Goal: Task Accomplishment & Management: Manage account settings

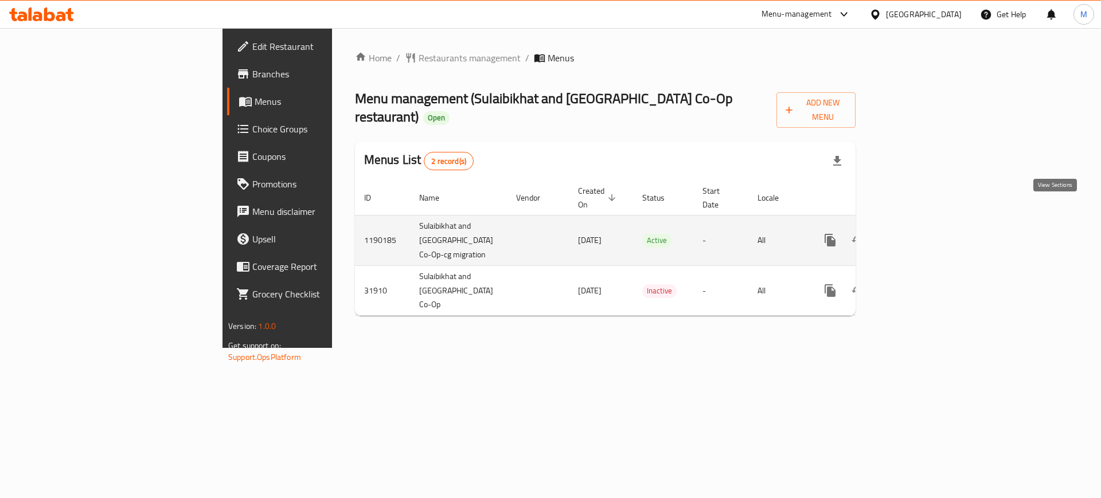
click at [920, 233] on icon "enhanced table" at bounding box center [913, 240] width 14 height 14
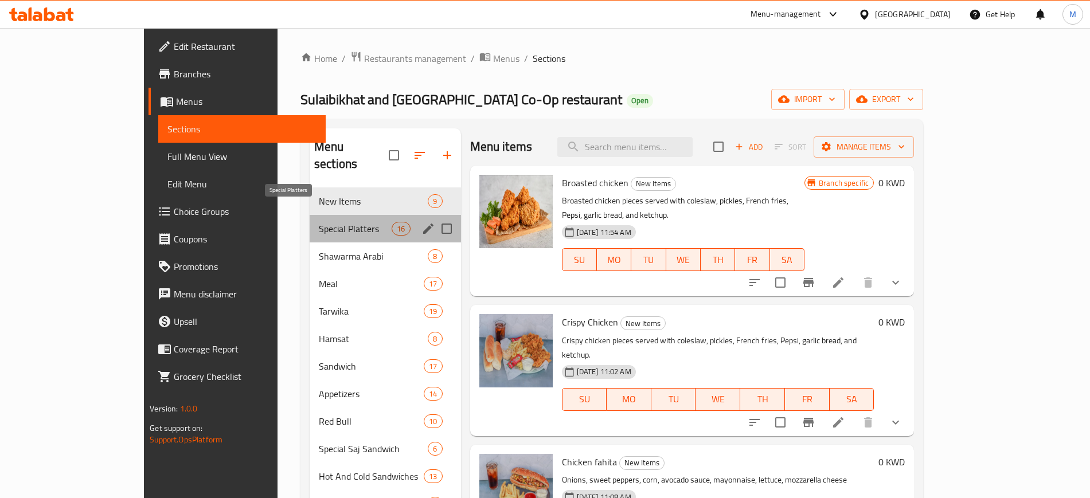
click at [319, 222] on span "Special Platters" at bounding box center [355, 229] width 73 height 14
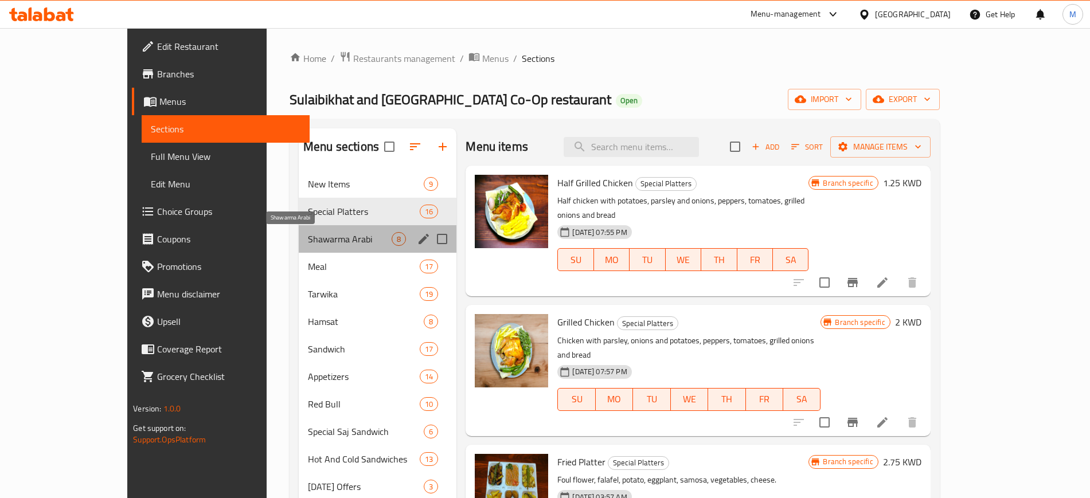
click at [308, 240] on span "Shawarma Arabi" at bounding box center [350, 239] width 84 height 14
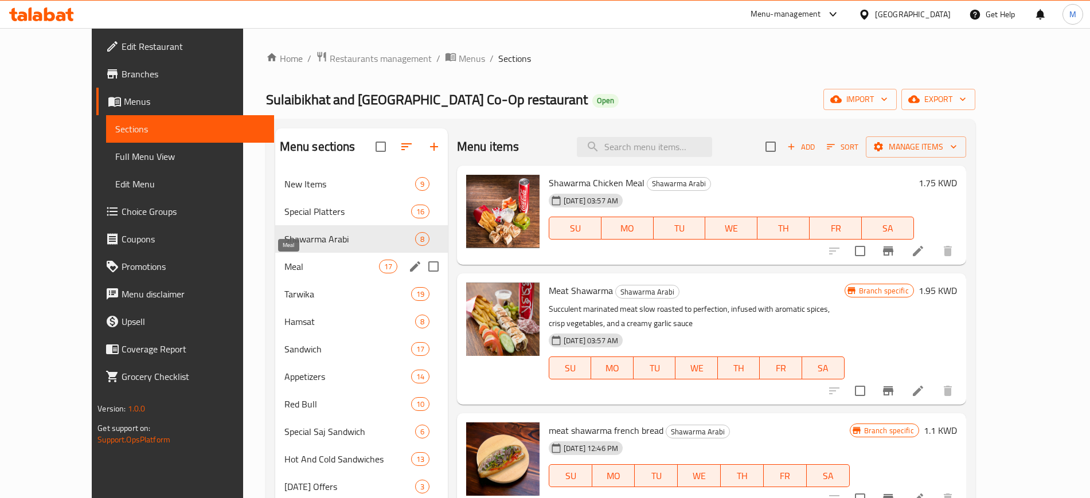
click at [292, 265] on span "Meal" at bounding box center [331, 267] width 95 height 14
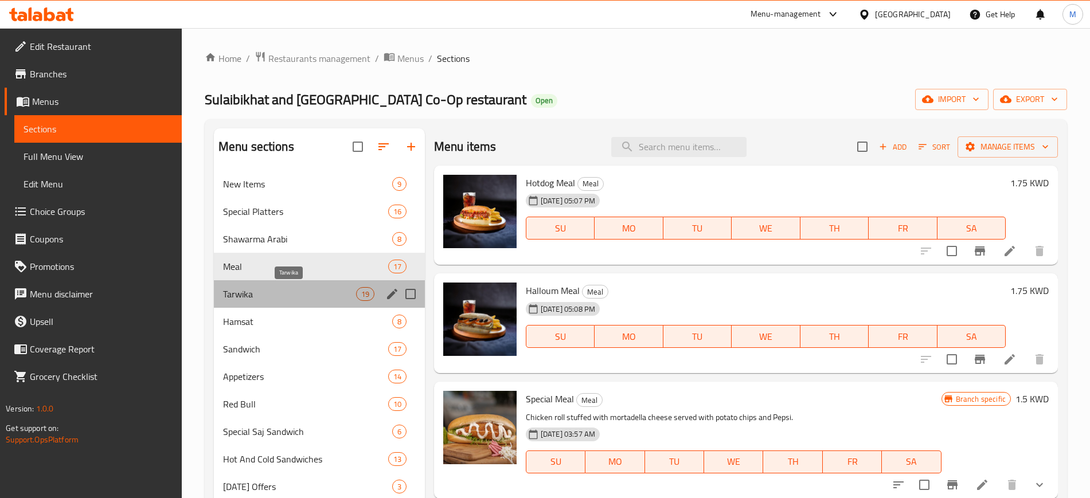
click at [284, 291] on span "Tarwika" at bounding box center [289, 294] width 133 height 14
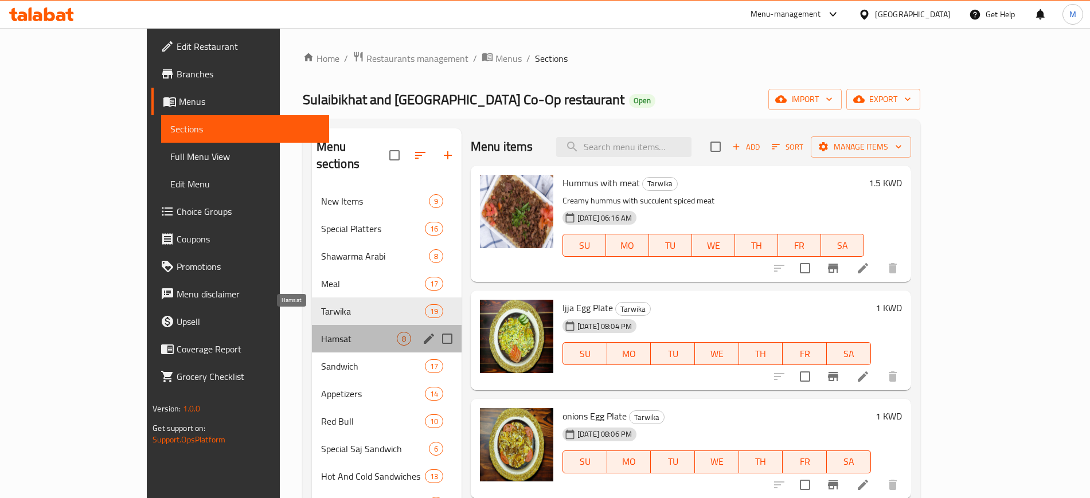
click at [321, 332] on span "Hamsat" at bounding box center [359, 339] width 76 height 14
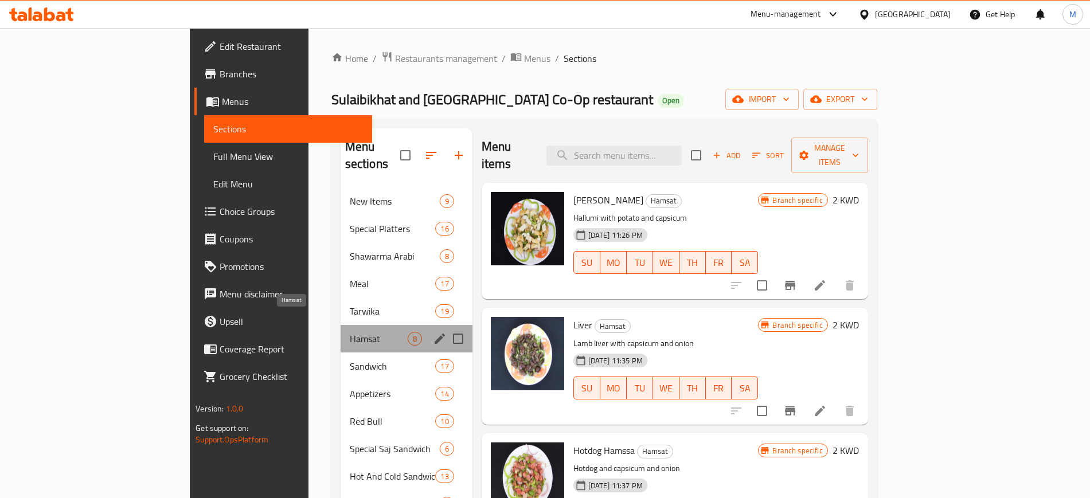
click at [350, 332] on span "Hamsat" at bounding box center [379, 339] width 58 height 14
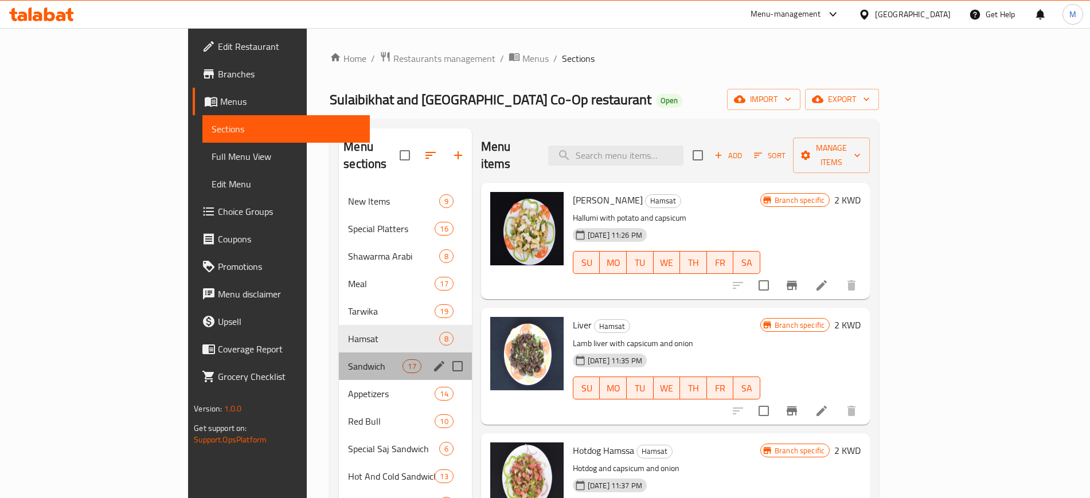
click at [339, 353] on div "Sandwich 17" at bounding box center [405, 367] width 132 height 28
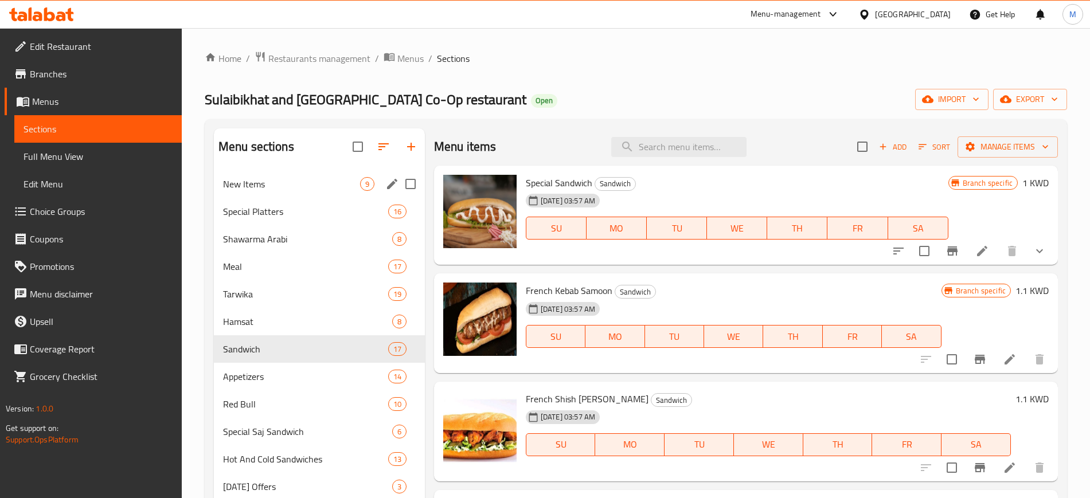
drag, startPoint x: 305, startPoint y: 185, endPoint x: 325, endPoint y: 186, distance: 20.7
click at [305, 186] on span "New Items" at bounding box center [291, 184] width 137 height 14
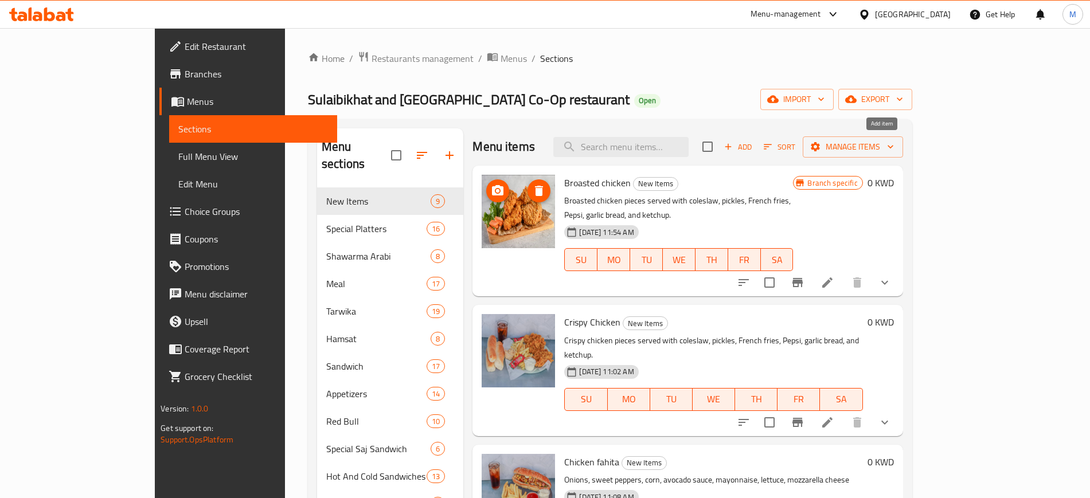
click at [754, 146] on span "Add" at bounding box center [738, 147] width 31 height 13
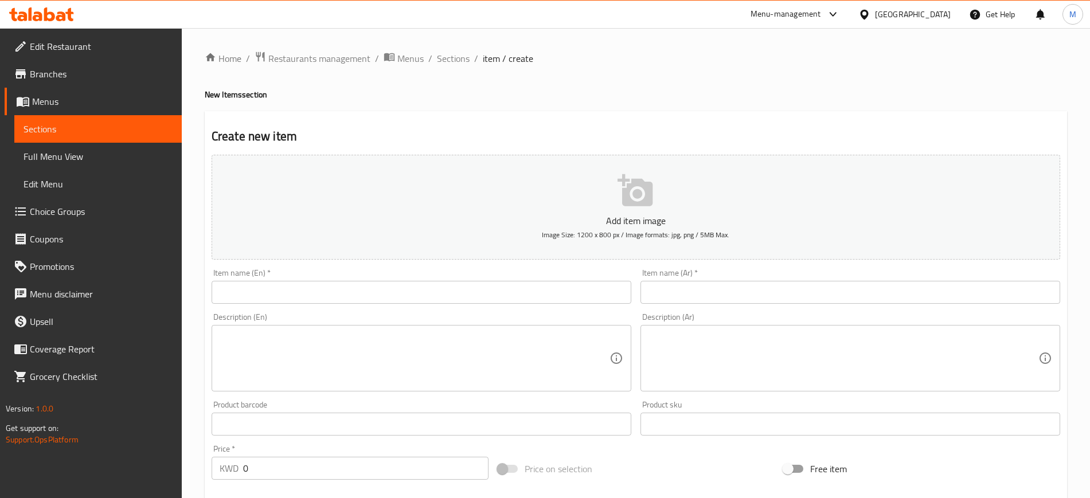
click at [459, 286] on input "text" at bounding box center [422, 292] width 420 height 23
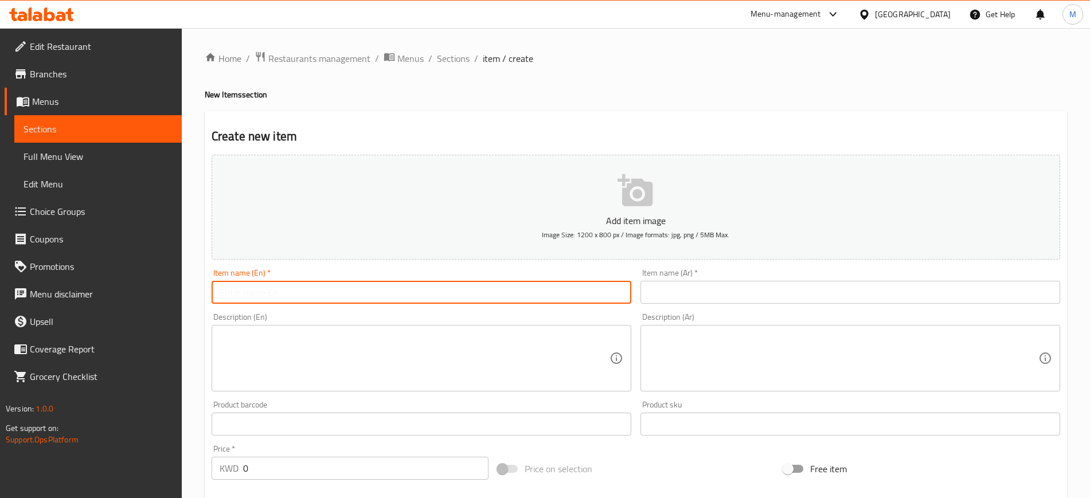
type input "A"
type input "Arabic Shawarma Platter"
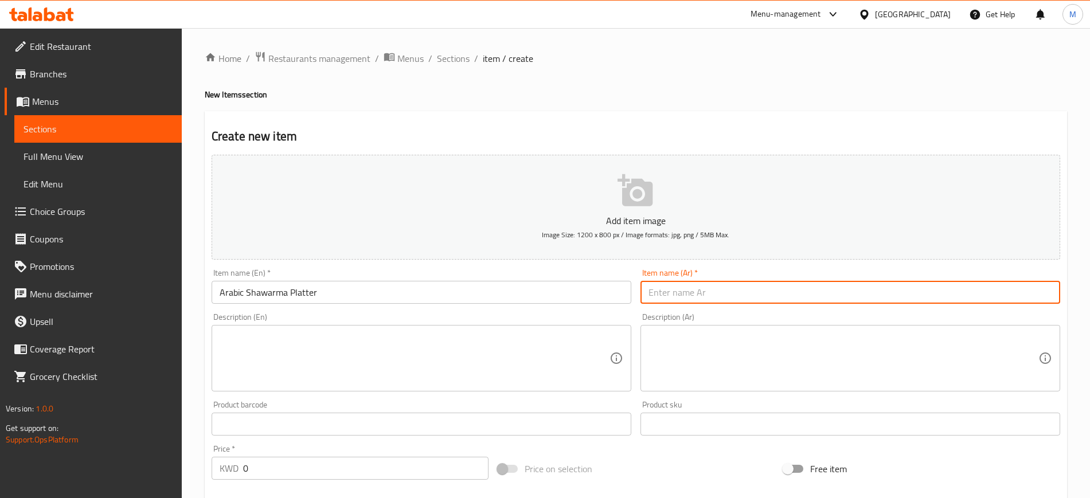
click at [810, 297] on input "text" at bounding box center [851, 292] width 420 height 23
type input "جاط شاورما عربي كبير"
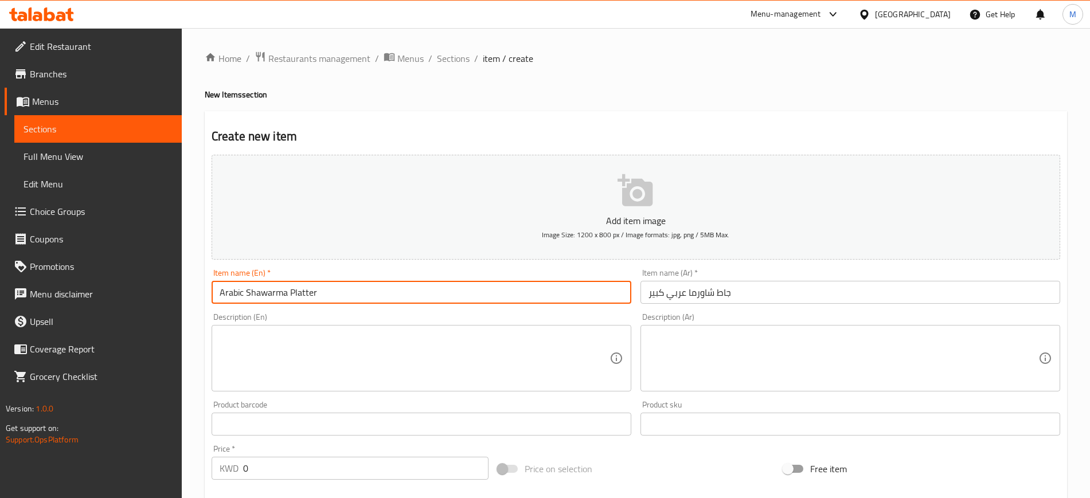
click at [221, 294] on input "Arabic Shawarma Platter" at bounding box center [422, 292] width 420 height 23
type input "Large Arabic Shawarma Platter"
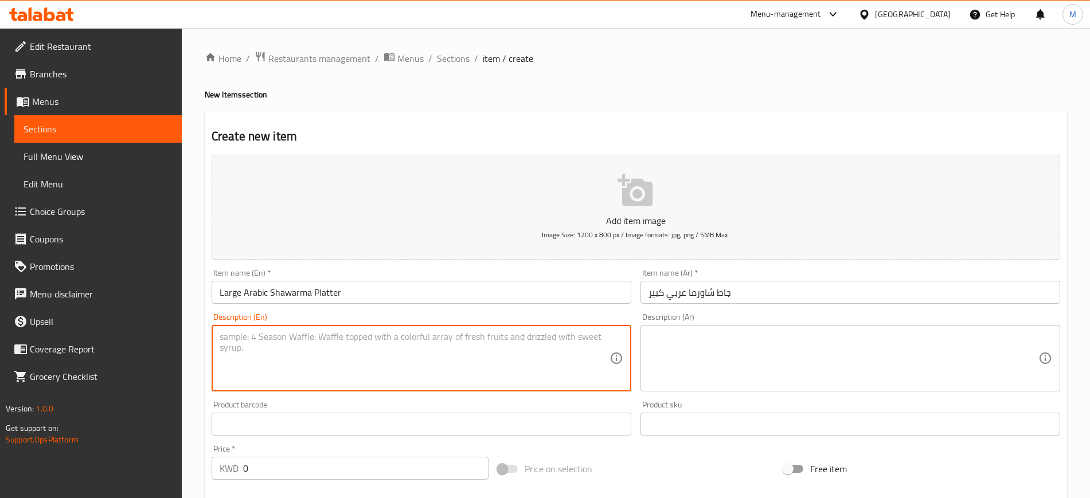
click at [364, 338] on textarea at bounding box center [415, 358] width 390 height 54
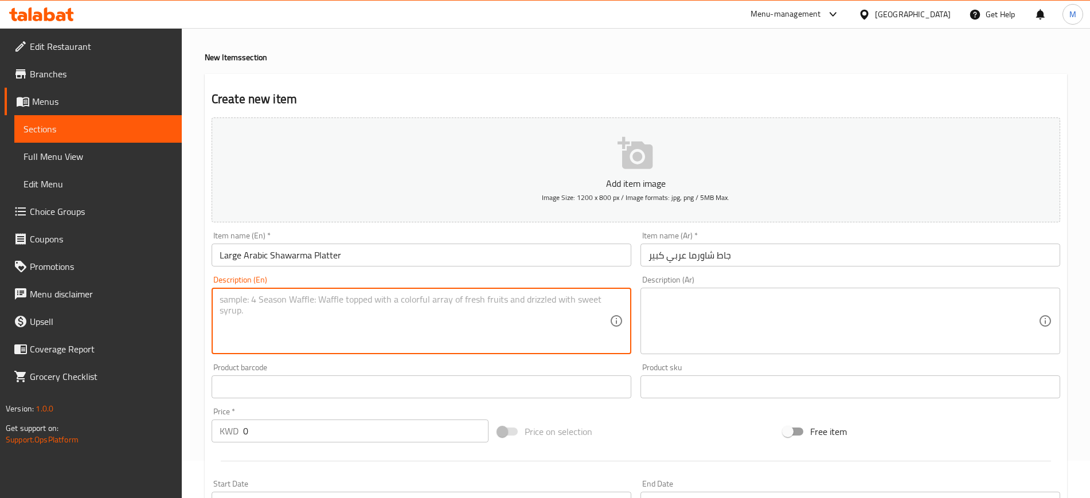
scroll to position [72, 0]
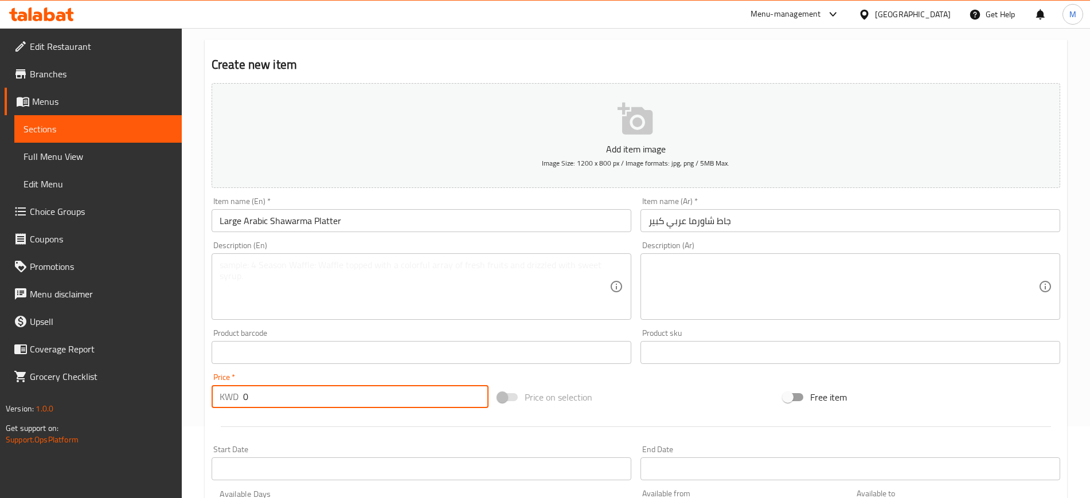
drag, startPoint x: 268, startPoint y: 392, endPoint x: 220, endPoint y: 402, distance: 49.8
click at [220, 402] on div "KWD 0 Price *" at bounding box center [350, 396] width 277 height 23
type input "4.5"
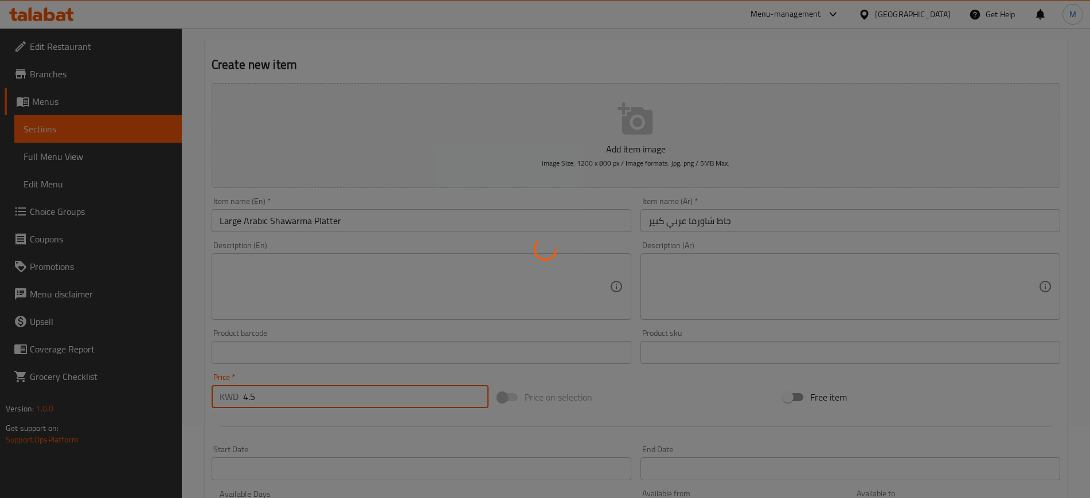
type input "0"
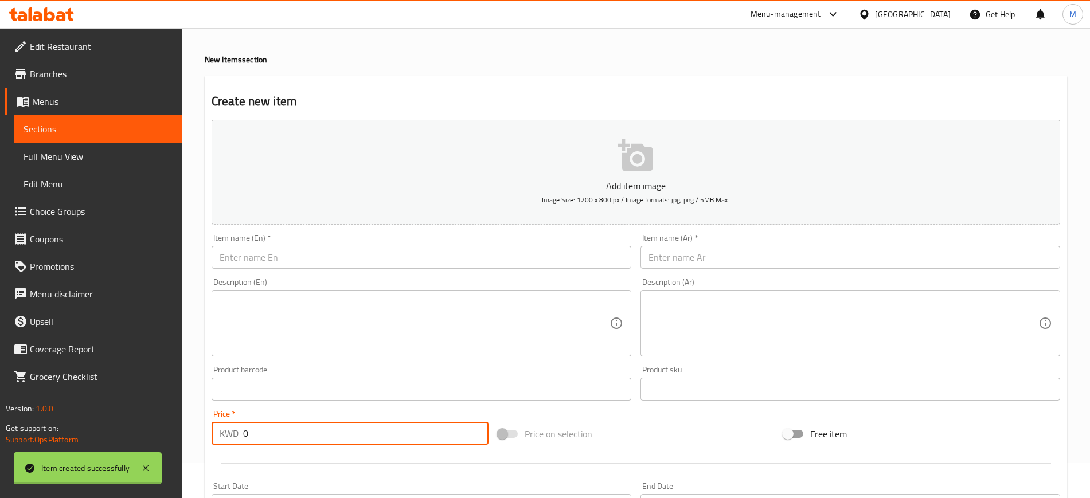
scroll to position [0, 0]
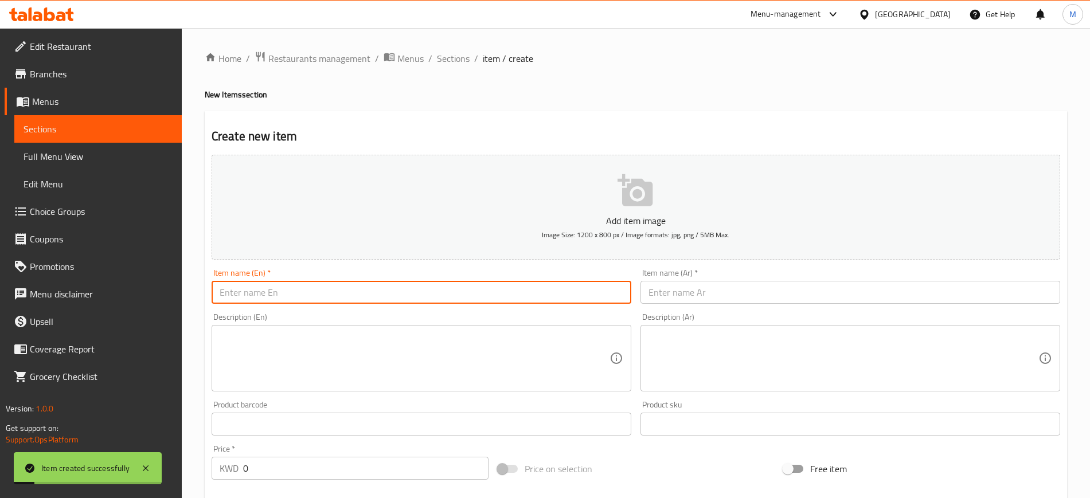
click at [309, 284] on input "text" at bounding box center [422, 292] width 420 height 23
click at [244, 289] on input "Small Shawarma" at bounding box center [422, 292] width 420 height 23
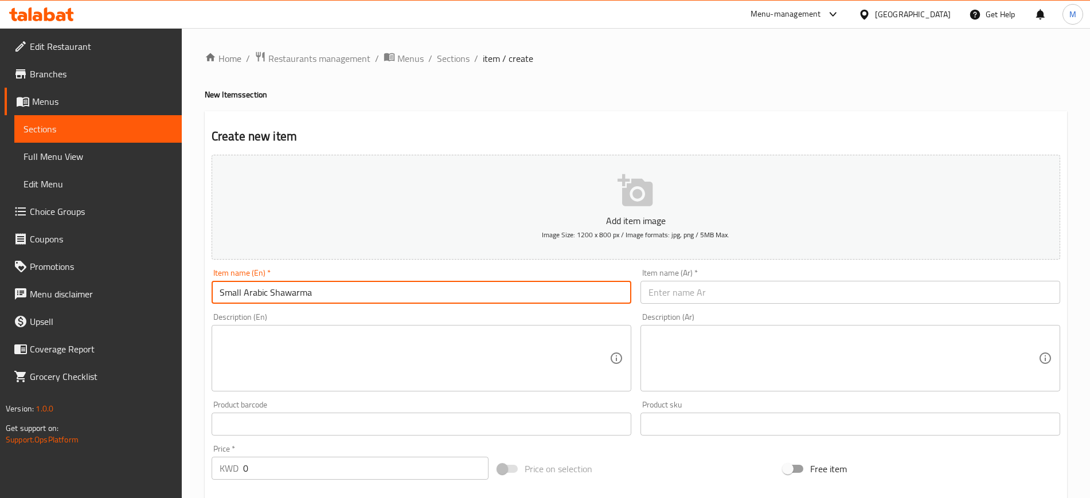
click at [375, 295] on input "Small Arabic Shawarma" at bounding box center [422, 292] width 420 height 23
type input "Small Arabic Shawarma Platter"
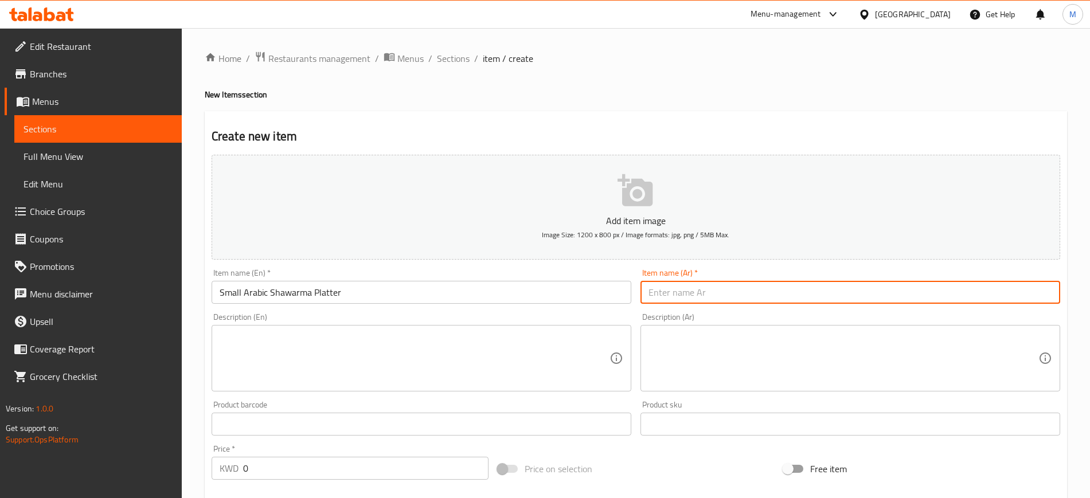
click at [685, 298] on input "text" at bounding box center [851, 292] width 420 height 23
type input "ماعون شاورما عربي صغير"
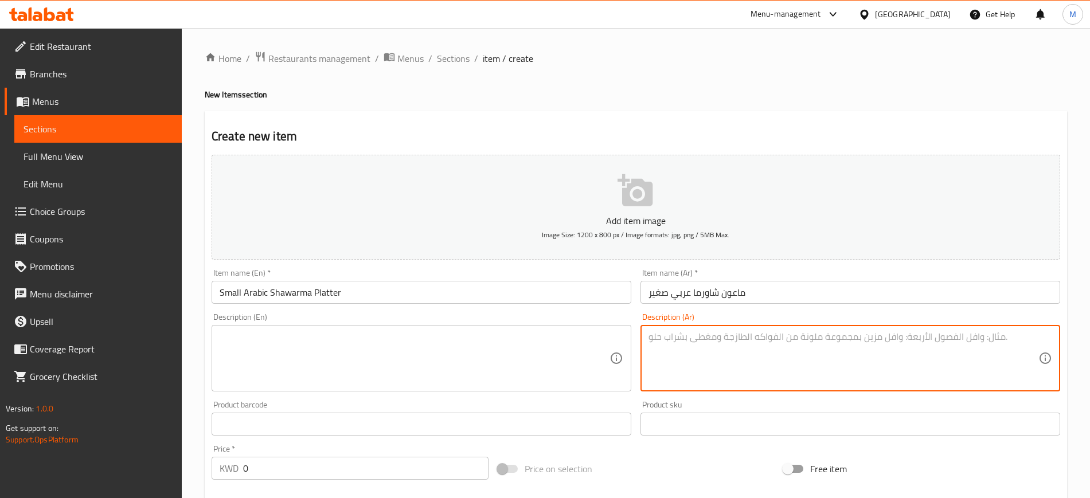
click at [682, 342] on textarea at bounding box center [844, 358] width 390 height 54
type textarea "يقدم مع 2 بيبسي"
click at [530, 364] on textarea at bounding box center [415, 358] width 390 height 54
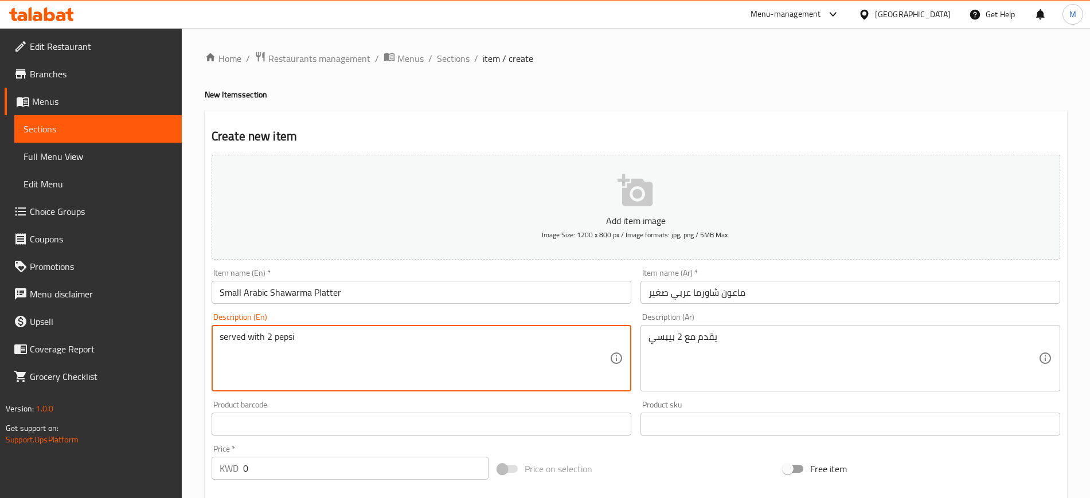
type textarea "served with 2 pepsi"
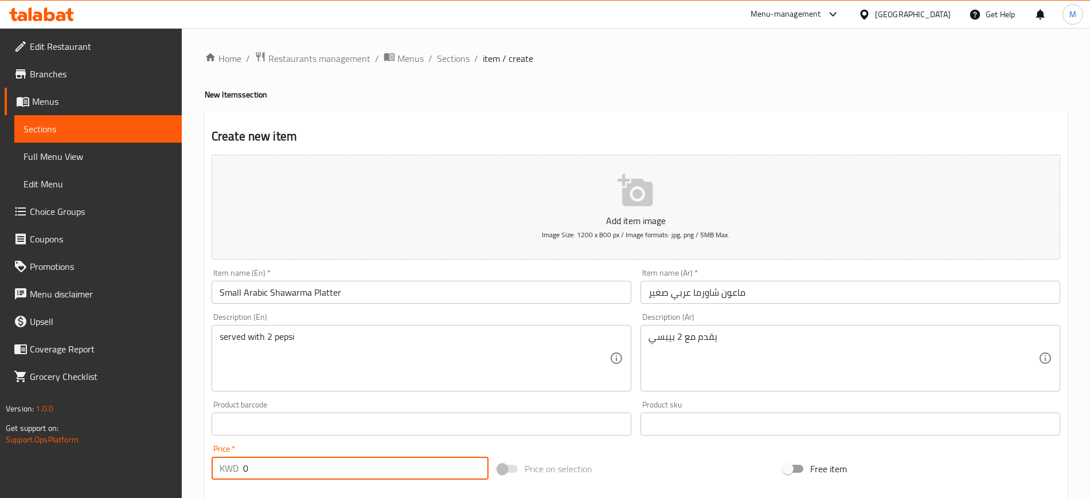
click at [219, 464] on div "Price   * KWD 0 Price *" at bounding box center [350, 462] width 277 height 35
type input "2"
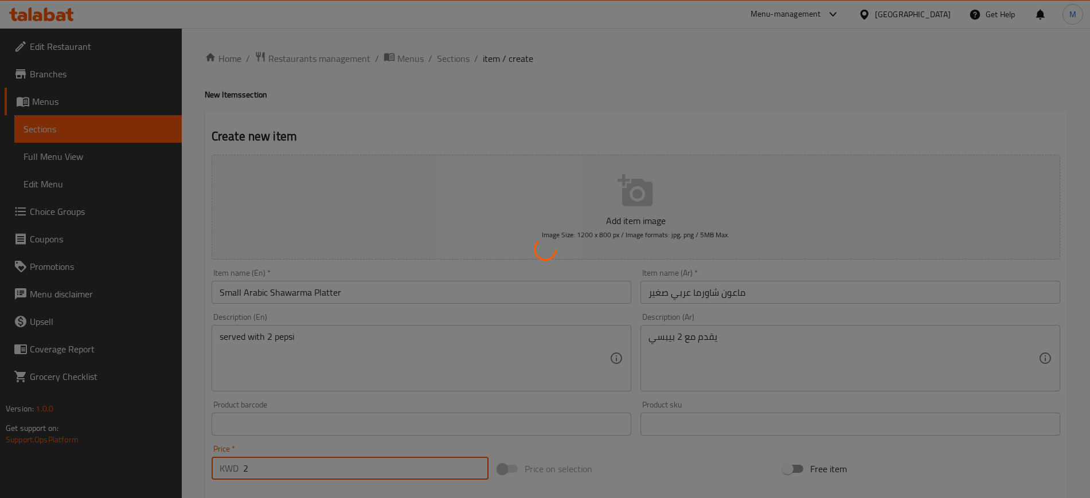
type input "0"
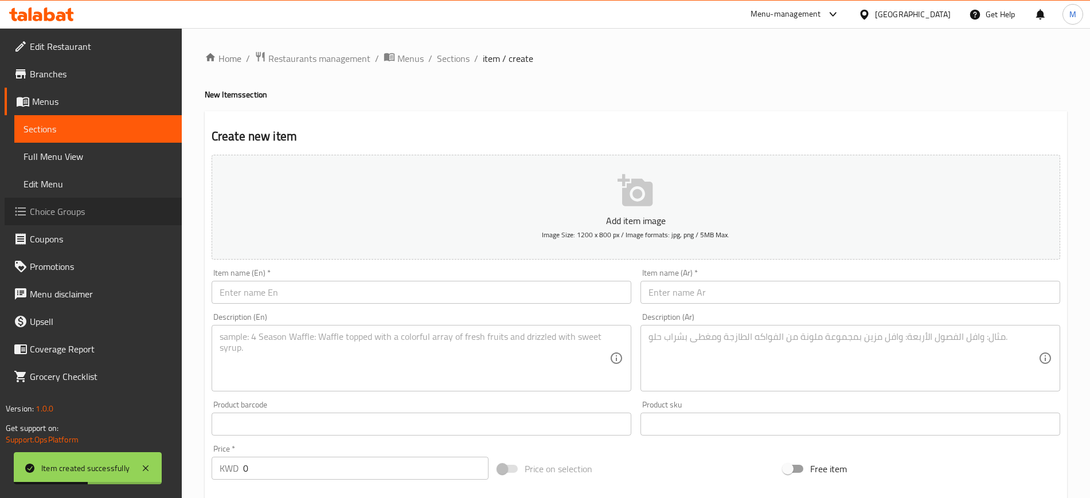
click at [103, 207] on span "Choice Groups" at bounding box center [101, 212] width 143 height 14
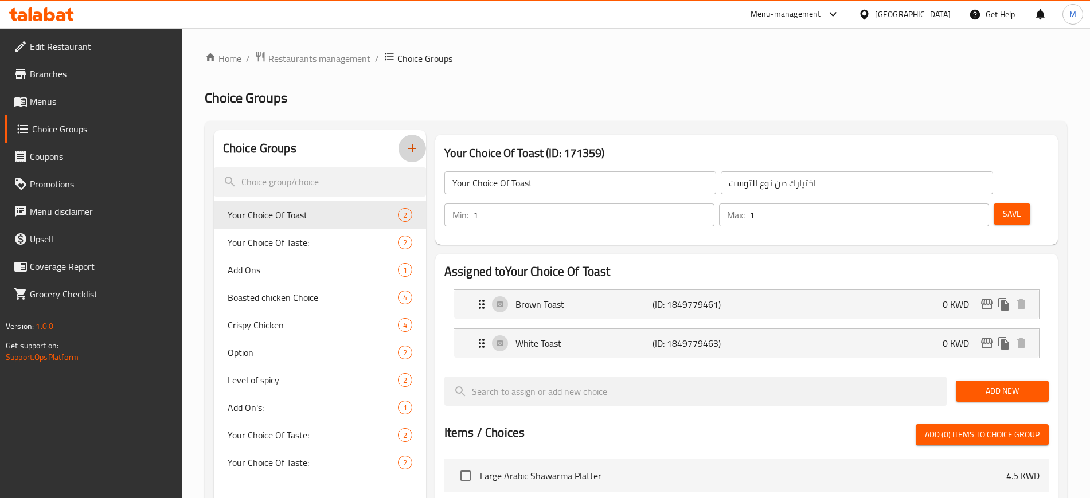
click at [413, 152] on icon "button" at bounding box center [412, 149] width 14 height 14
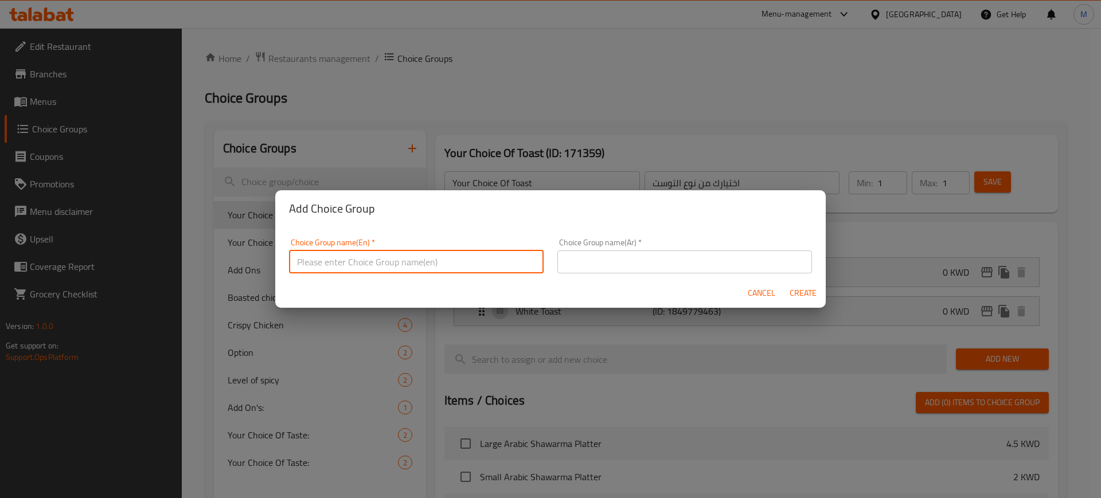
click at [471, 260] on input "text" at bounding box center [416, 262] width 255 height 23
type input "Your choice of kobba pieces"
click at [606, 262] on input "text" at bounding box center [684, 262] width 255 height 23
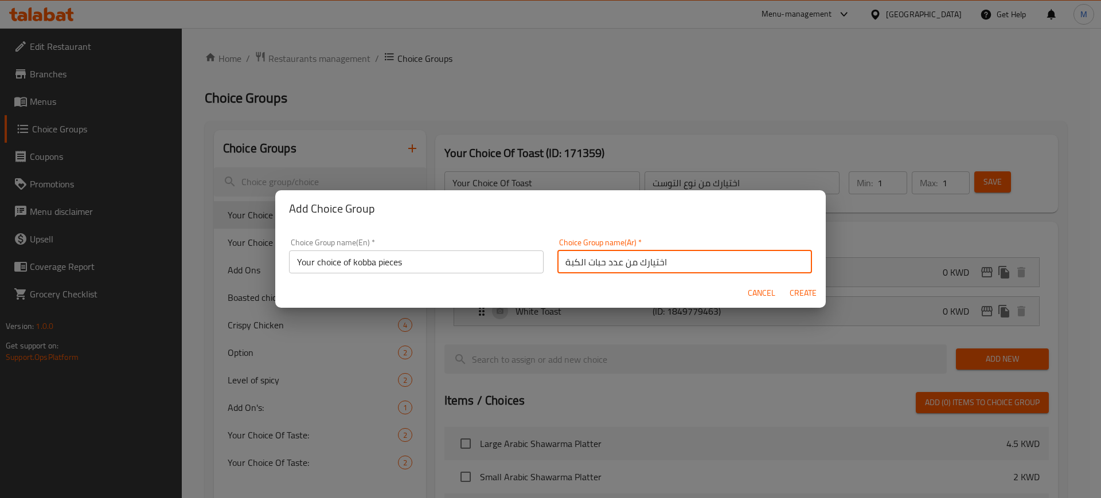
type input "اختيارك من عدد حبات الكبة"
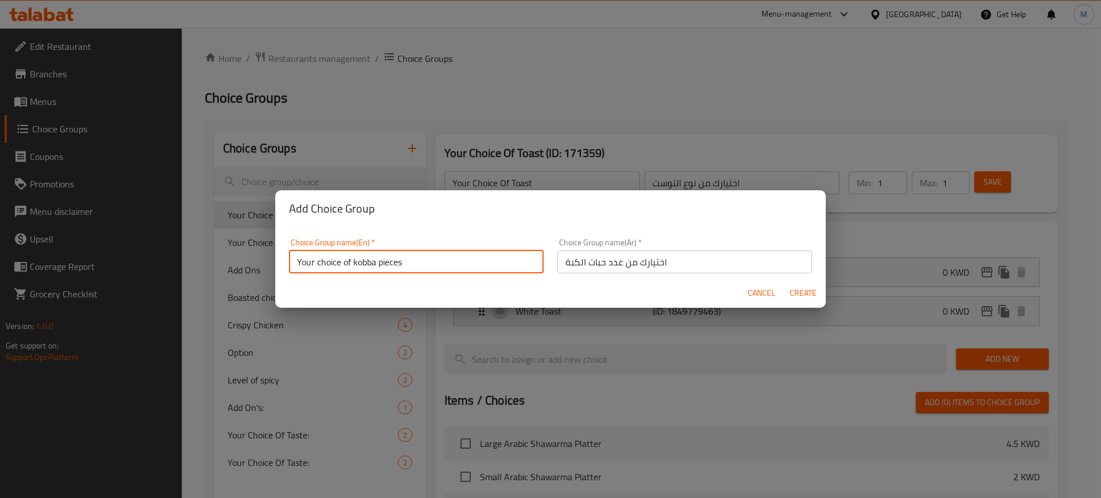
drag, startPoint x: 376, startPoint y: 266, endPoint x: 318, endPoint y: 255, distance: 59.6
click at [318, 255] on input "Your choice of kobba pieces" at bounding box center [416, 262] width 255 height 23
type input "Your Choice of Kobba Pieces"
click at [720, 264] on input "اختيارك من عدد حبات الكبة" at bounding box center [684, 262] width 255 height 23
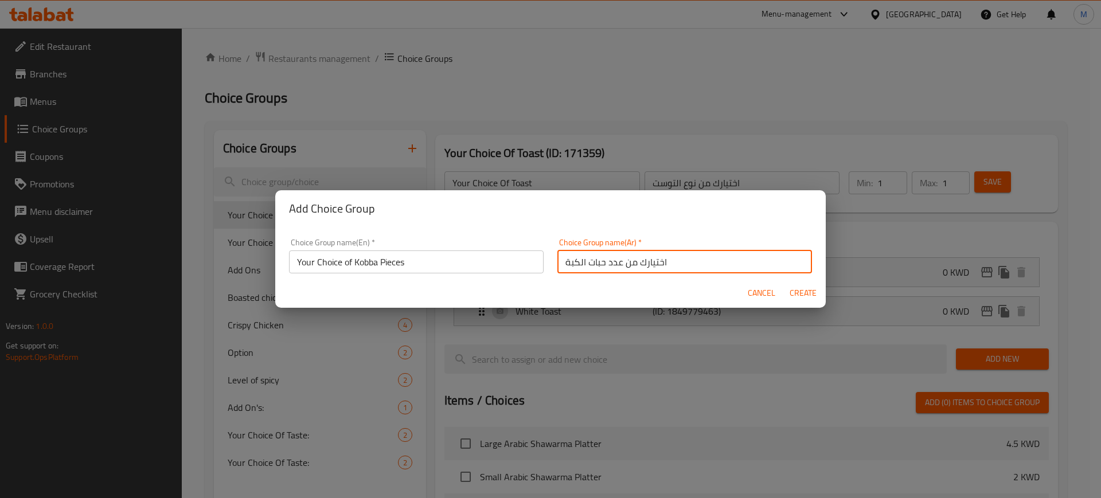
click at [805, 290] on span "Create" at bounding box center [803, 293] width 28 height 14
type input "Your Choice of Kobba Pieces"
type input "اختيارك من عدد حبات الكبة"
type input "0"
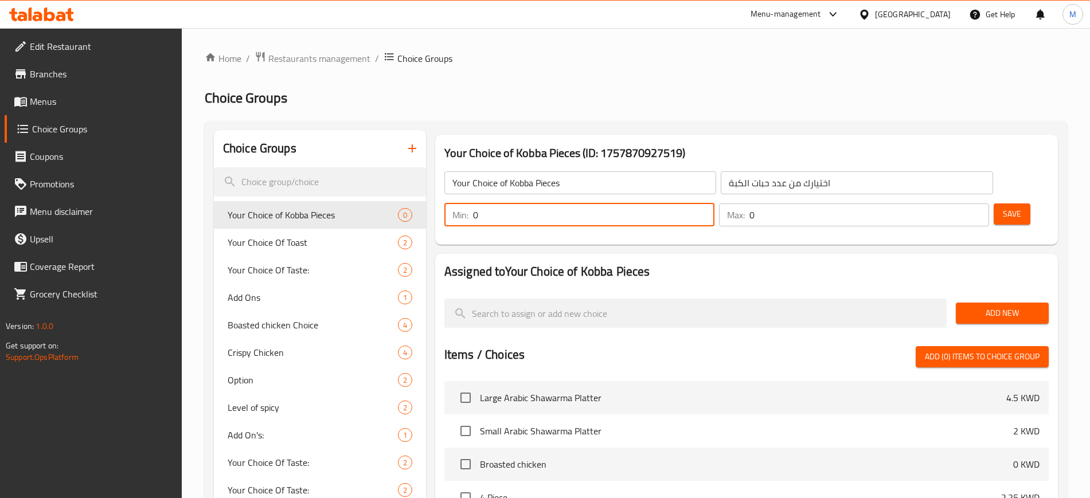
drag, startPoint x: 883, startPoint y: 181, endPoint x: 875, endPoint y: 182, distance: 8.0
click at [715, 204] on div "Min: 0 ​" at bounding box center [579, 215] width 270 height 23
type input "1"
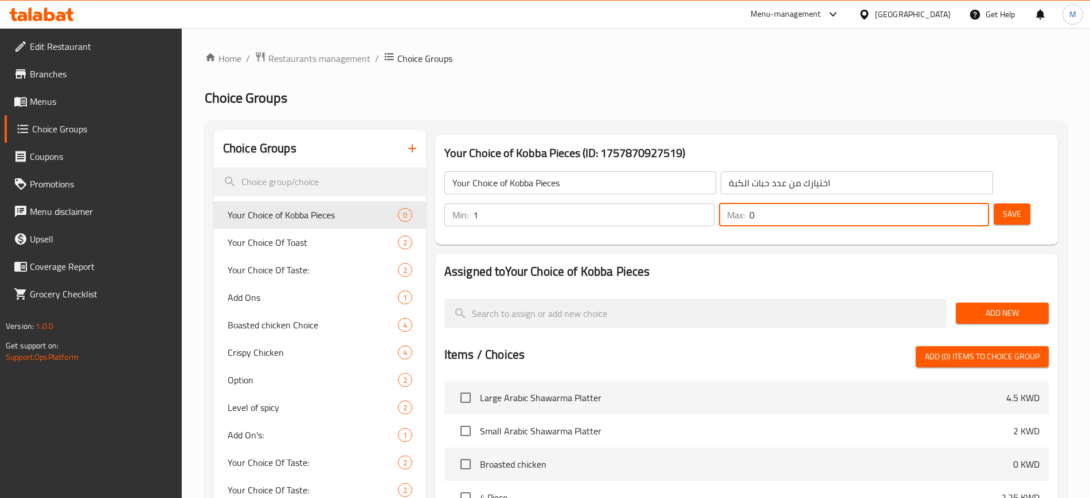
drag, startPoint x: 947, startPoint y: 181, endPoint x: 941, endPoint y: 180, distance: 6.4
click at [941, 204] on div "Max: 0 ​" at bounding box center [854, 215] width 270 height 23
type input "1"
click at [911, 254] on div "Assigned to Your Choice of Kobba Pieces Add New Items / Choices Add (0) items t…" at bounding box center [746, 469] width 623 height 431
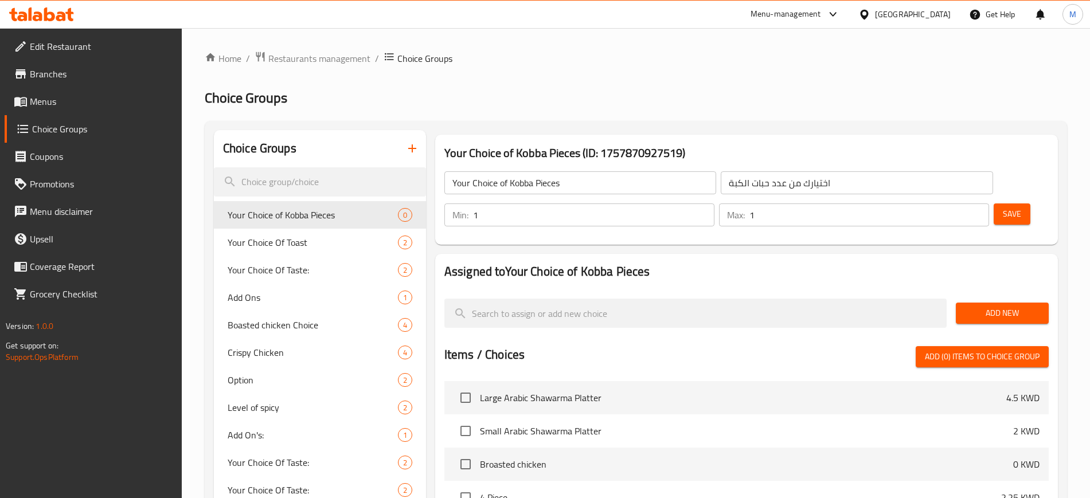
click at [982, 306] on span "Add New" at bounding box center [1002, 313] width 75 height 14
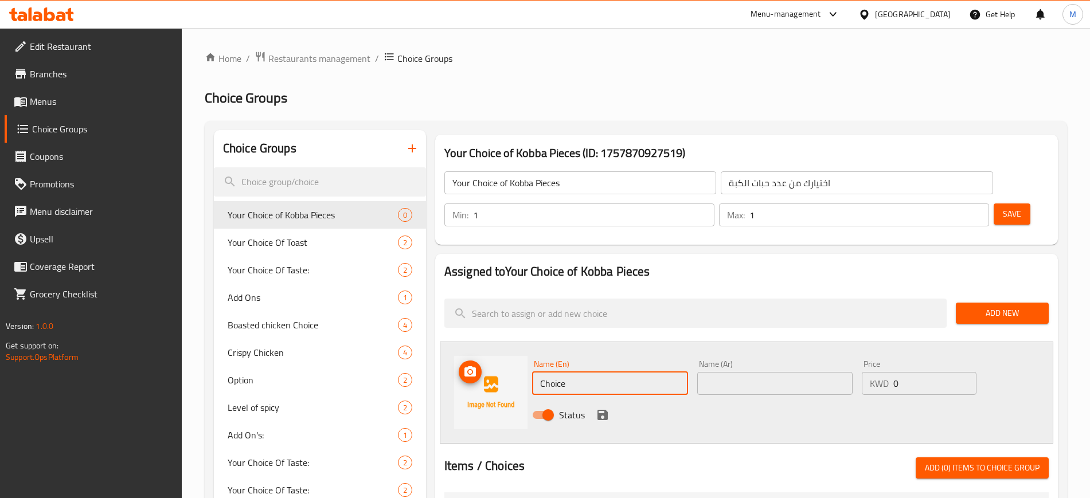
click at [526, 353] on div "Name (En) Choice Name (En) Name (Ar) Name (Ar) Price KWD 0 Price Status" at bounding box center [747, 393] width 614 height 102
type input "1 Pieces"
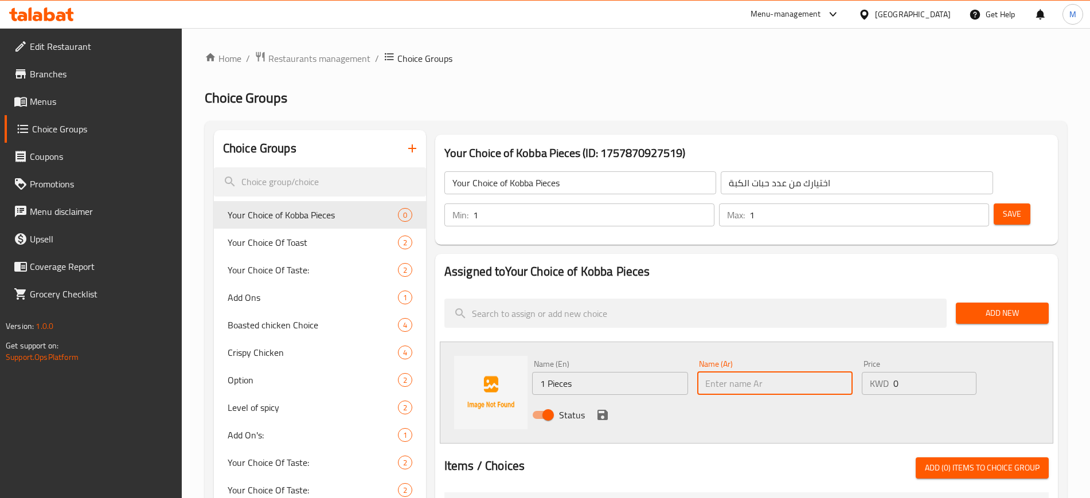
click at [720, 372] on input "text" at bounding box center [775, 383] width 156 height 23
type input "1 حبة"
click at [907, 372] on input "0" at bounding box center [935, 383] width 83 height 23
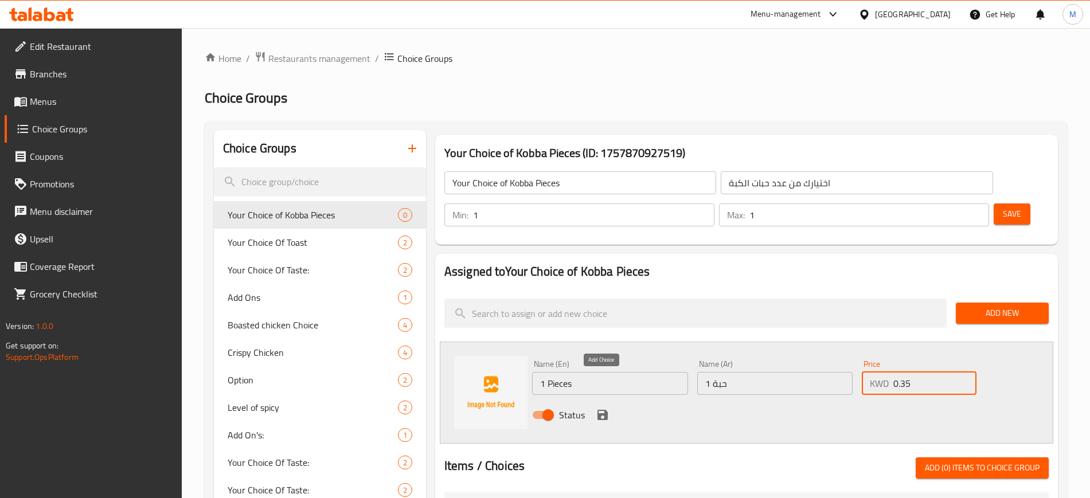
type input "0.35"
drag, startPoint x: 607, startPoint y: 385, endPoint x: 645, endPoint y: 375, distance: 39.2
click at [607, 408] on icon "save" at bounding box center [603, 415] width 14 height 14
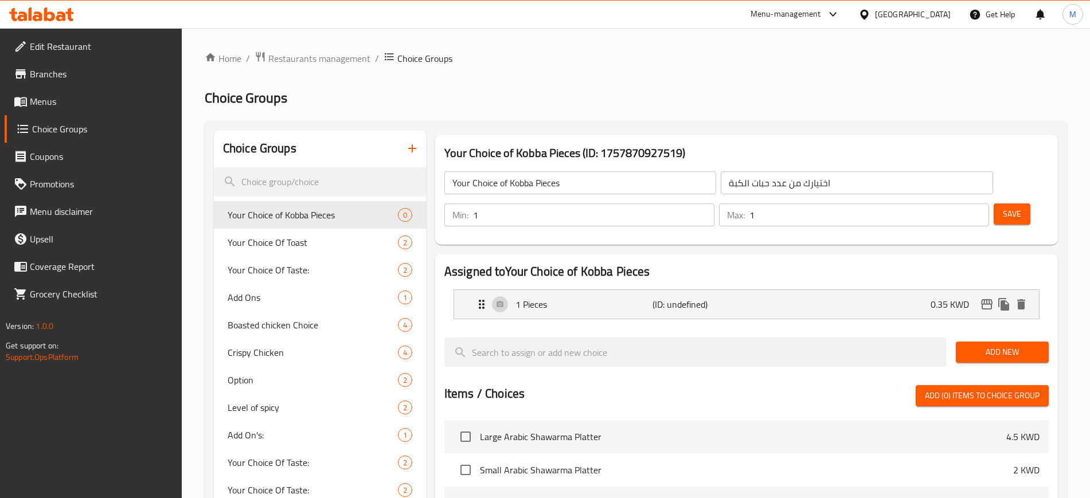
click at [972, 345] on span "Add New" at bounding box center [1002, 352] width 75 height 14
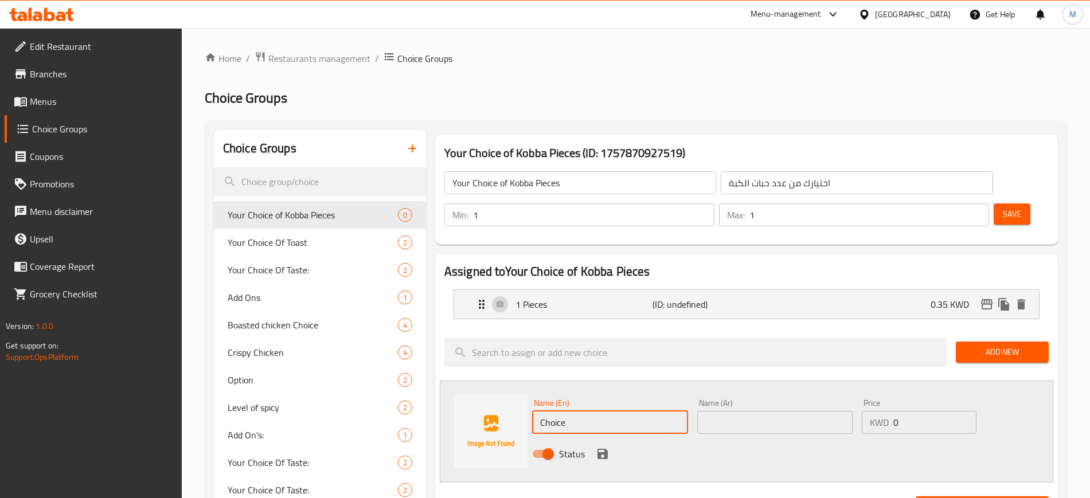
drag, startPoint x: 595, startPoint y: 395, endPoint x: 539, endPoint y: 397, distance: 56.3
click at [539, 411] on input "Choice" at bounding box center [610, 422] width 156 height 23
type input "h"
type input "Half Dozen"
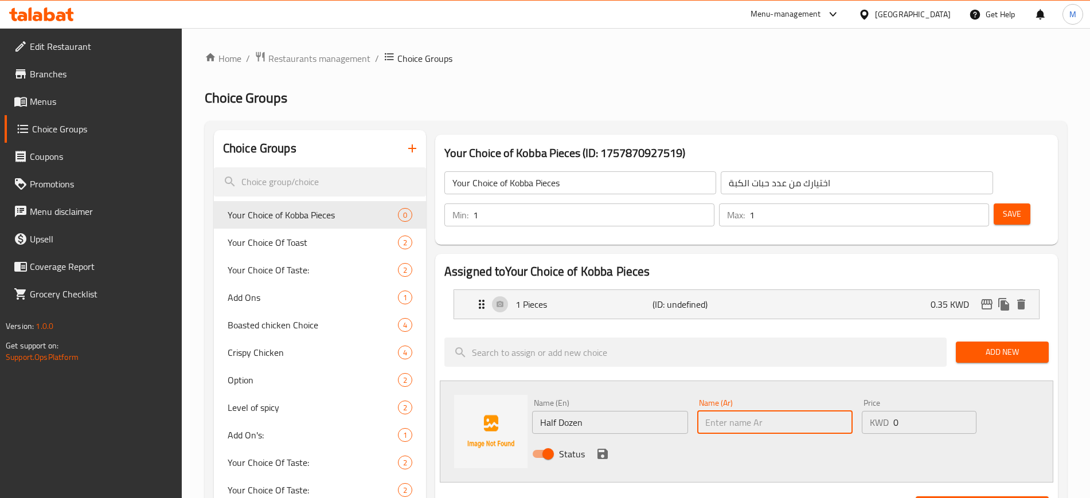
click at [773, 411] on input "text" at bounding box center [775, 422] width 156 height 23
type input "نص درزن"
click at [881, 411] on div "KWD 0 Price" at bounding box center [919, 422] width 115 height 23
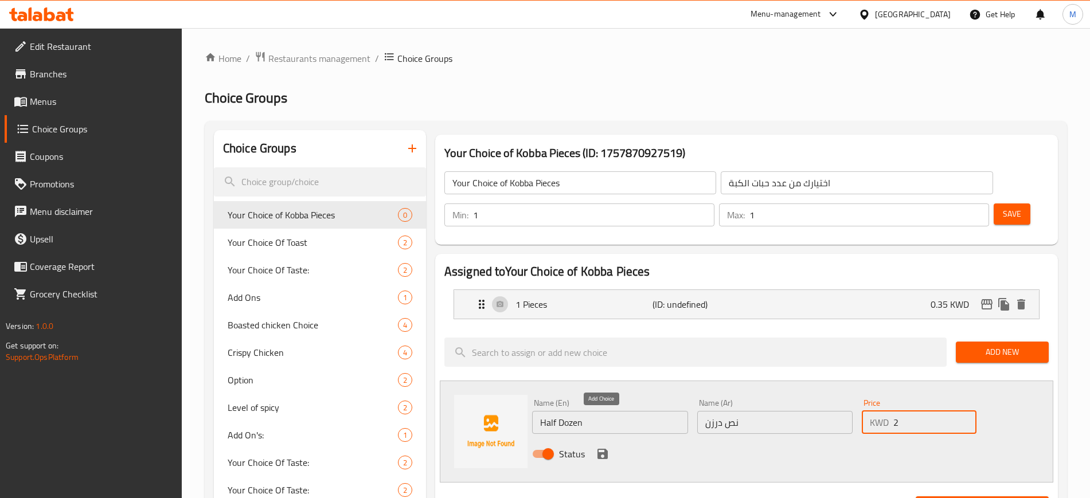
type input "2"
drag, startPoint x: 607, startPoint y: 422, endPoint x: 616, endPoint y: 419, distance: 9.6
click at [607, 449] on icon "save" at bounding box center [603, 454] width 10 height 10
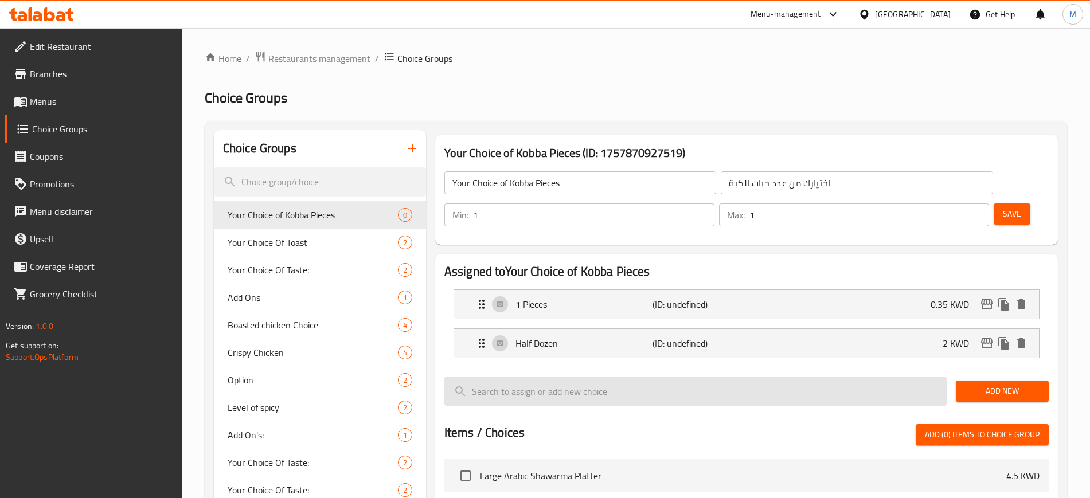
drag, startPoint x: 991, startPoint y: 360, endPoint x: 945, endPoint y: 352, distance: 47.2
click at [991, 384] on span "Add New" at bounding box center [1002, 391] width 75 height 14
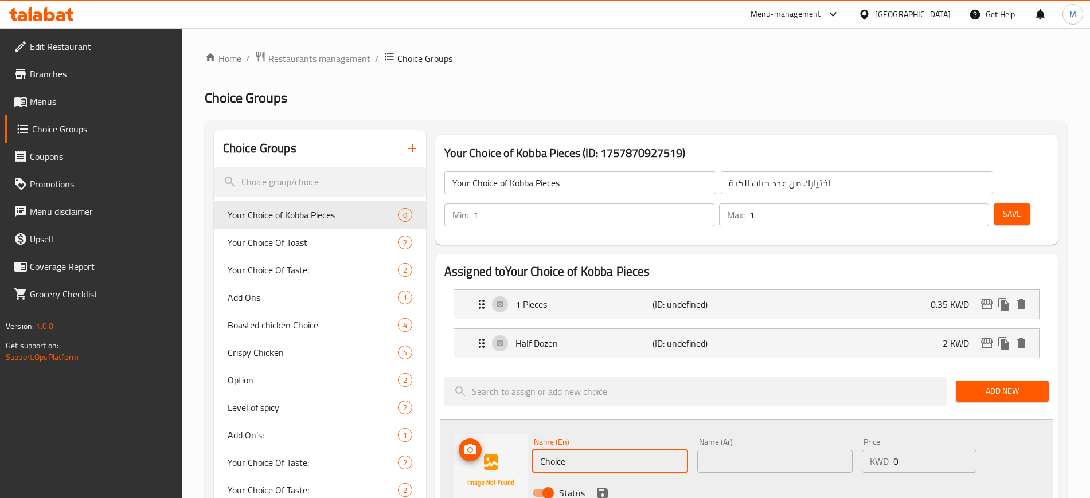
click at [501, 431] on div "Name (En) Choice Name (En) Name (Ar) Name (Ar) Price KWD 0 Price Status" at bounding box center [747, 471] width 614 height 102
type input "Dozen"
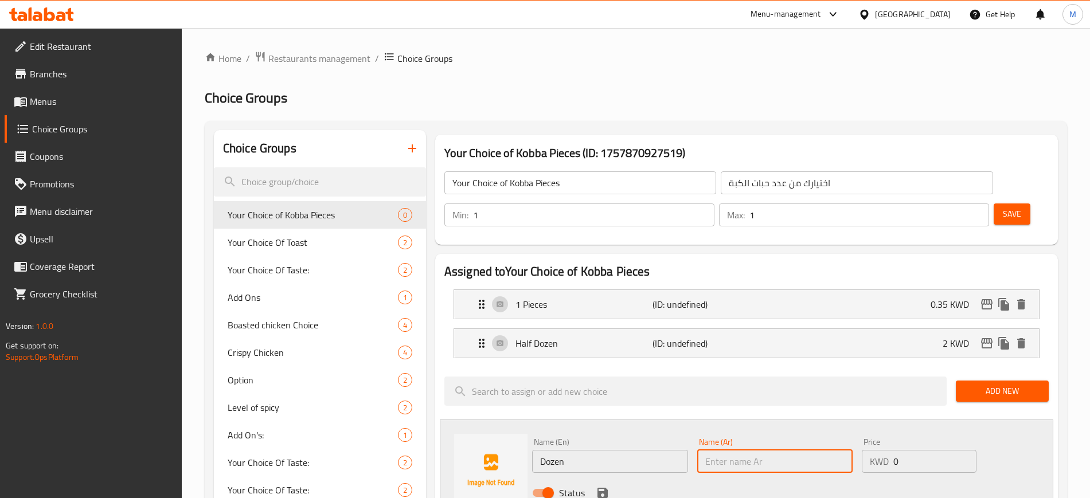
click at [775, 450] on input "text" at bounding box center [775, 461] width 156 height 23
type input "درزن"
click at [858, 434] on div "Price KWD 0 Price" at bounding box center [919, 456] width 124 height 44
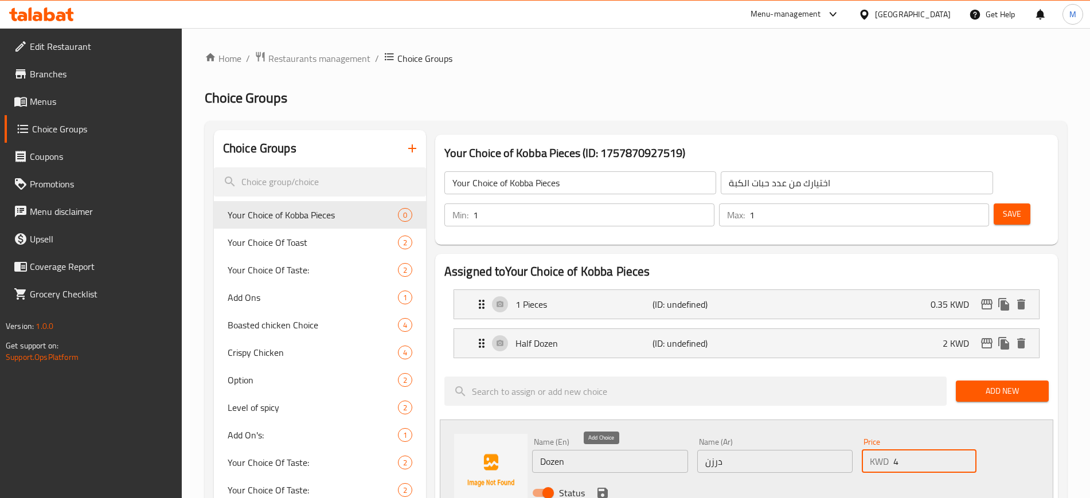
type input "4"
click at [599, 488] on icon "save" at bounding box center [603, 493] width 10 height 10
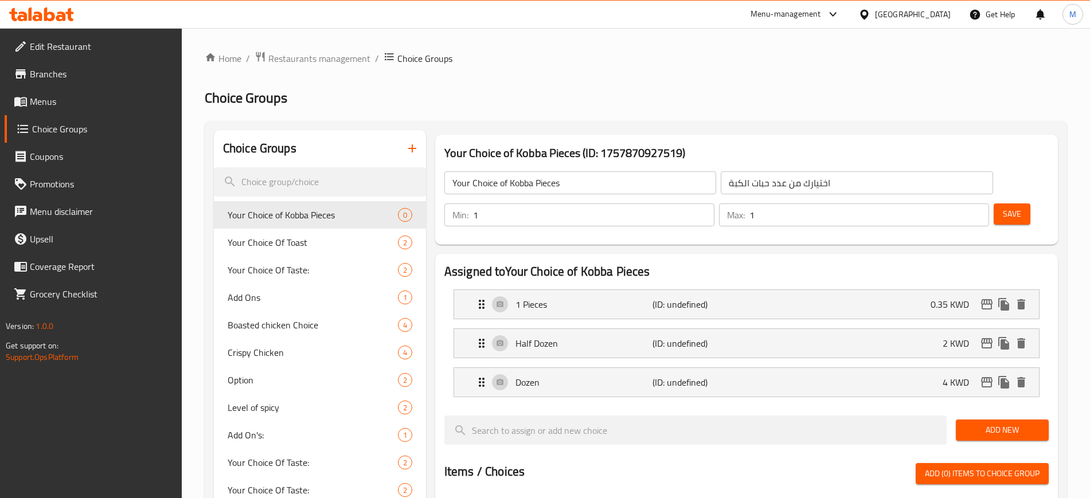
click at [1003, 207] on span "Save" at bounding box center [1012, 214] width 18 height 14
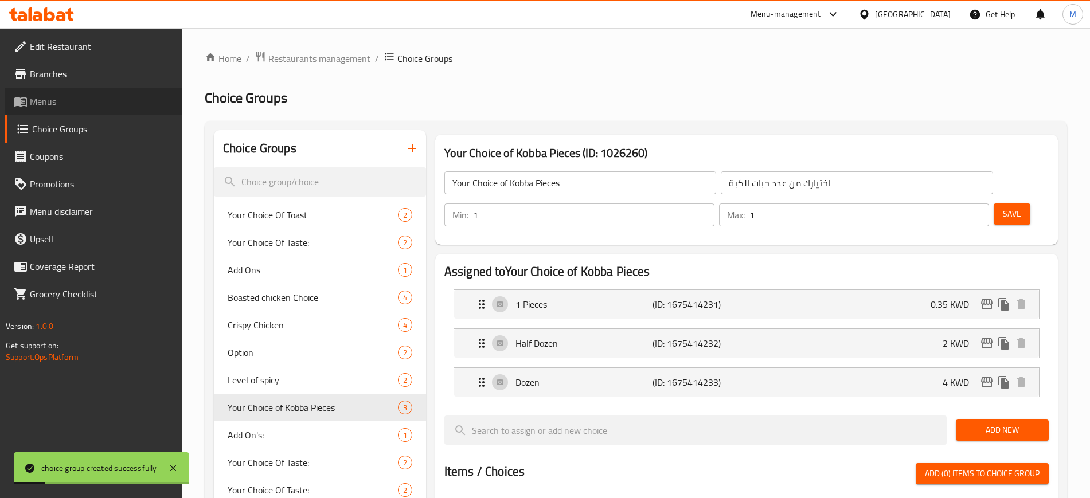
click at [85, 95] on span "Menus" at bounding box center [101, 102] width 143 height 14
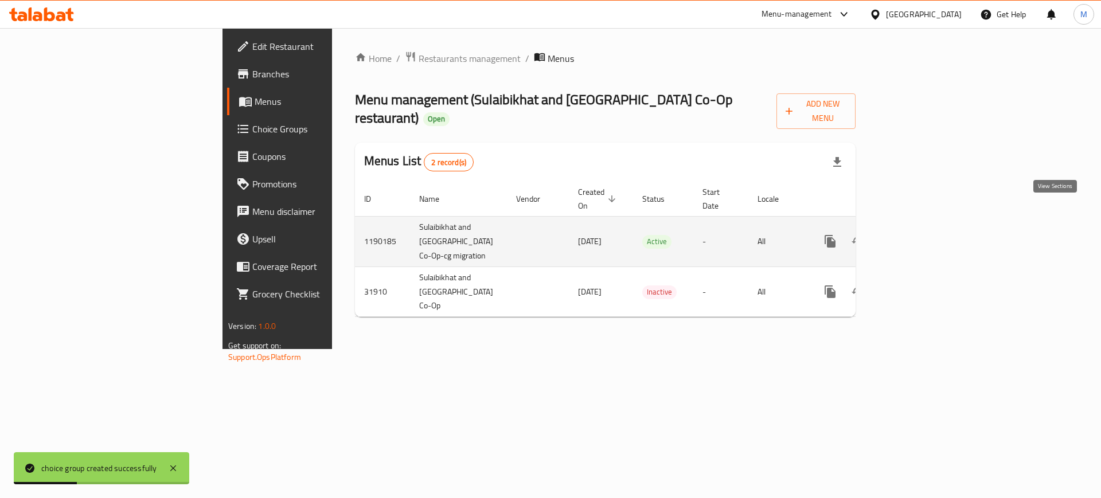
click at [918, 236] on icon "enhanced table" at bounding box center [913, 241] width 10 height 10
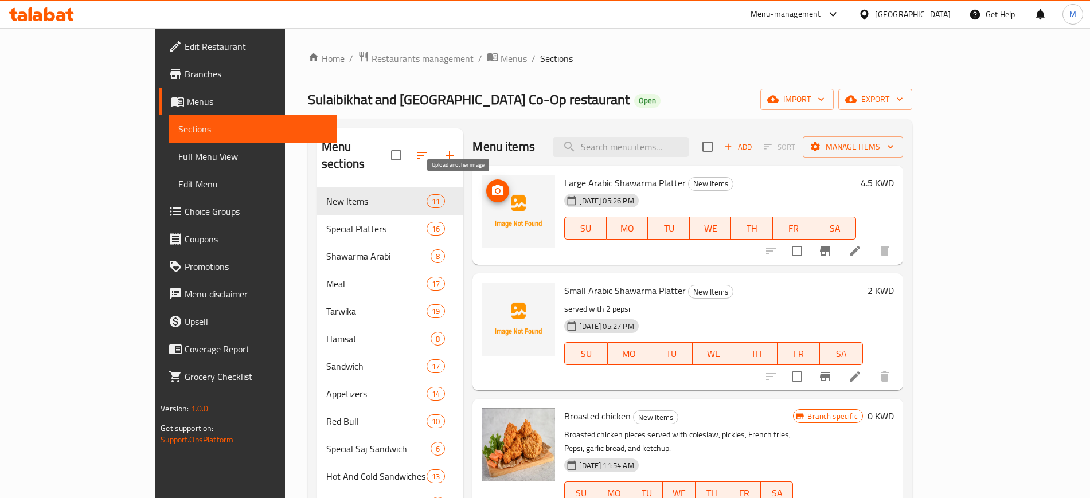
click at [492, 194] on icon "upload picture" at bounding box center [497, 190] width 11 height 10
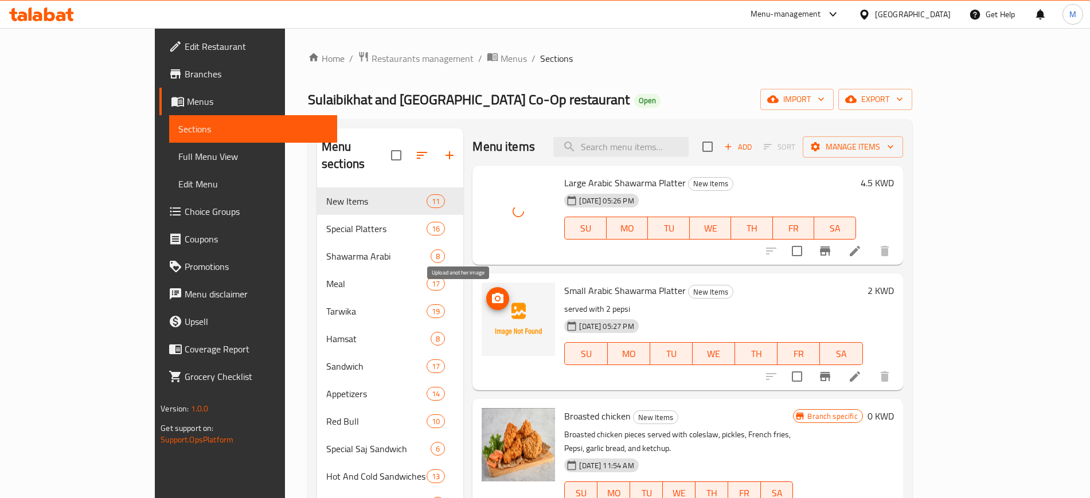
click at [492, 298] on icon "upload picture" at bounding box center [497, 298] width 11 height 10
click at [762, 207] on div "[DATE] 05:26 PM SU MO TU WE TH FR SA" at bounding box center [710, 220] width 301 height 62
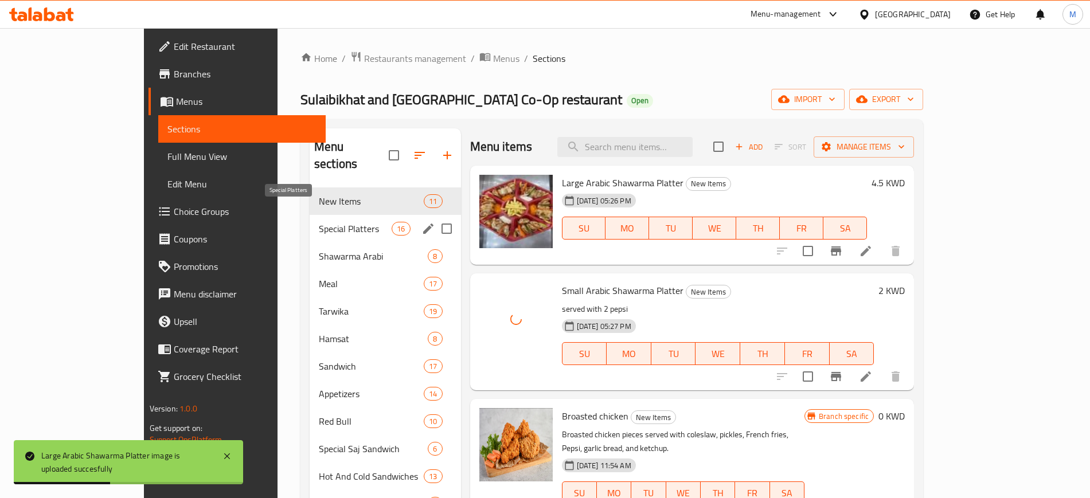
drag, startPoint x: 321, startPoint y: 207, endPoint x: 323, endPoint y: 238, distance: 31.1
click at [321, 222] on span "Special Platters" at bounding box center [355, 229] width 73 height 14
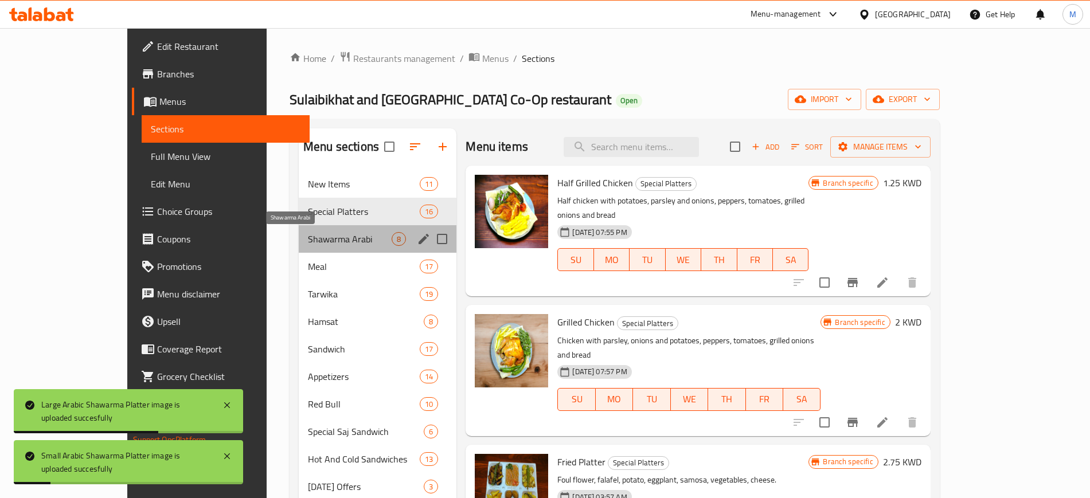
click at [323, 238] on span "Shawarma Arabi" at bounding box center [350, 239] width 84 height 14
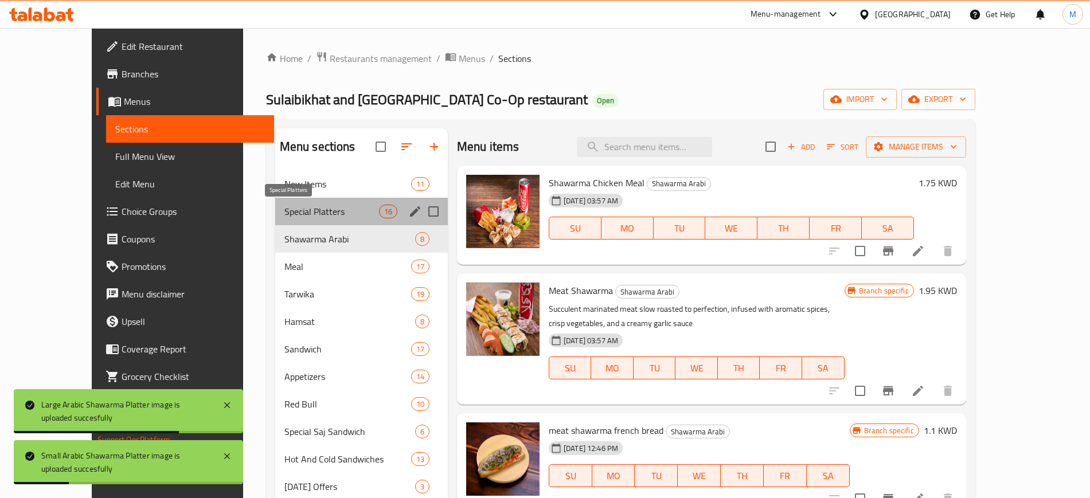
click at [317, 214] on span "Special Platters" at bounding box center [331, 212] width 95 height 14
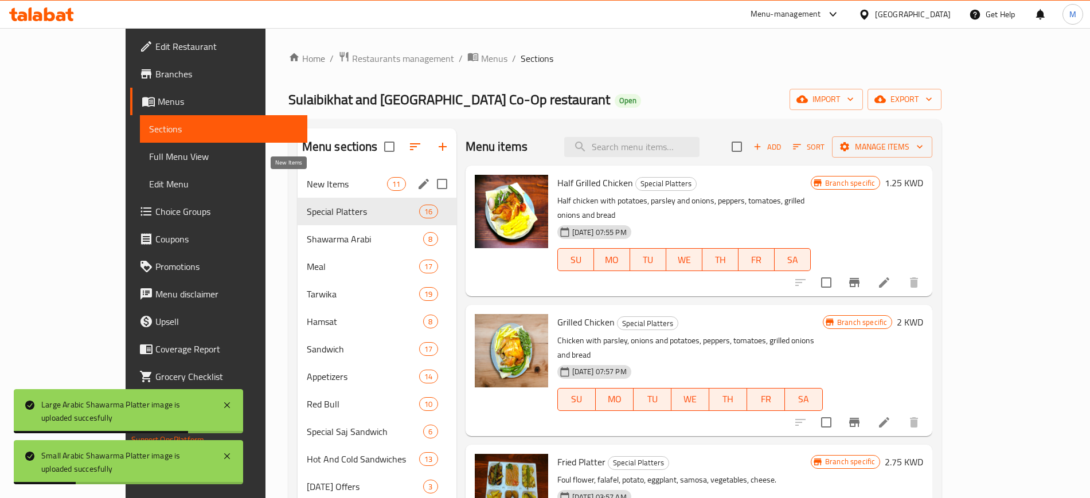
click at [310, 190] on span "New Items" at bounding box center [347, 184] width 81 height 14
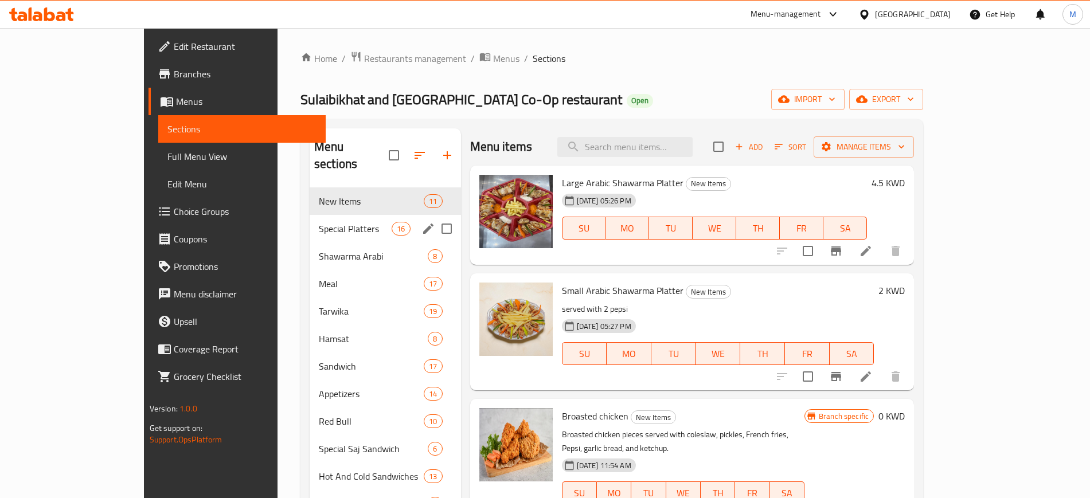
click at [310, 219] on div "Special Platters 16" at bounding box center [385, 229] width 151 height 28
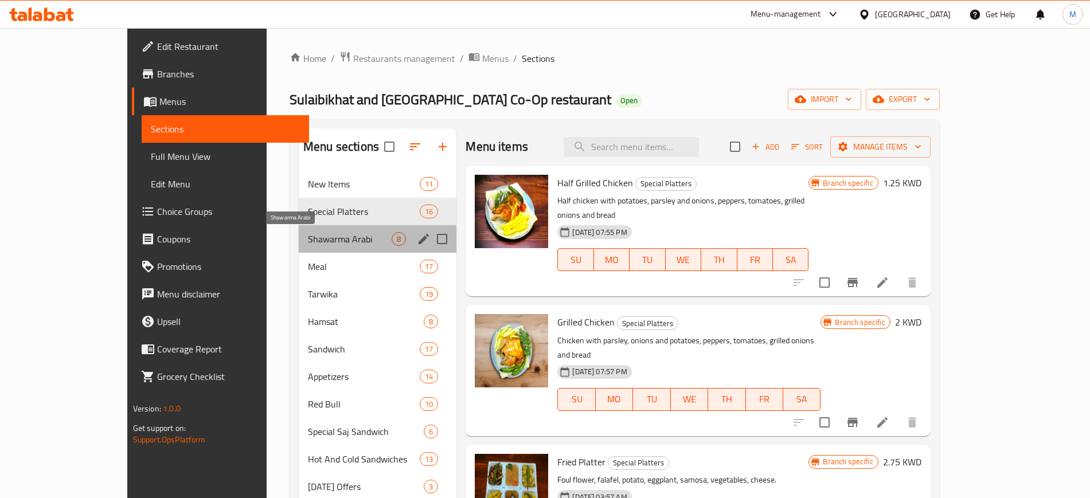
click at [308, 240] on span "Shawarma Arabi" at bounding box center [350, 239] width 84 height 14
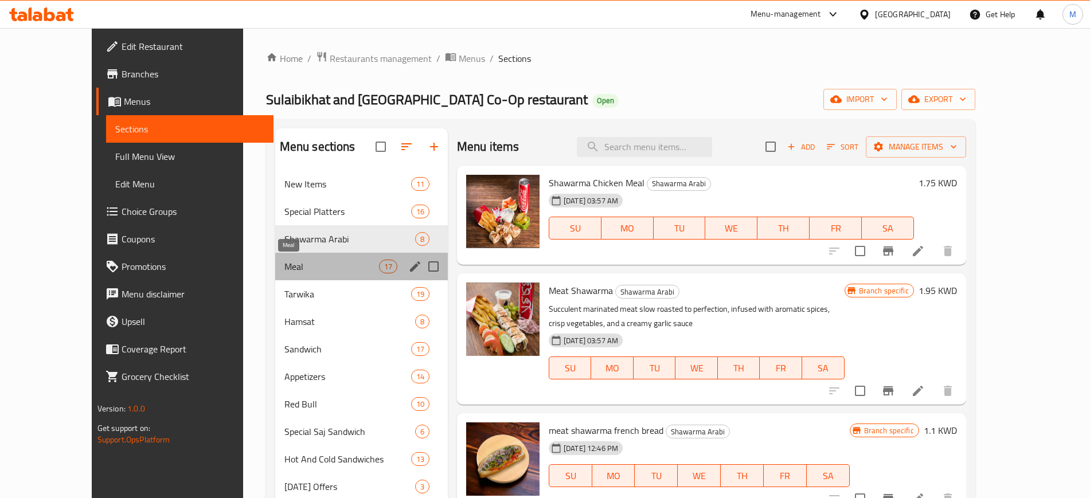
click at [297, 264] on span "Meal" at bounding box center [331, 267] width 95 height 14
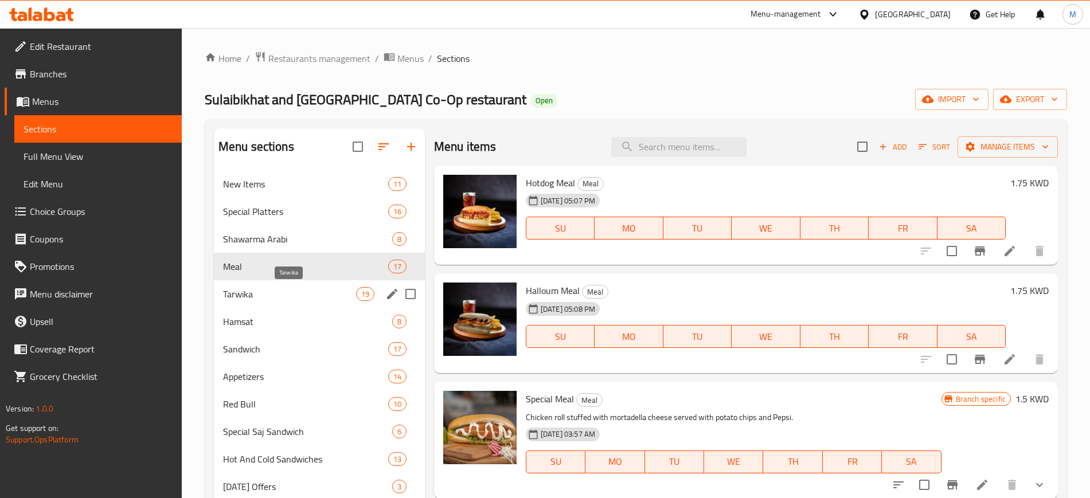
drag, startPoint x: 304, startPoint y: 297, endPoint x: 298, endPoint y: 307, distance: 12.3
click at [303, 297] on span "Tarwika" at bounding box center [289, 294] width 133 height 14
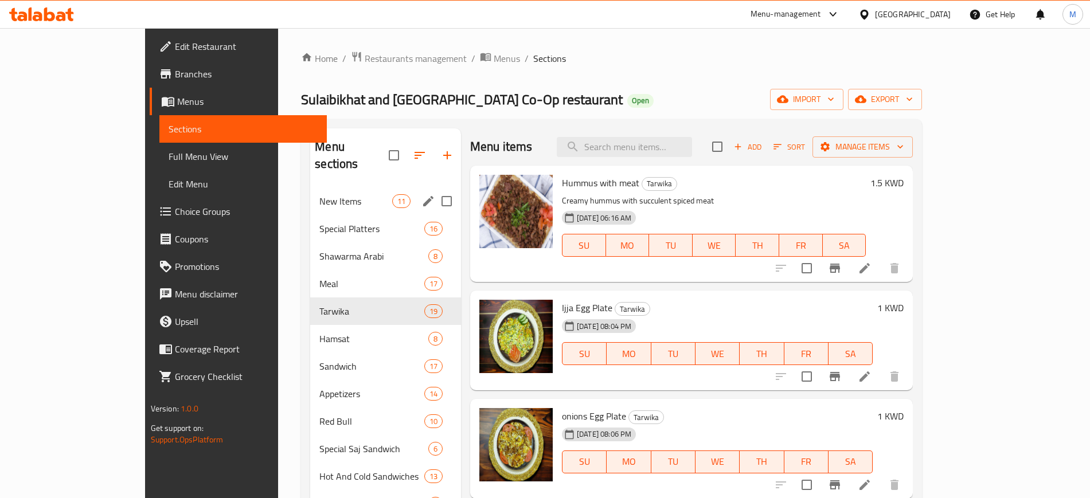
click at [319, 194] on span "New Items" at bounding box center [355, 201] width 72 height 14
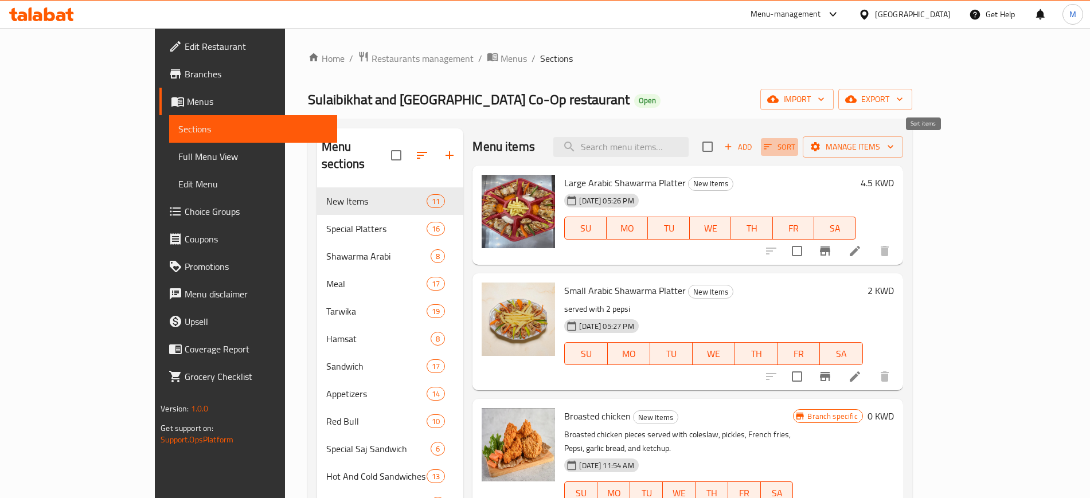
click at [795, 143] on span "Sort" at bounding box center [780, 147] width 32 height 13
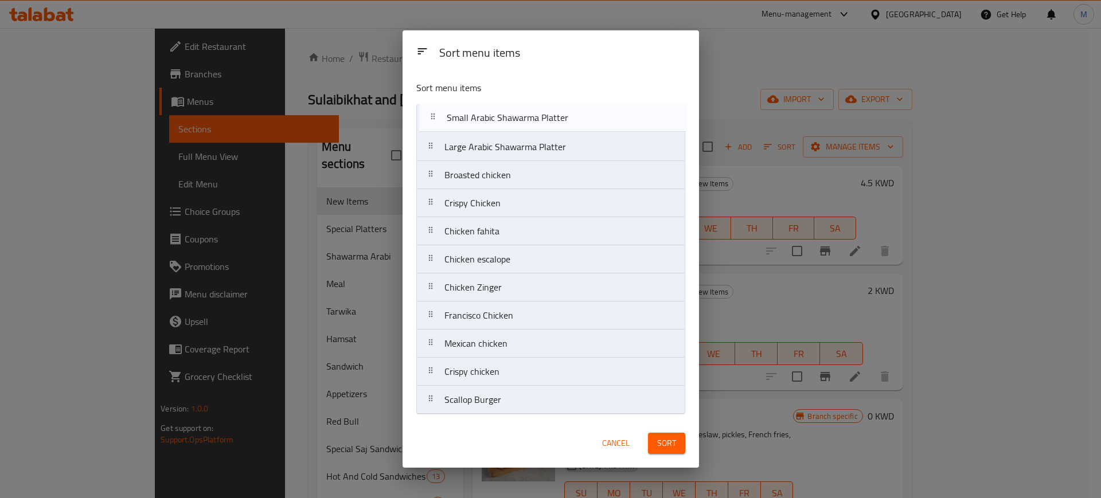
drag, startPoint x: 549, startPoint y: 143, endPoint x: 552, endPoint y: 109, distance: 34.5
click at [552, 109] on nav "Large Arabic Shawarma Platter Small Arabic Shawarma Platter Broasted chicken Cr…" at bounding box center [550, 259] width 269 height 310
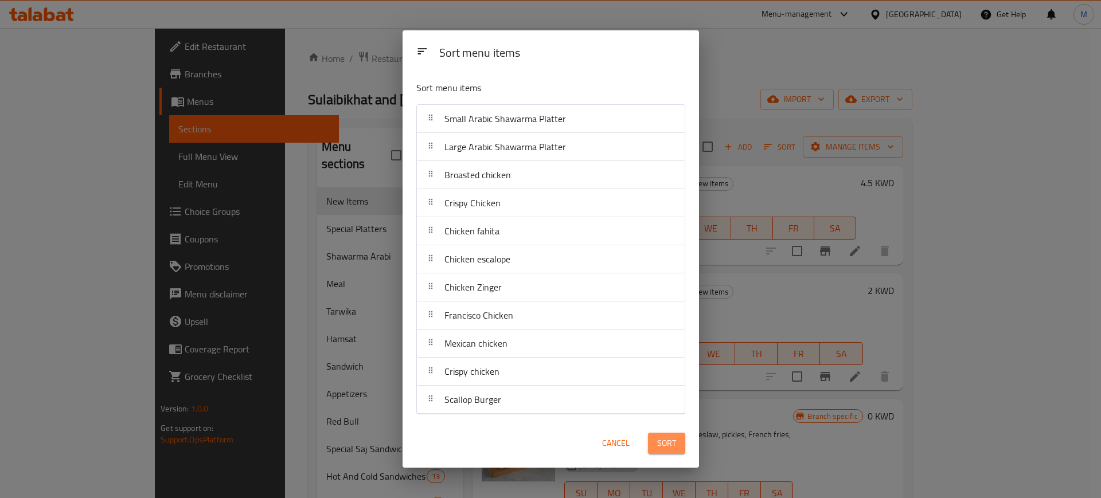
click at [677, 434] on button "Sort" at bounding box center [666, 443] width 37 height 21
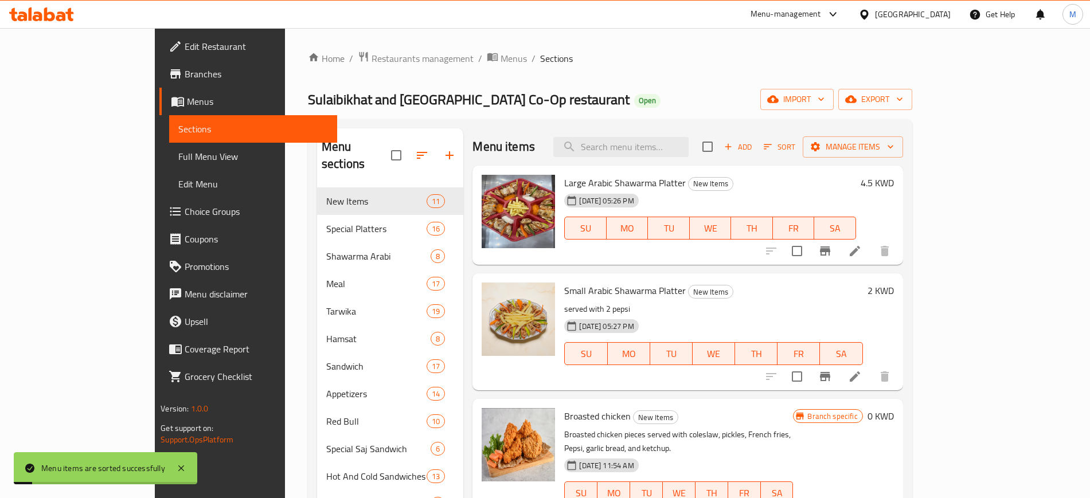
drag, startPoint x: 832, startPoint y: 180, endPoint x: 884, endPoint y: 169, distance: 53.3
click at [832, 181] on h6 "Large Arabic Shawarma Platter New Items" at bounding box center [709, 183] width 291 height 16
click at [754, 153] on span "Add" at bounding box center [738, 147] width 31 height 13
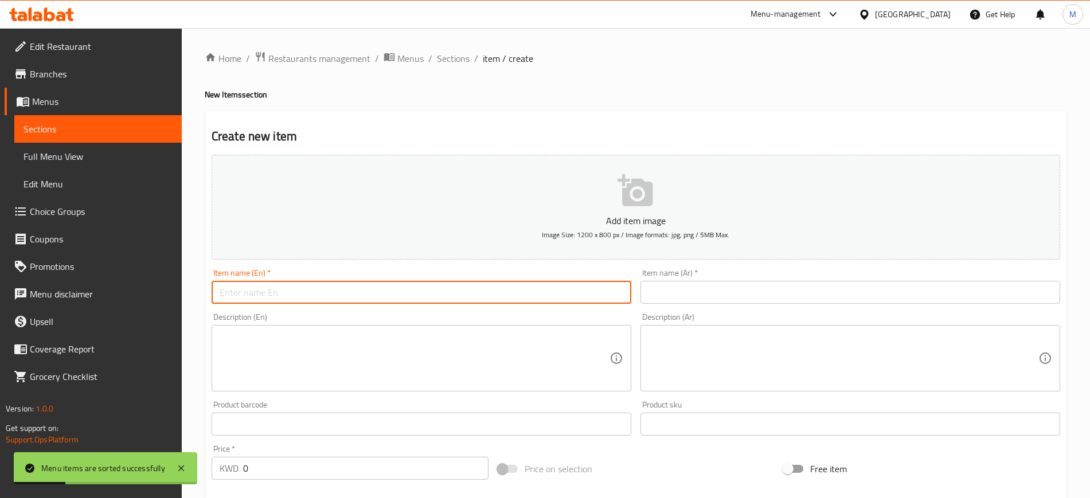
click at [443, 290] on input "text" at bounding box center [422, 292] width 420 height 23
type input "Meat [DEMOGRAPHIC_DATA]"
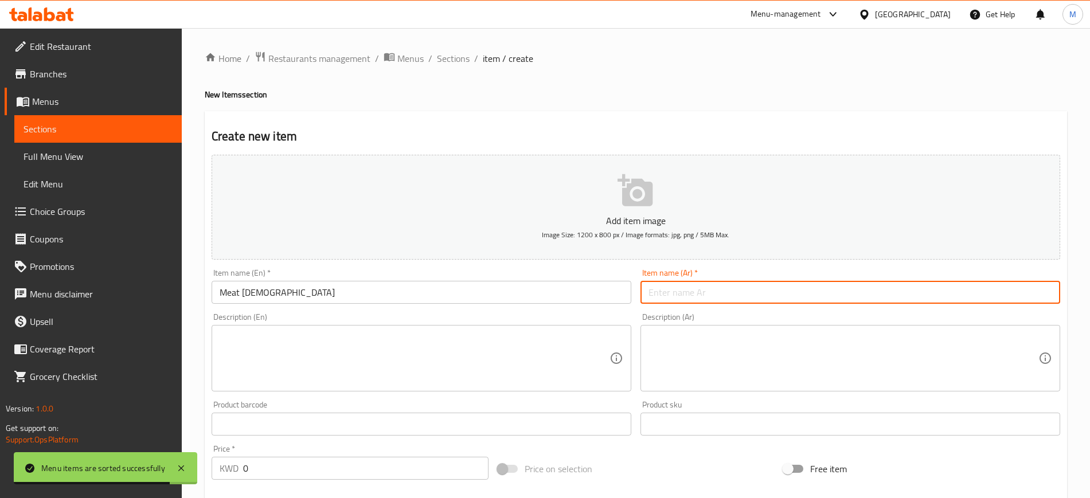
click at [695, 288] on input "text" at bounding box center [851, 292] width 420 height 23
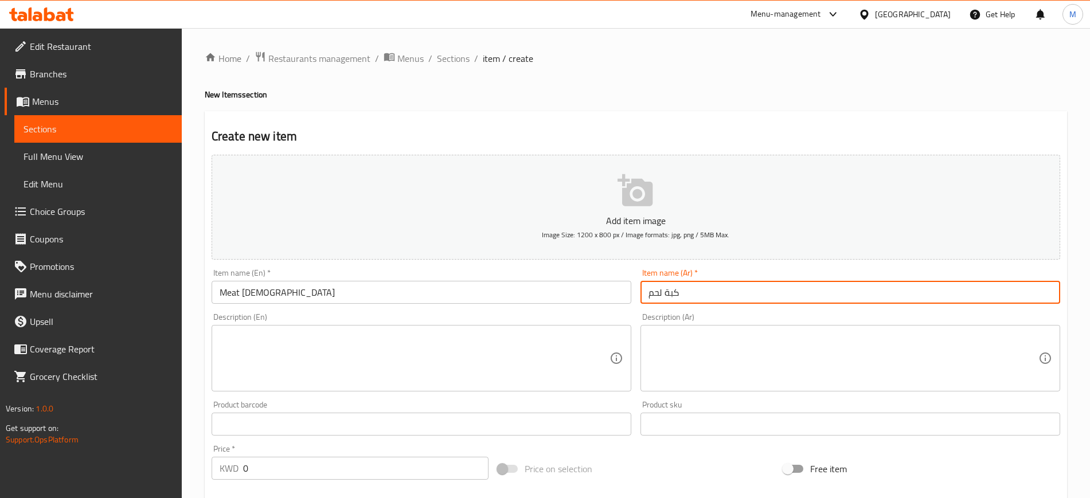
type input "كبة لحم"
click at [471, 384] on textarea at bounding box center [415, 358] width 390 height 54
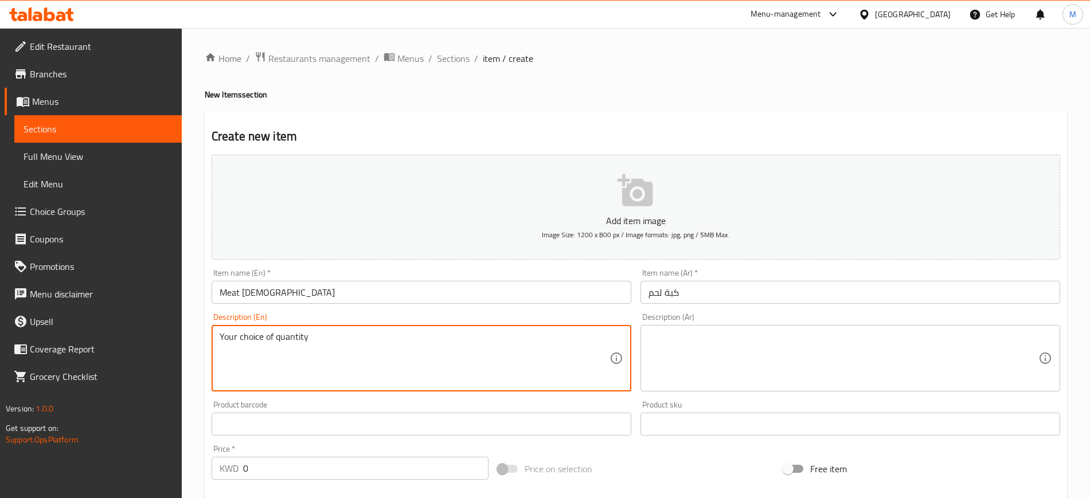
type textarea "Your choice of quantity"
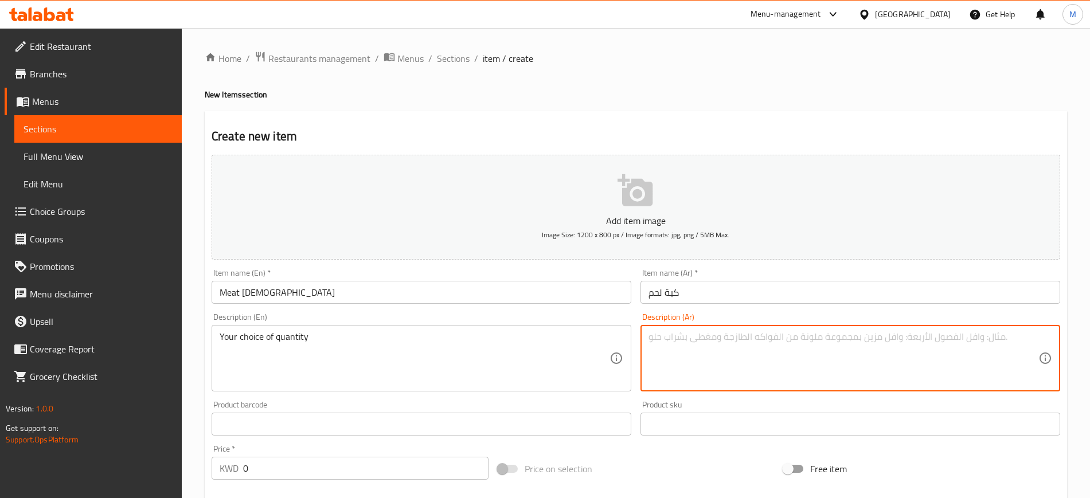
click at [747, 361] on textarea at bounding box center [844, 358] width 390 height 54
type textarea "اختيارك من عدد الحبات"
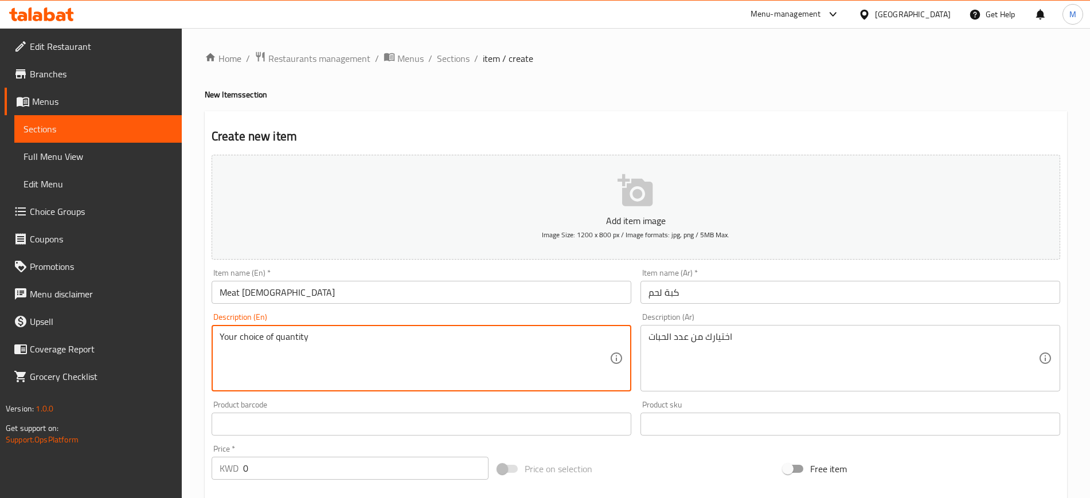
drag, startPoint x: 388, startPoint y: 368, endPoint x: 277, endPoint y: 346, distance: 113.5
click at [377, 303] on input "Meat [DEMOGRAPHIC_DATA]" at bounding box center [422, 292] width 420 height 23
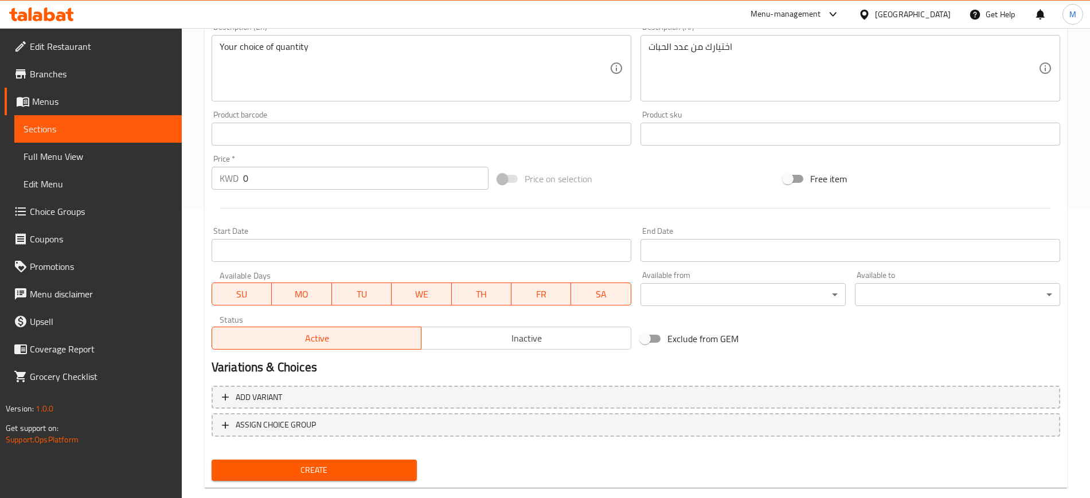
scroll to position [312, 0]
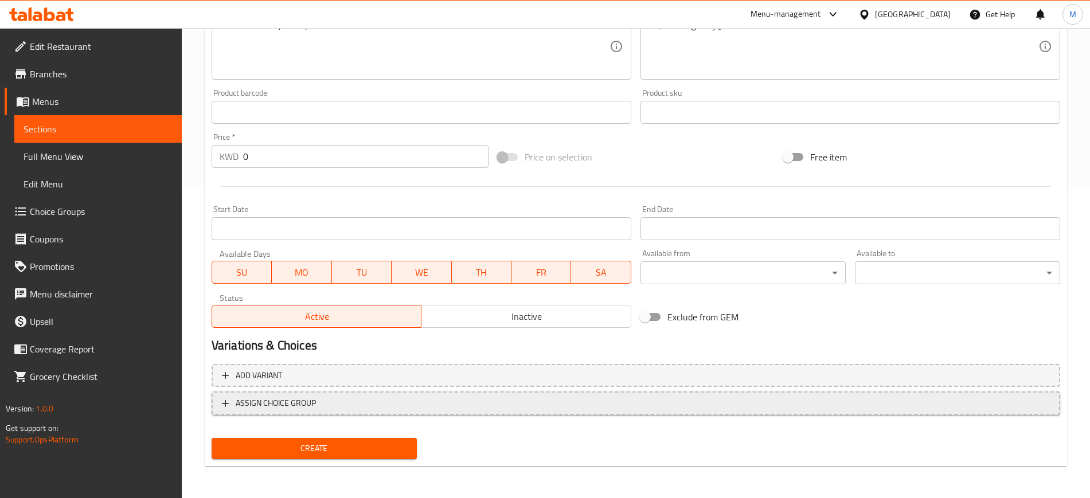
click at [320, 401] on span "ASSIGN CHOICE GROUP" at bounding box center [636, 403] width 828 height 14
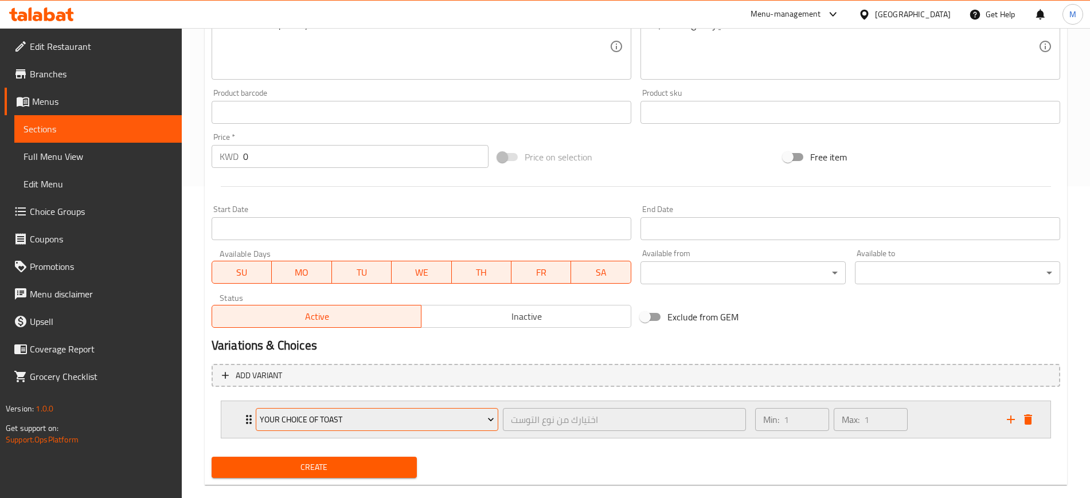
click at [313, 422] on span "Your Choice Of Toast" at bounding box center [377, 420] width 235 height 14
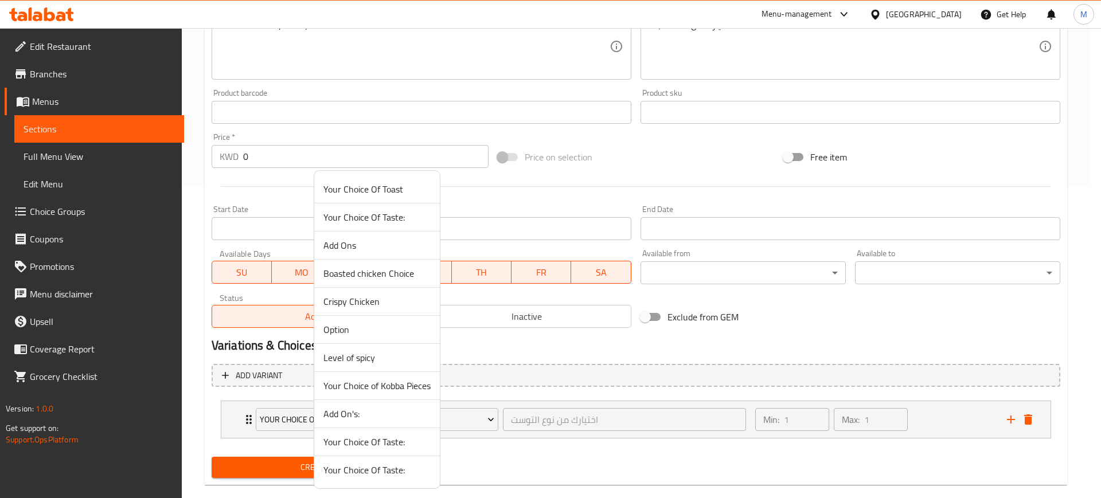
click at [402, 389] on span "Your Choice of Kobba Pieces" at bounding box center [376, 386] width 107 height 14
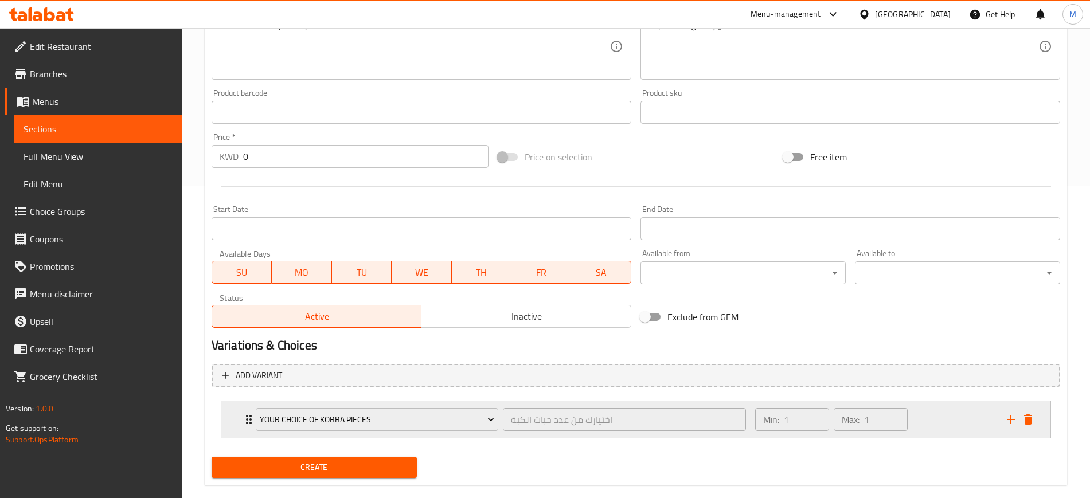
click at [940, 419] on div "Min: 1 ​ Max: 1 ​" at bounding box center [874, 419] width 252 height 37
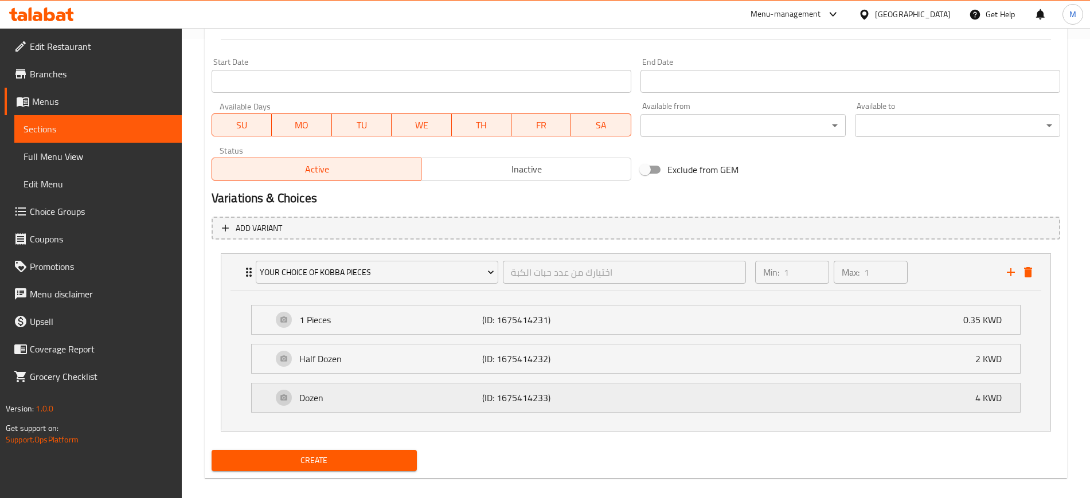
scroll to position [471, 0]
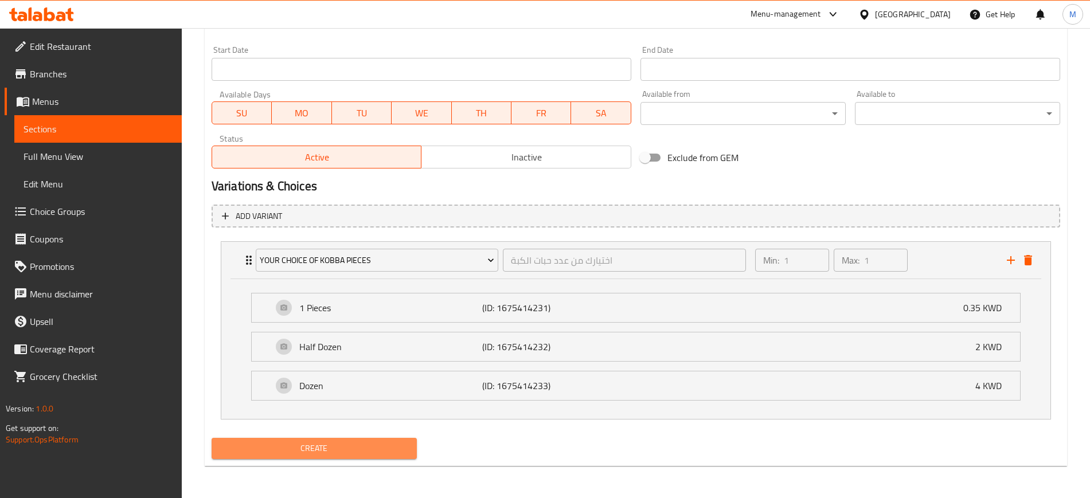
click at [375, 448] on span "Create" at bounding box center [314, 449] width 187 height 14
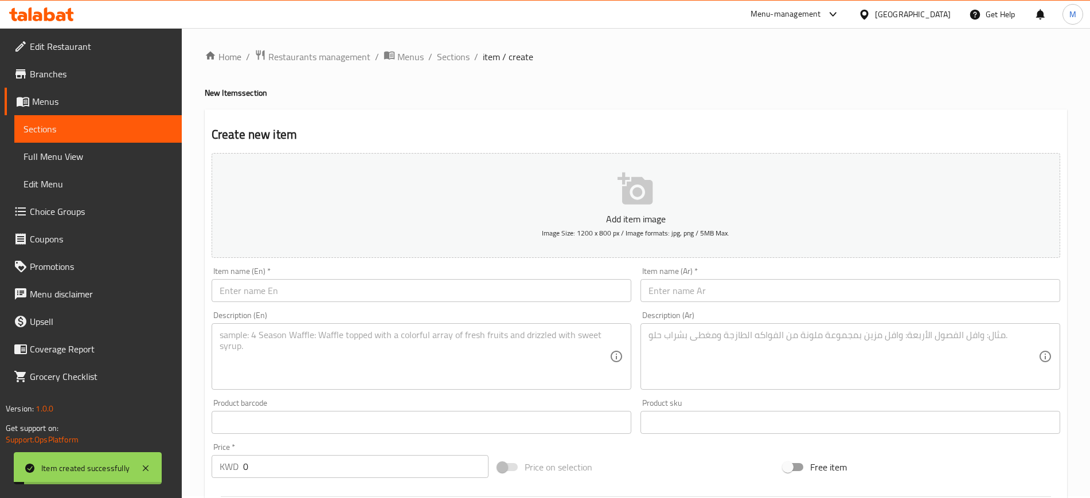
scroll to position [0, 0]
click at [445, 49] on div "Home / Restaurants management / Menus / Sections / item / create New Items sect…" at bounding box center [636, 499] width 908 height 942
click at [462, 60] on span "Sections" at bounding box center [453, 59] width 33 height 14
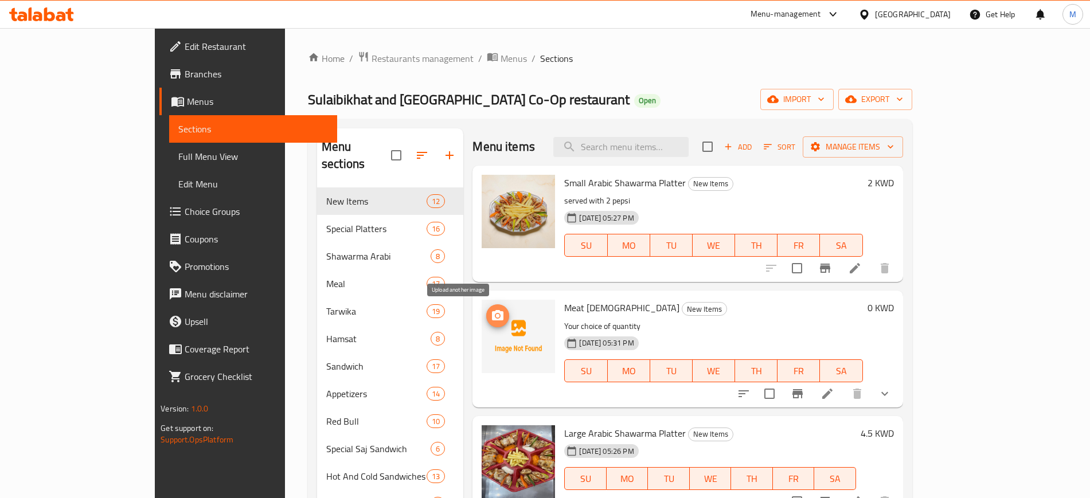
click at [486, 317] on span "upload picture" at bounding box center [497, 316] width 23 height 14
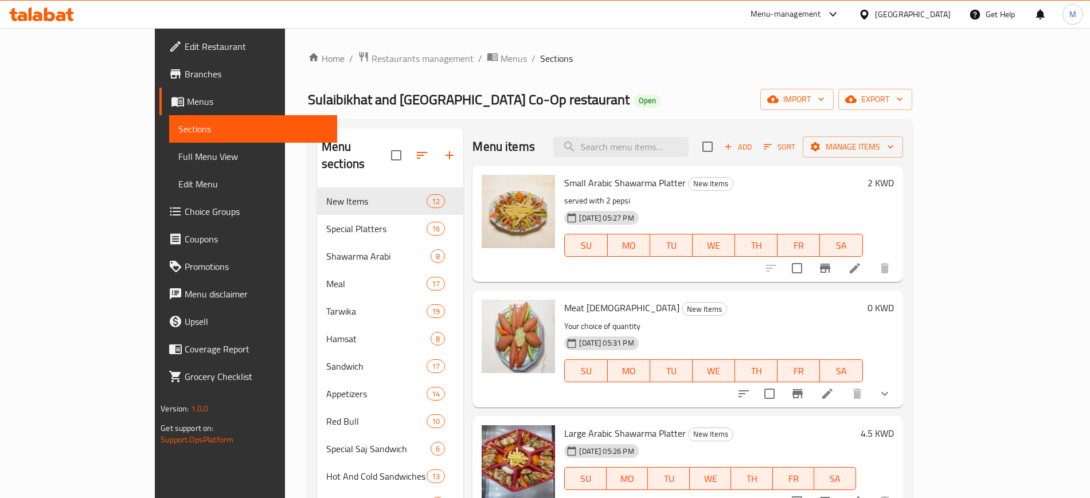
click at [54, 21] on div at bounding box center [41, 14] width 83 height 23
click at [58, 13] on icon at bounding box center [61, 16] width 10 height 10
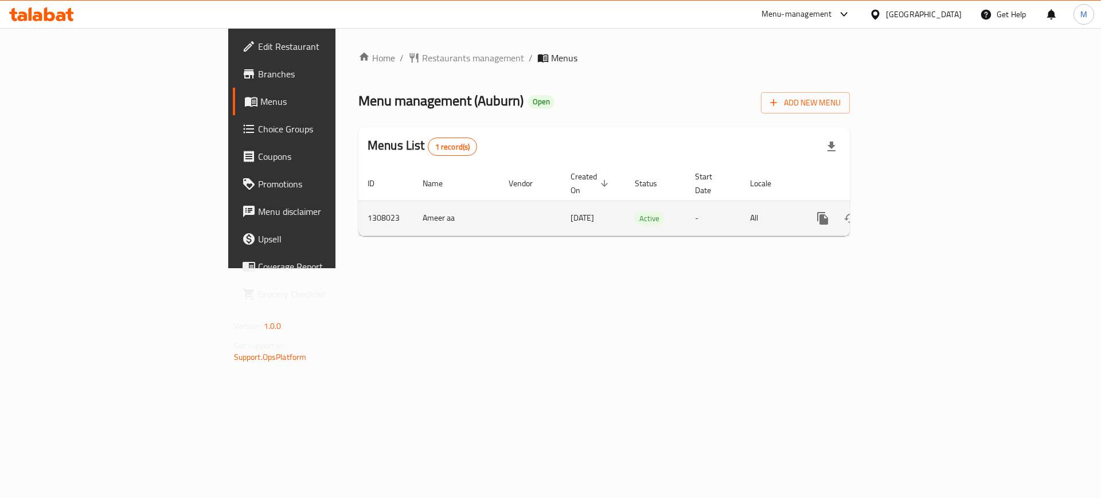
click at [919, 207] on link "enhanced table" at bounding box center [906, 219] width 28 height 28
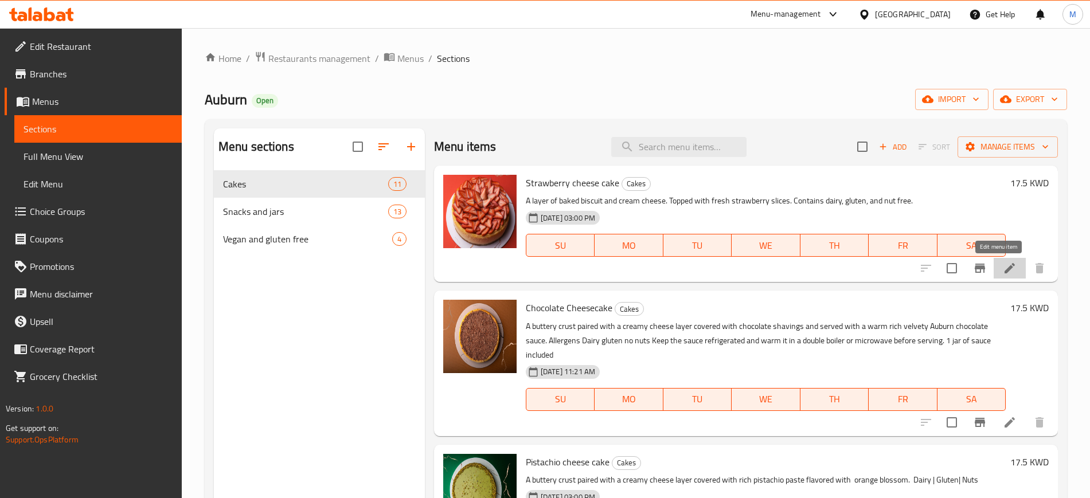
click at [1005, 268] on icon at bounding box center [1010, 268] width 10 height 10
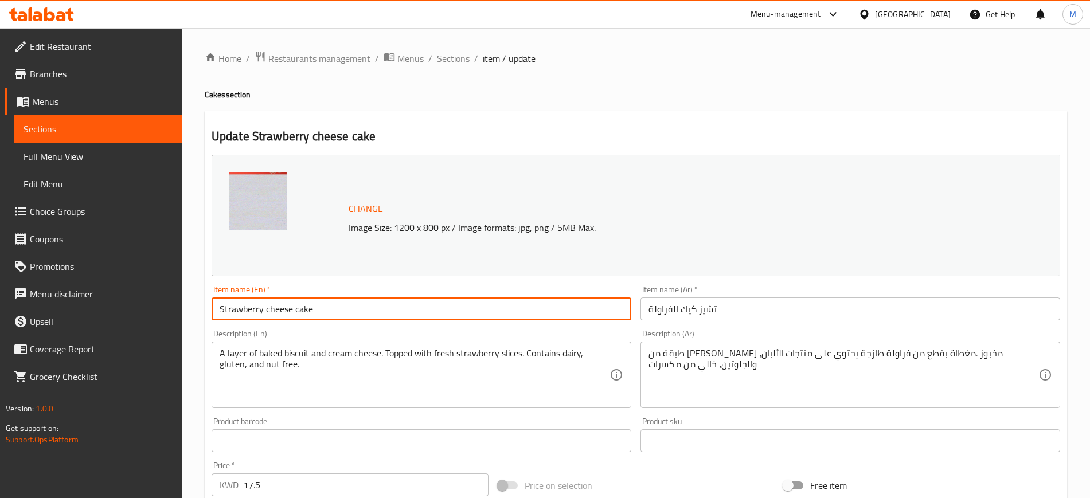
drag, startPoint x: 266, startPoint y: 310, endPoint x: 317, endPoint y: 315, distance: 51.3
click at [317, 315] on input "Strawberry cheese cake" at bounding box center [422, 309] width 420 height 23
type input "Strawberry Cheesecake"
click at [454, 63] on span "Sections" at bounding box center [453, 59] width 33 height 14
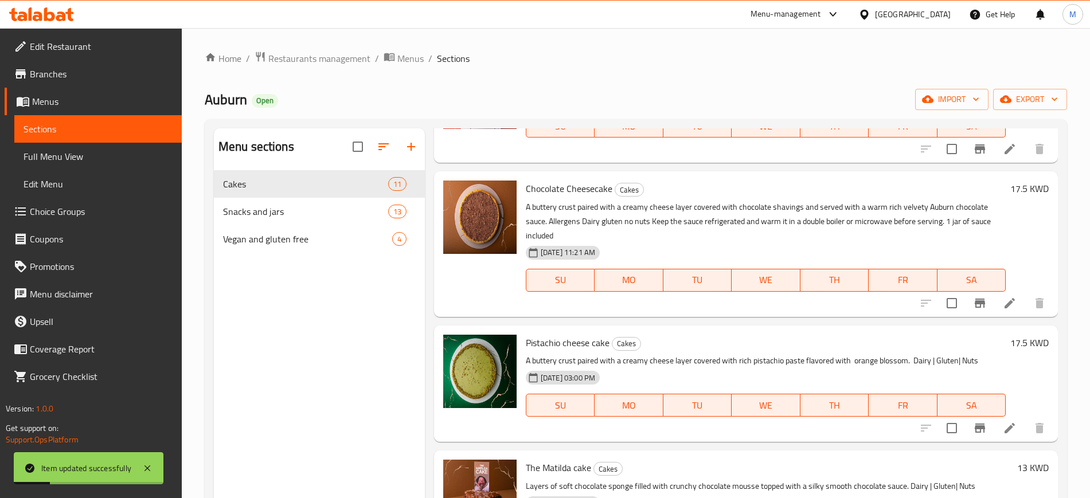
scroll to position [143, 0]
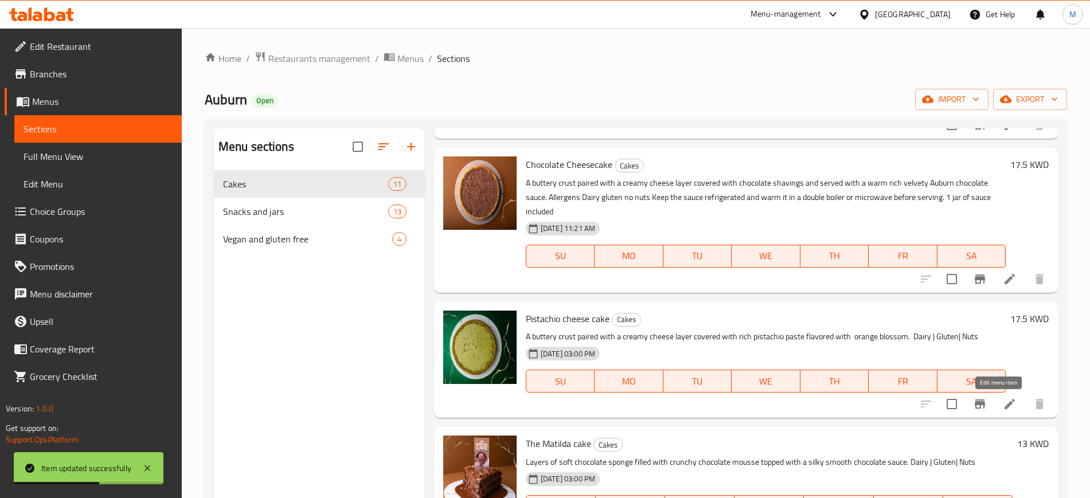
click at [1003, 407] on icon at bounding box center [1010, 404] width 14 height 14
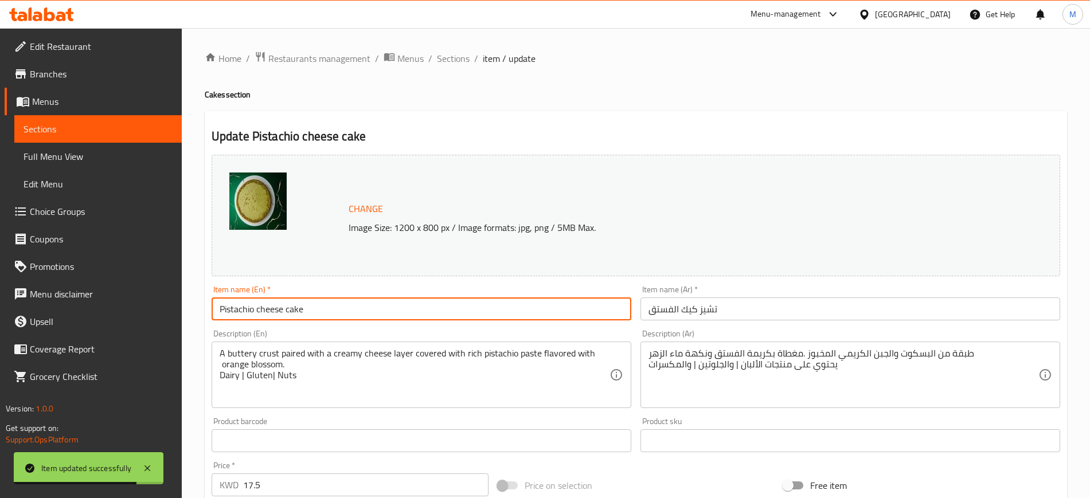
drag, startPoint x: 256, startPoint y: 307, endPoint x: 327, endPoint y: 310, distance: 71.2
click at [327, 310] on input "Pistachio cheese cake" at bounding box center [422, 309] width 420 height 23
type input "Pistachio Cheesecake"
drag, startPoint x: 459, startPoint y: 57, endPoint x: 466, endPoint y: 67, distance: 12.1
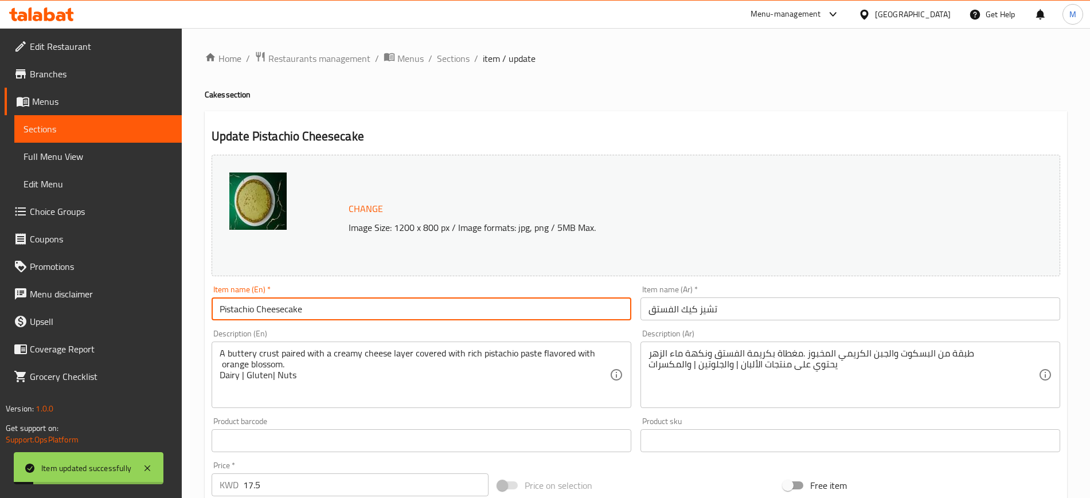
click at [459, 56] on span "Sections" at bounding box center [453, 59] width 33 height 14
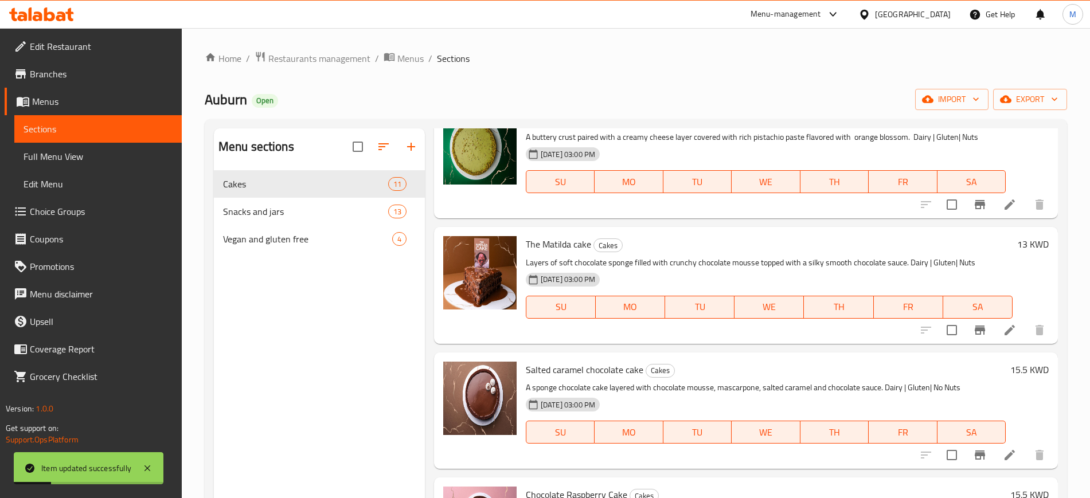
scroll to position [358, 0]
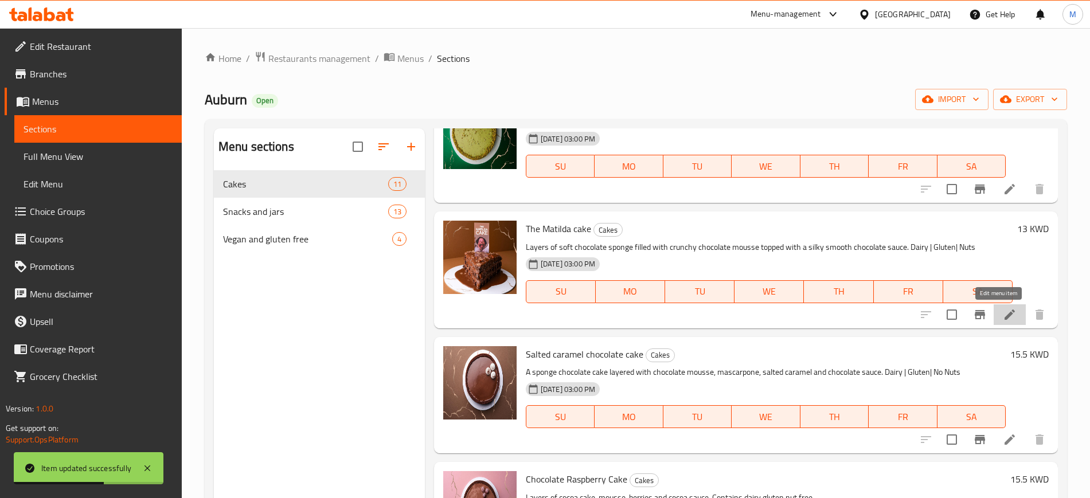
click at [1003, 309] on icon at bounding box center [1010, 315] width 14 height 14
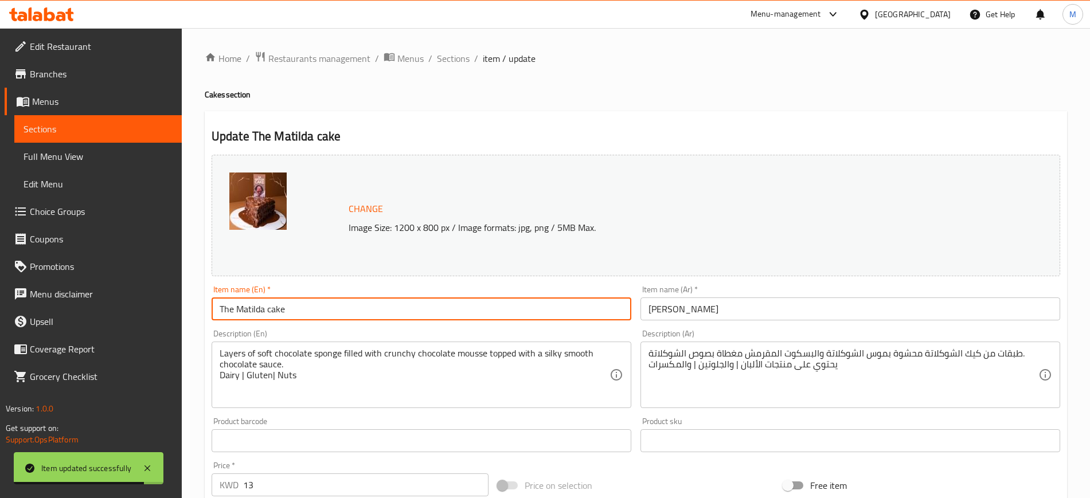
click at [270, 313] on input "The Matilda cake" at bounding box center [422, 309] width 420 height 23
type input "The Matilda Cake"
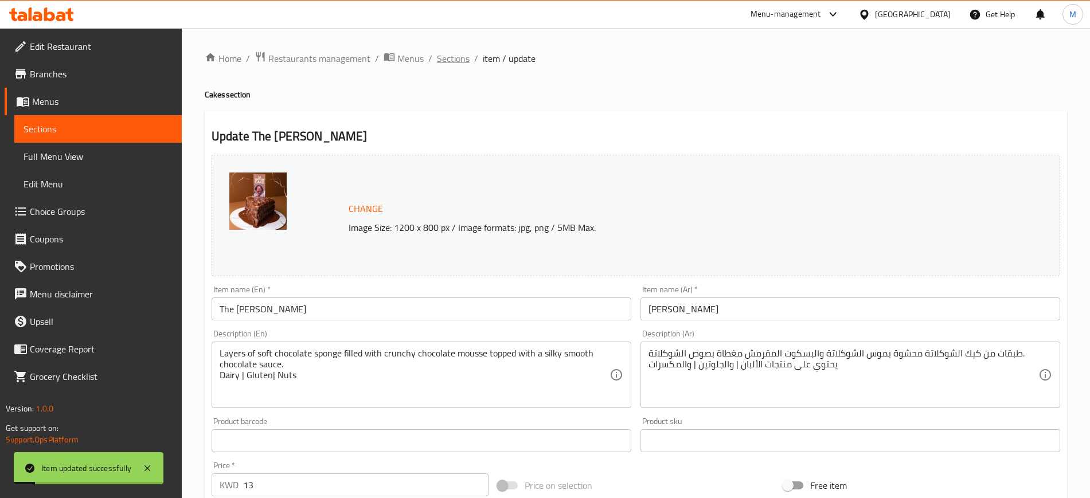
click at [455, 56] on span "Sections" at bounding box center [453, 59] width 33 height 14
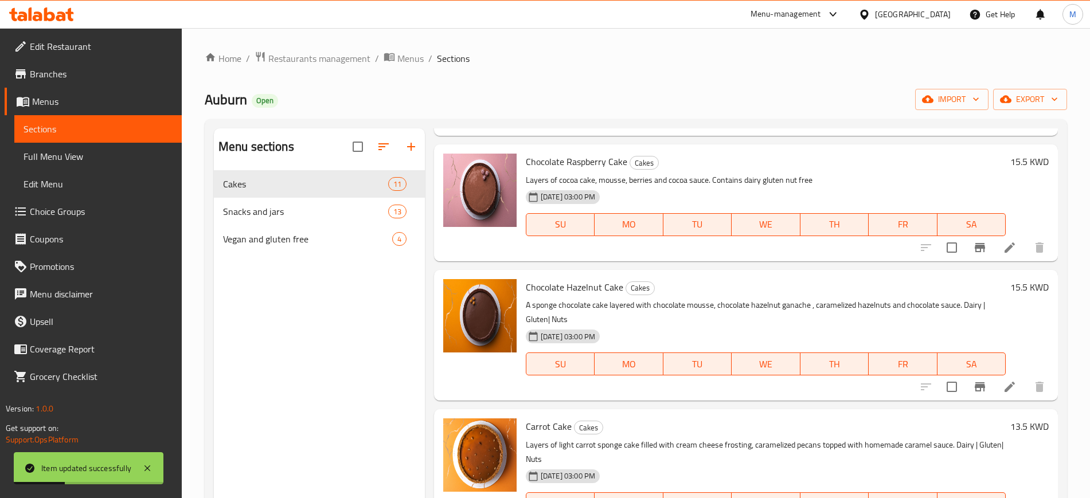
scroll to position [574, 0]
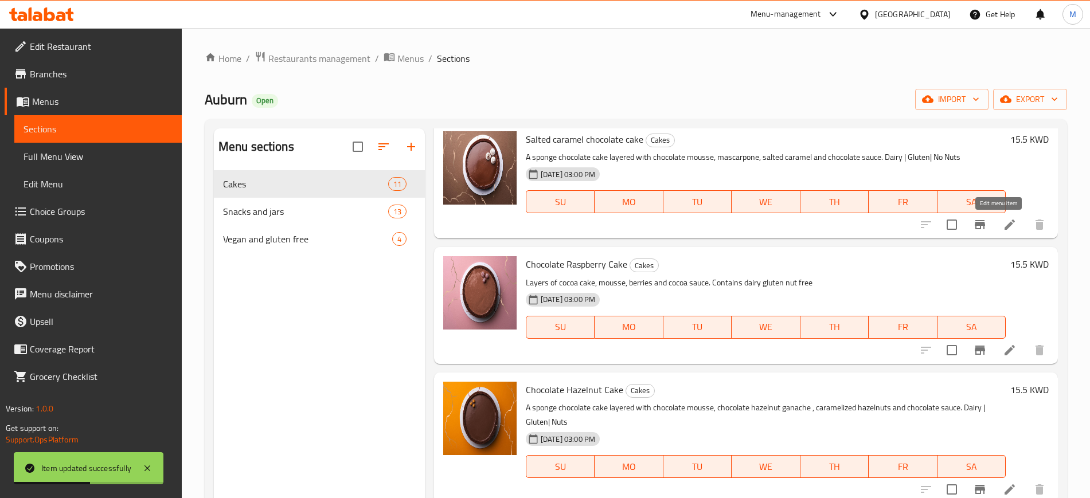
click at [1003, 220] on icon at bounding box center [1010, 225] width 14 height 14
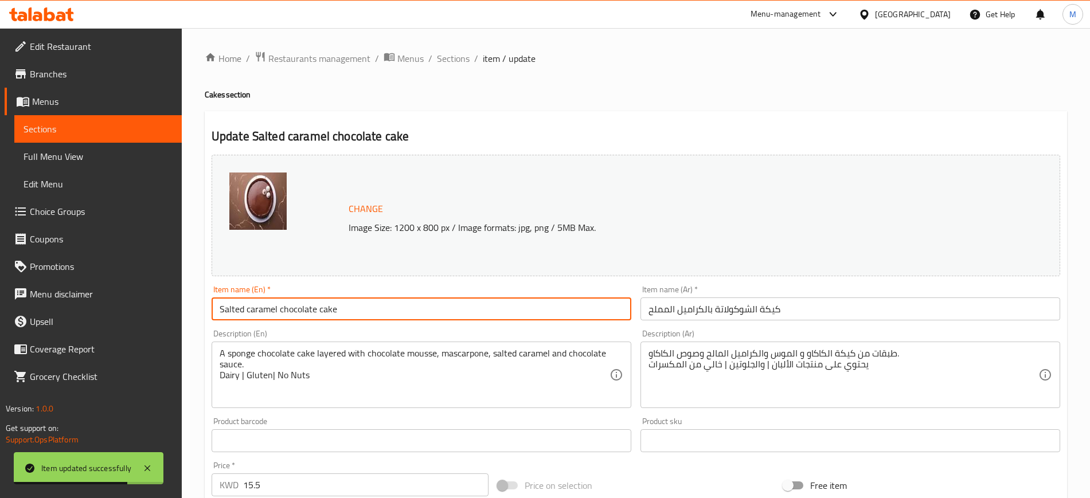
click at [249, 314] on input "Salted caramel chocolate cake" at bounding box center [422, 309] width 420 height 23
click at [282, 309] on input "Salted Caramel chocolate cake" at bounding box center [422, 309] width 420 height 23
click at [321, 306] on input "Salted Caramel Chocolate cake" at bounding box center [422, 309] width 420 height 23
type input "Salted Caramel Chocolate Cake"
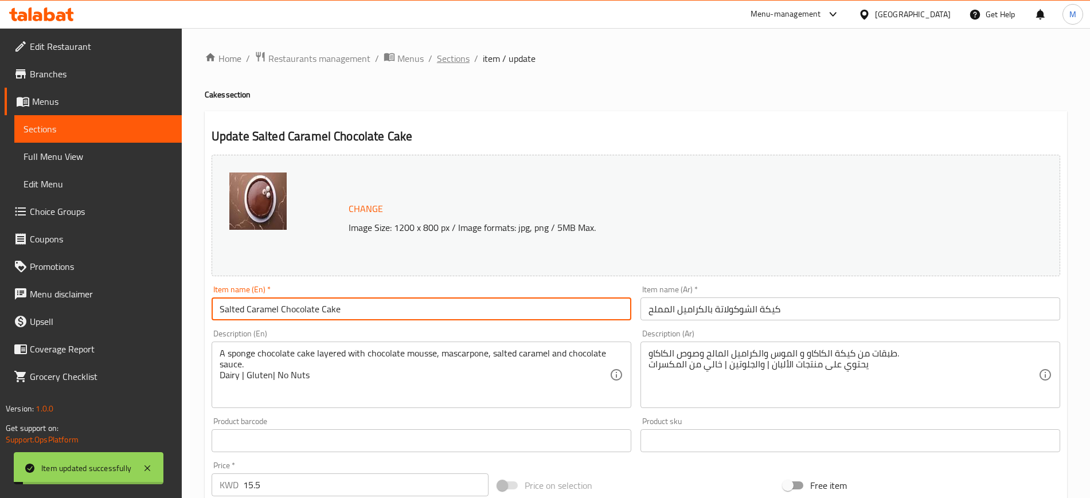
click at [465, 60] on span "Sections" at bounding box center [453, 59] width 33 height 14
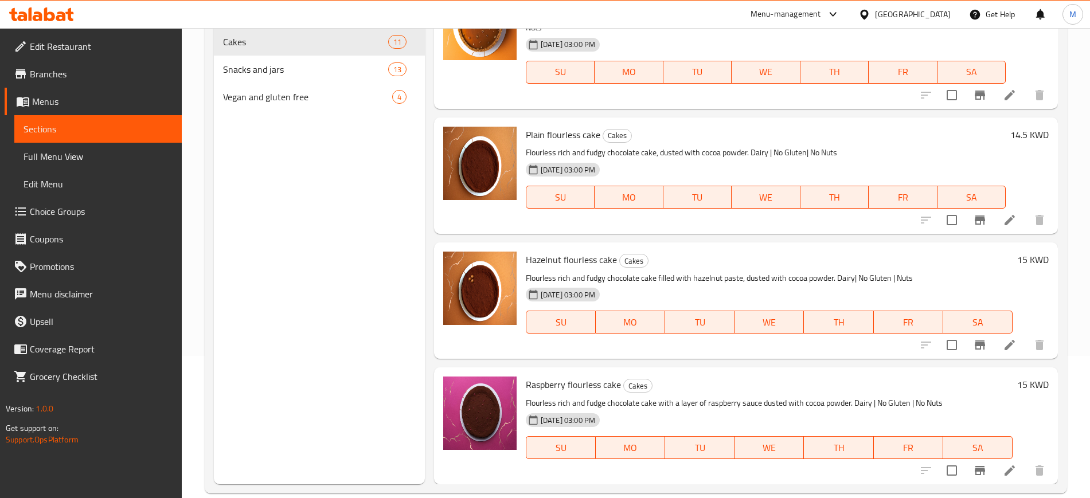
scroll to position [143, 0]
click at [998, 211] on li at bounding box center [1010, 219] width 32 height 21
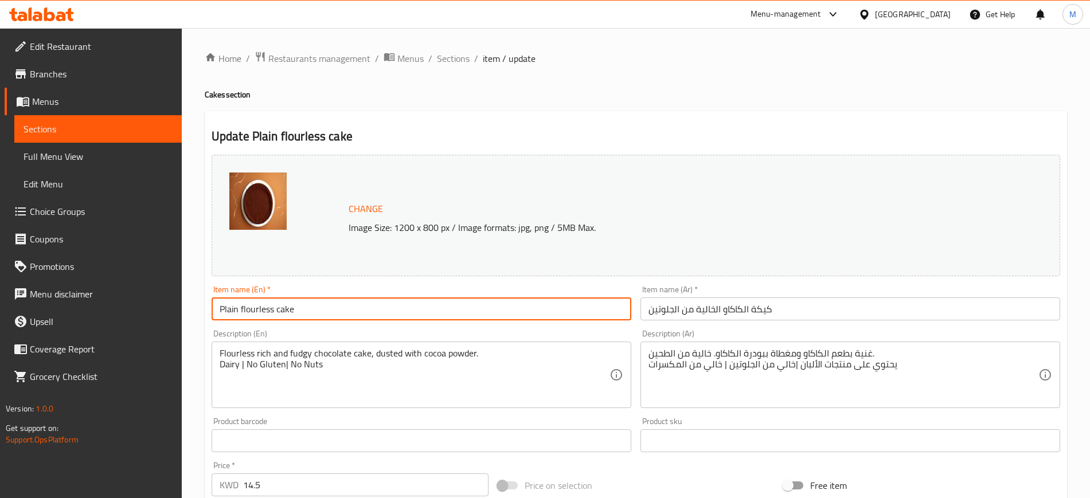
click at [241, 309] on input "Plain flourless cake" at bounding box center [422, 309] width 420 height 23
click at [345, 303] on input "Plain Flourless cake" at bounding box center [422, 309] width 420 height 23
click at [278, 307] on input "Plain Flourless cake" at bounding box center [422, 309] width 420 height 23
type input "Plain Flourless Cake"
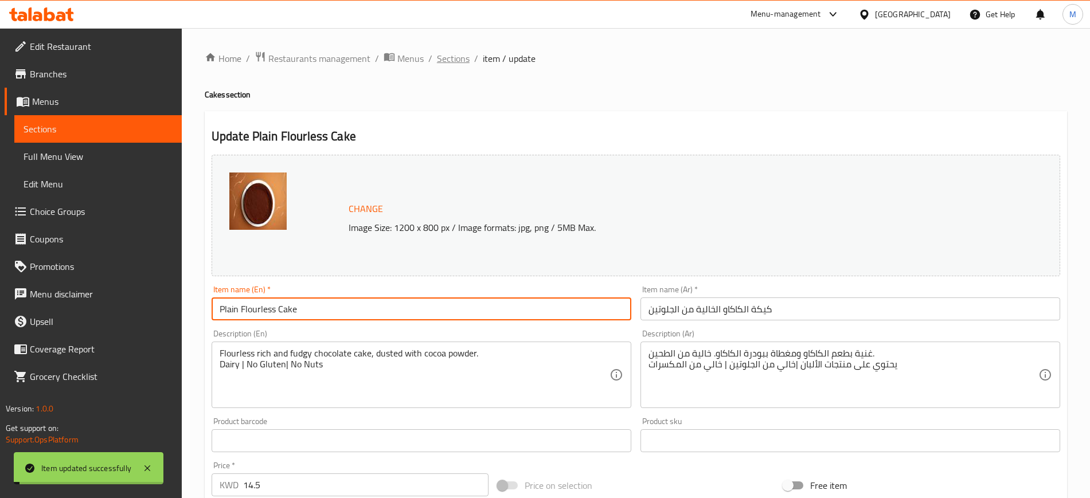
click at [459, 57] on span "Sections" at bounding box center [453, 59] width 33 height 14
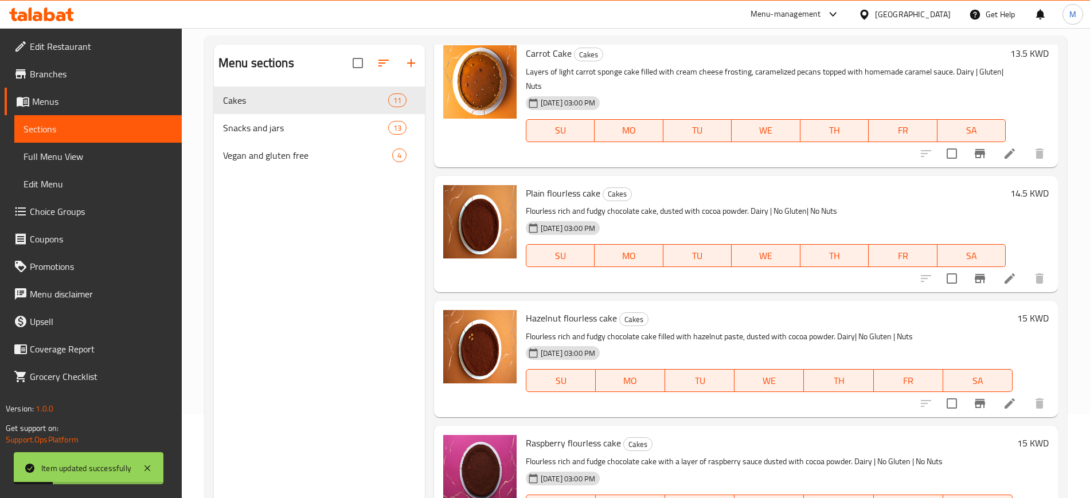
scroll to position [161, 0]
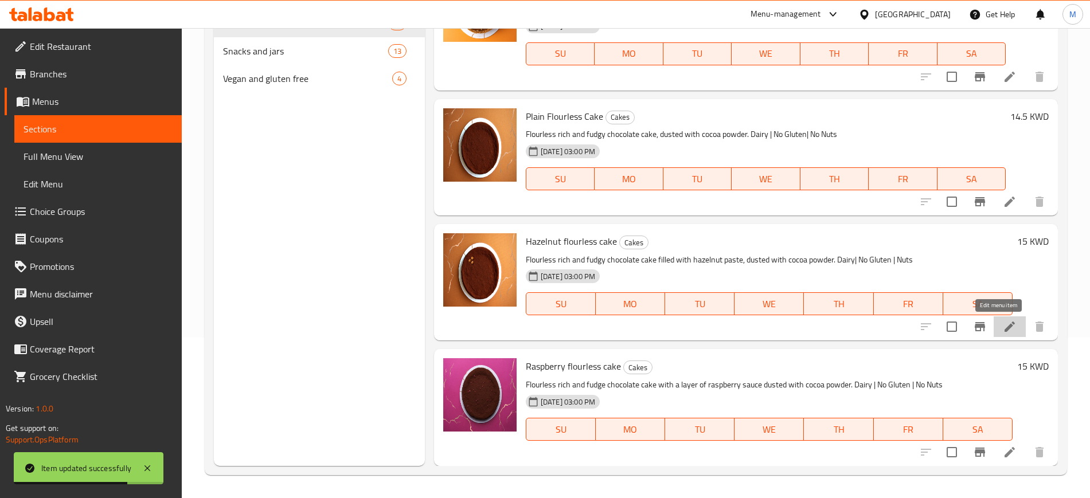
click at [1003, 332] on icon at bounding box center [1010, 327] width 14 height 14
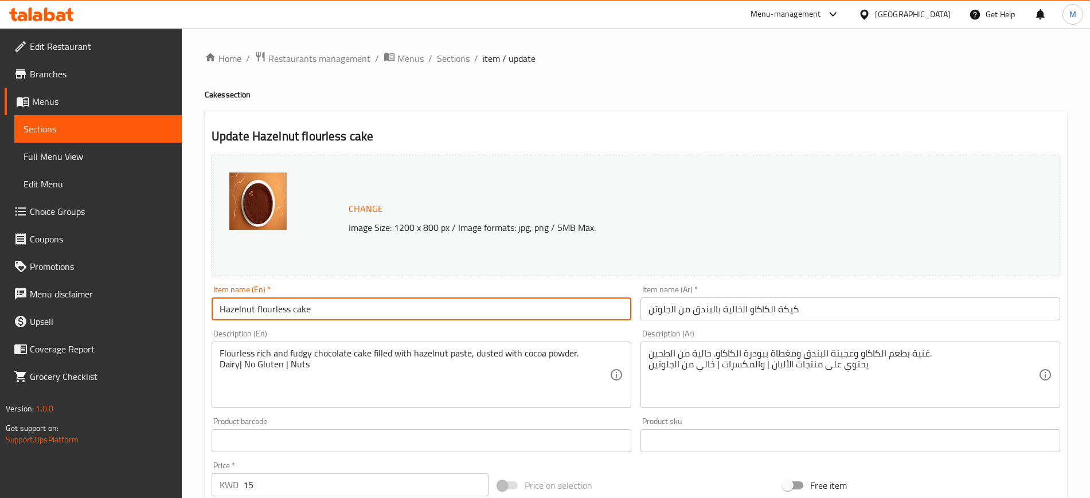
click at [259, 312] on input "Hazelnut flourless cake" at bounding box center [422, 309] width 420 height 23
click at [291, 306] on input "Hazelnut Flourless cake" at bounding box center [422, 309] width 420 height 23
click at [292, 307] on input "Hazelnut FlourlessCake" at bounding box center [422, 309] width 420 height 23
type input "Hazelnut Flourless Cake"
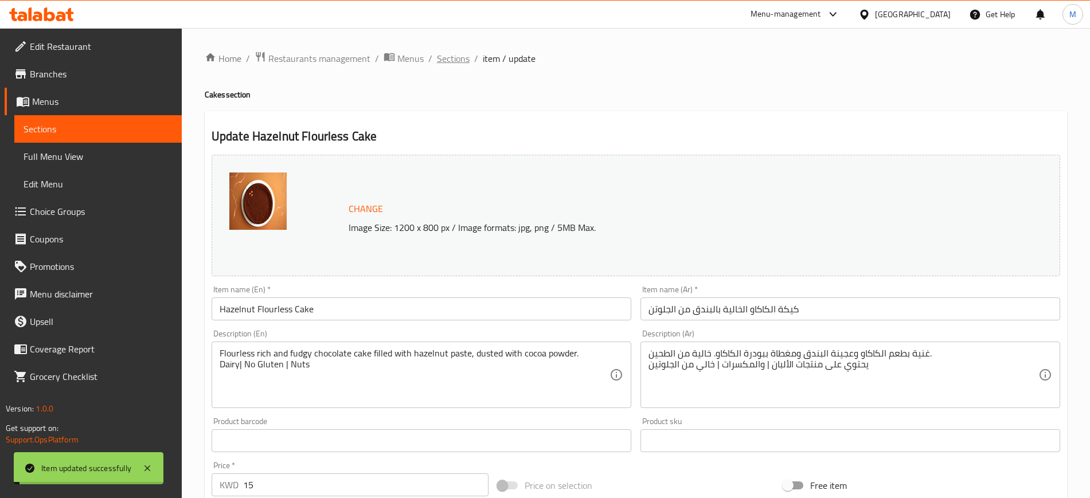
click at [452, 62] on span "Sections" at bounding box center [453, 59] width 33 height 14
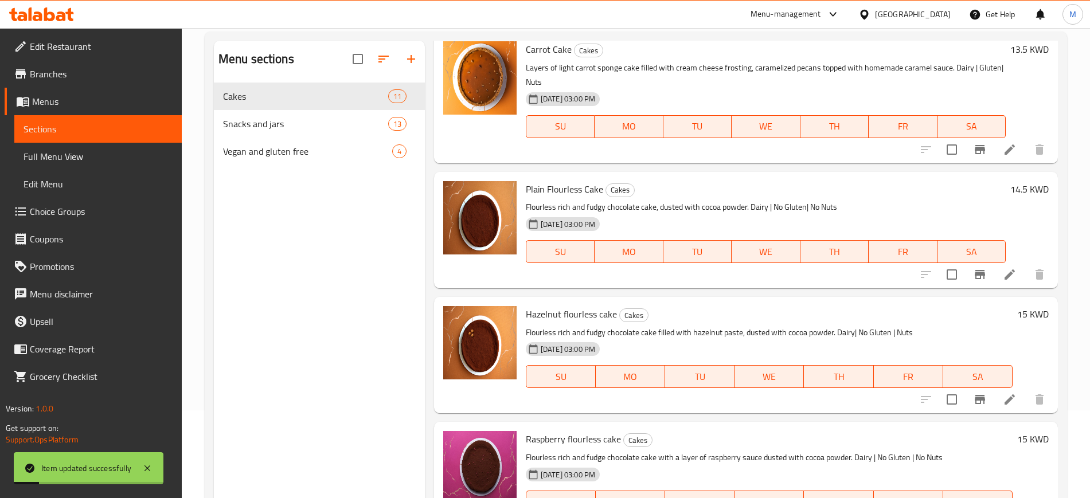
scroll to position [161, 0]
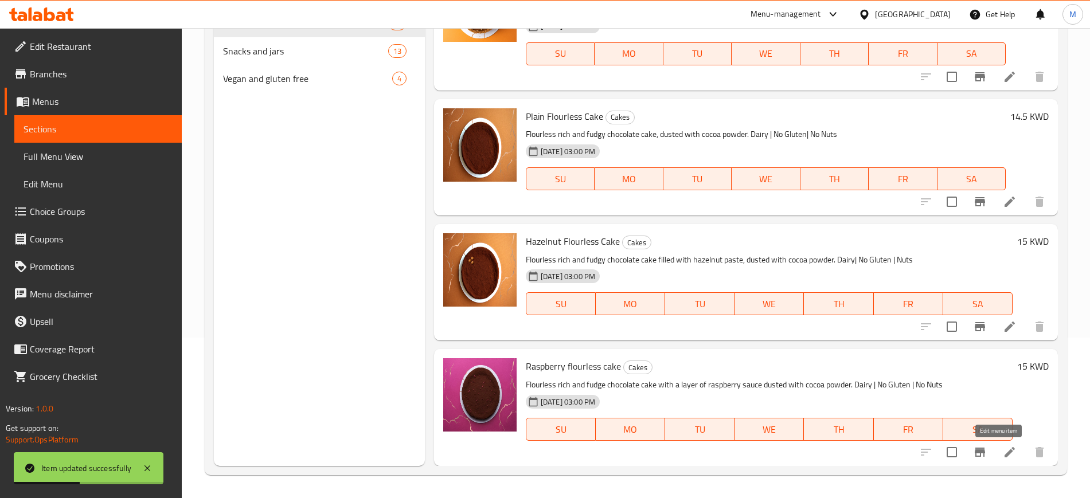
click at [1003, 457] on icon at bounding box center [1010, 453] width 14 height 14
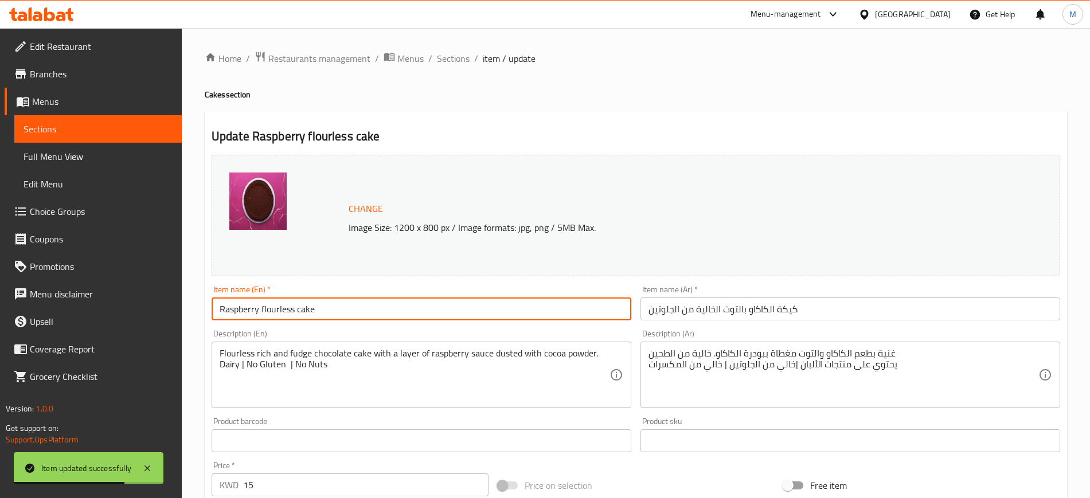
click at [264, 311] on input "Raspberry flourless cake" at bounding box center [422, 309] width 420 height 23
click at [299, 311] on input "Raspberry Flourless cake" at bounding box center [422, 309] width 420 height 23
type input "Raspberry Flourless Cake"
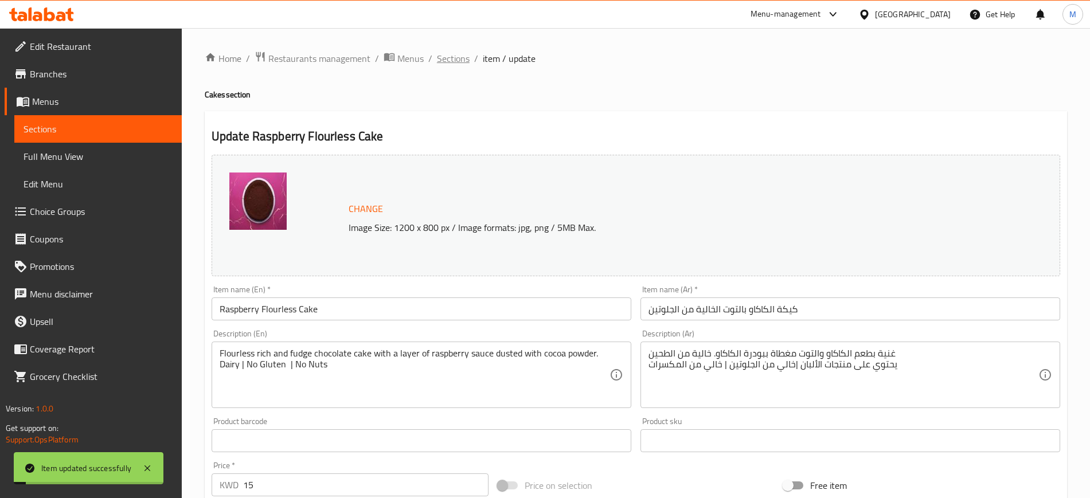
click at [453, 52] on span "Sections" at bounding box center [453, 59] width 33 height 14
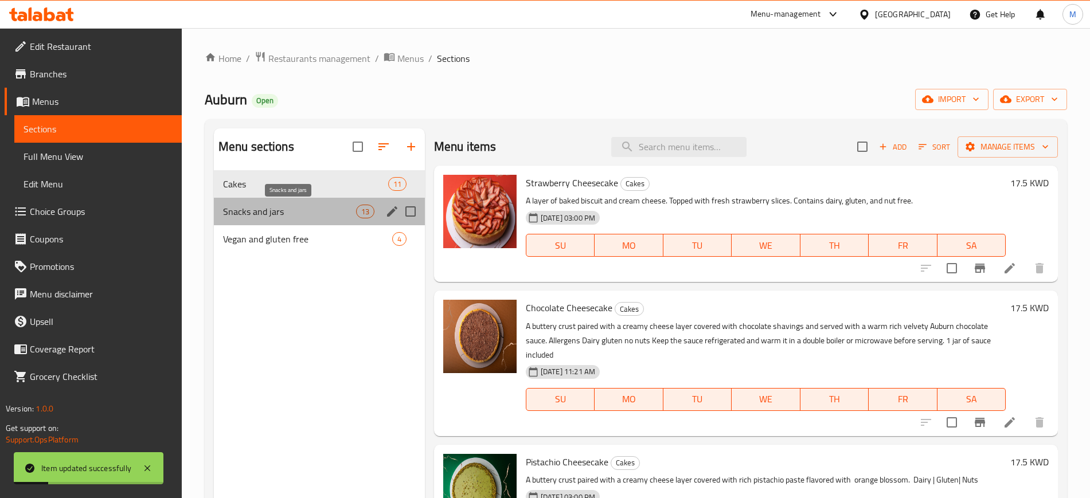
click at [311, 210] on span "Snacks and jars" at bounding box center [289, 212] width 133 height 14
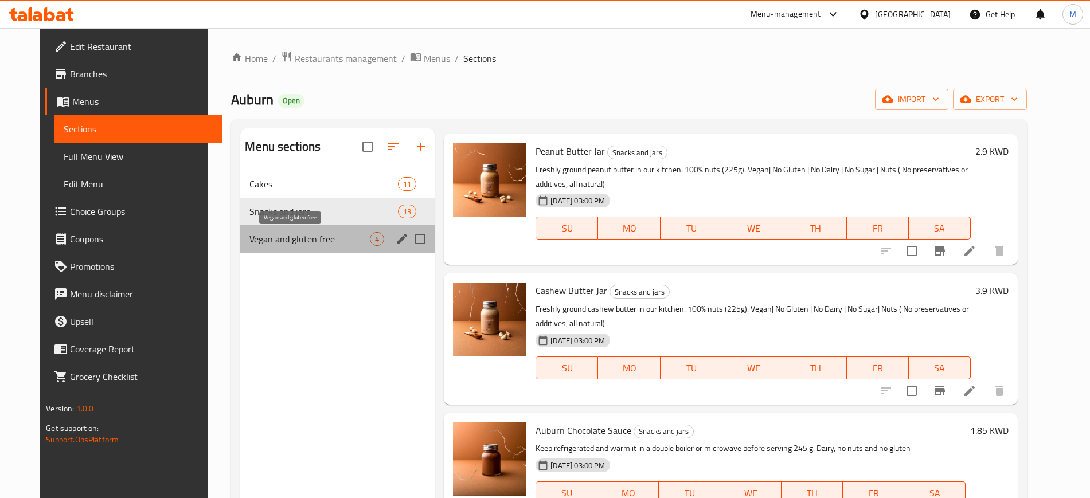
click at [293, 241] on span "Vegan and gluten free" at bounding box center [309, 239] width 120 height 14
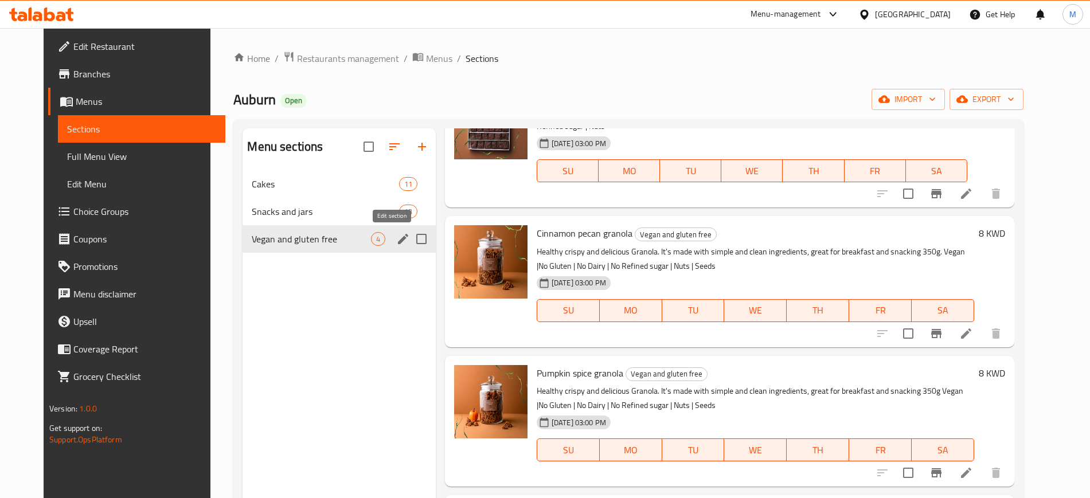
click at [398, 239] on icon "edit" at bounding box center [403, 239] width 10 height 10
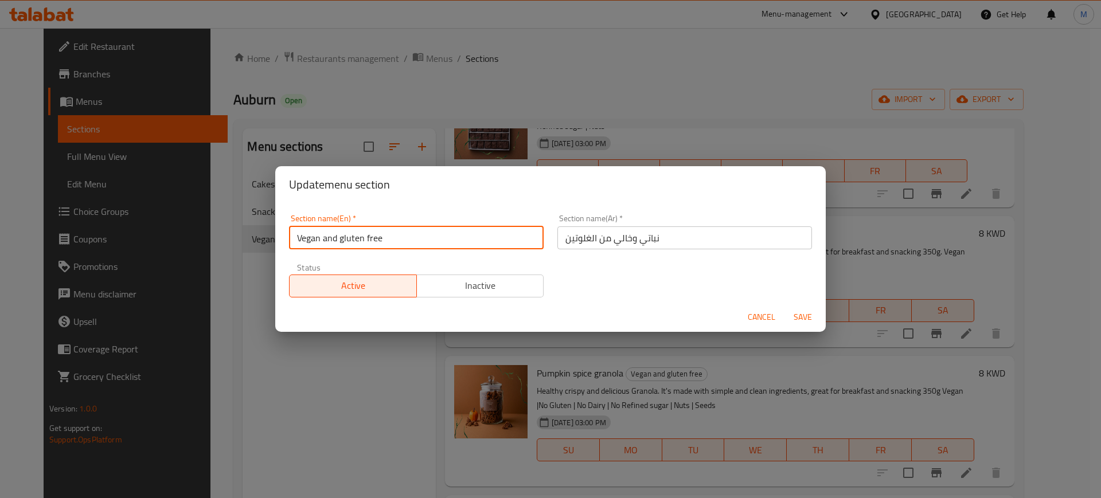
drag, startPoint x: 325, startPoint y: 236, endPoint x: 403, endPoint y: 247, distance: 78.7
click at [403, 246] on input "Vegan and gluten free" at bounding box center [416, 238] width 255 height 23
type input "Vegan & Gluten Free"
click at [785, 307] on button "Save" at bounding box center [803, 317] width 37 height 21
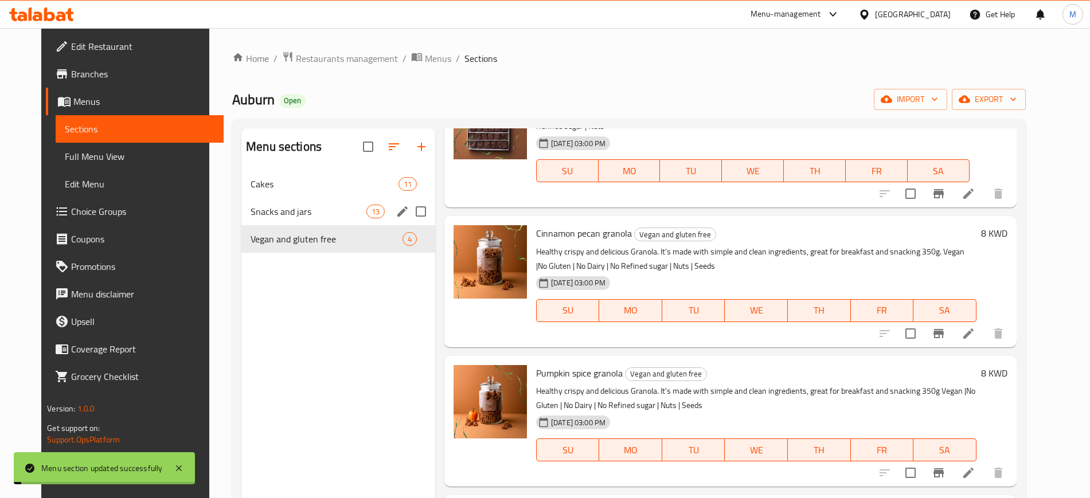
click at [313, 208] on span "Snacks and jars" at bounding box center [309, 212] width 116 height 14
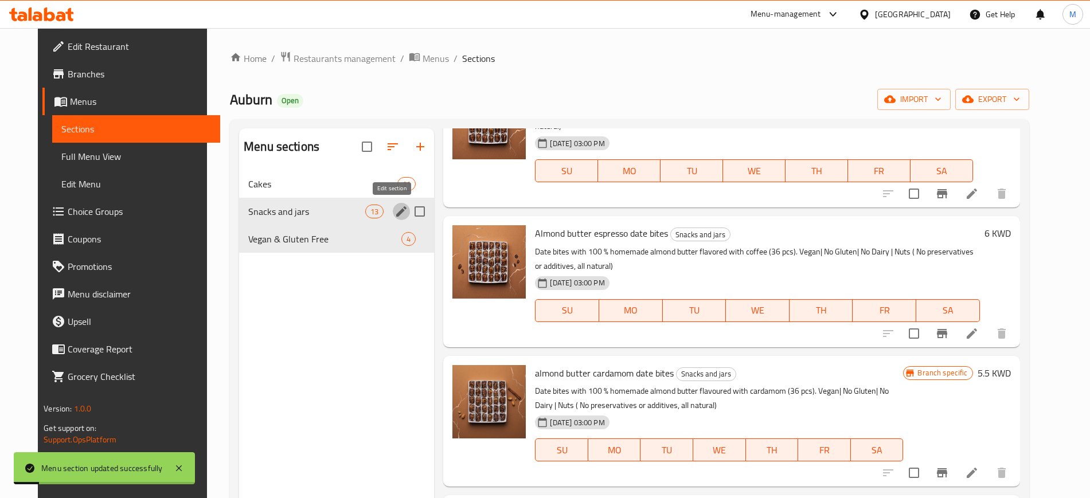
click at [396, 213] on icon "edit" at bounding box center [401, 211] width 10 height 10
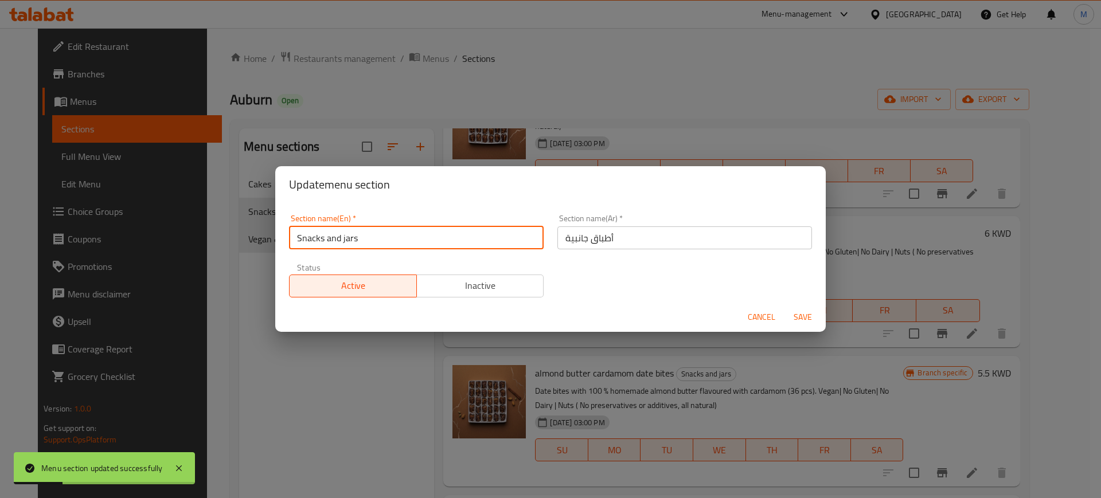
drag, startPoint x: 352, startPoint y: 241, endPoint x: 379, endPoint y: 245, distance: 26.7
click at [379, 245] on input "Snacks and jars" at bounding box center [416, 238] width 255 height 23
type input "Snacks & Jars"
click at [785, 307] on button "Save" at bounding box center [803, 317] width 37 height 21
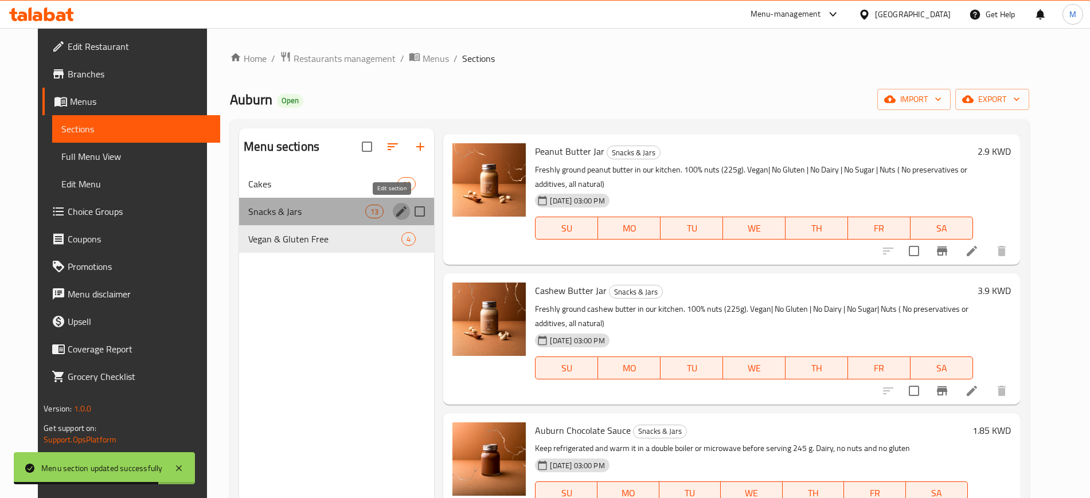
click at [396, 213] on icon "edit" at bounding box center [401, 211] width 10 height 10
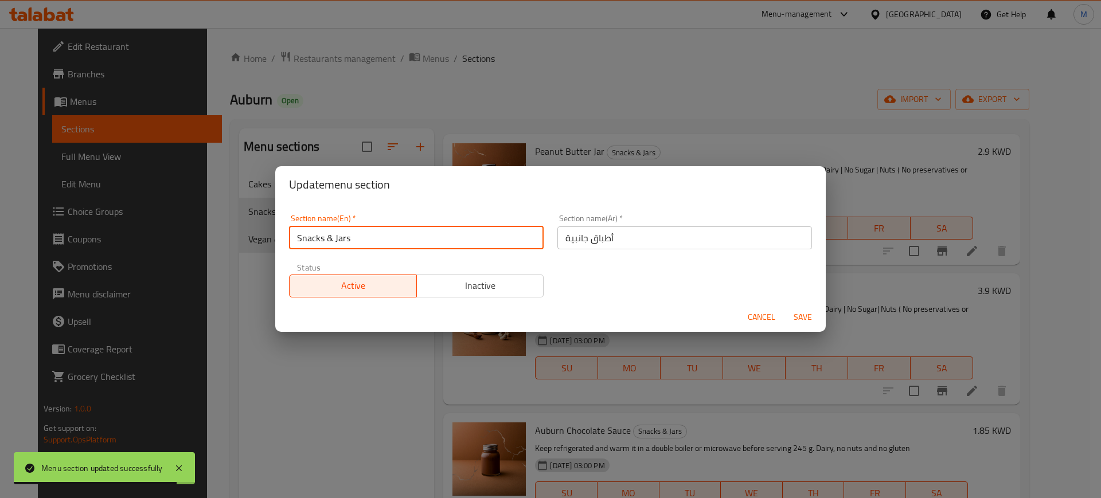
drag, startPoint x: 352, startPoint y: 237, endPoint x: 280, endPoint y: 236, distance: 71.7
click at [280, 236] on div "Section name(En)   * Snacks & Jars Section name(En) * Section name(Ar)   * أطبا…" at bounding box center [550, 252] width 551 height 99
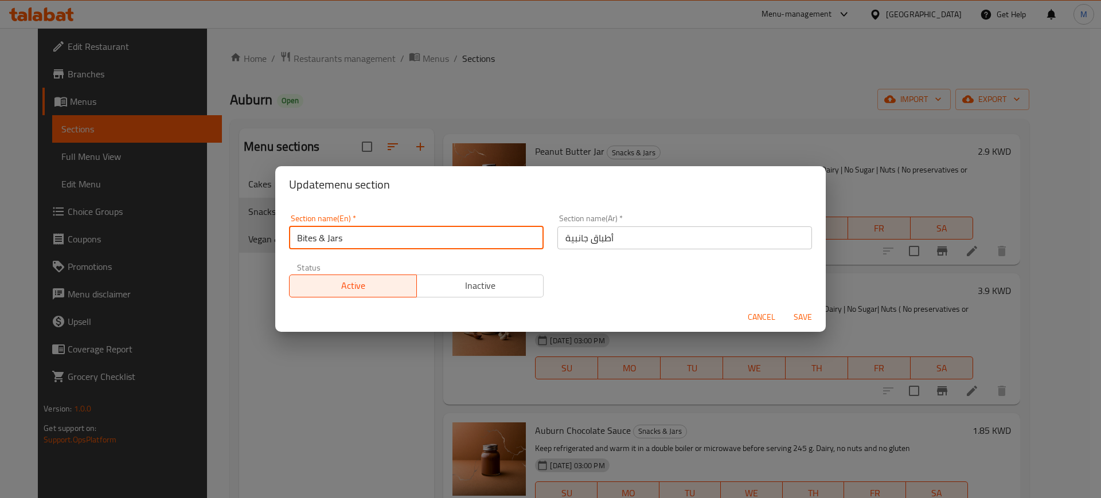
type input "Bites & Jars"
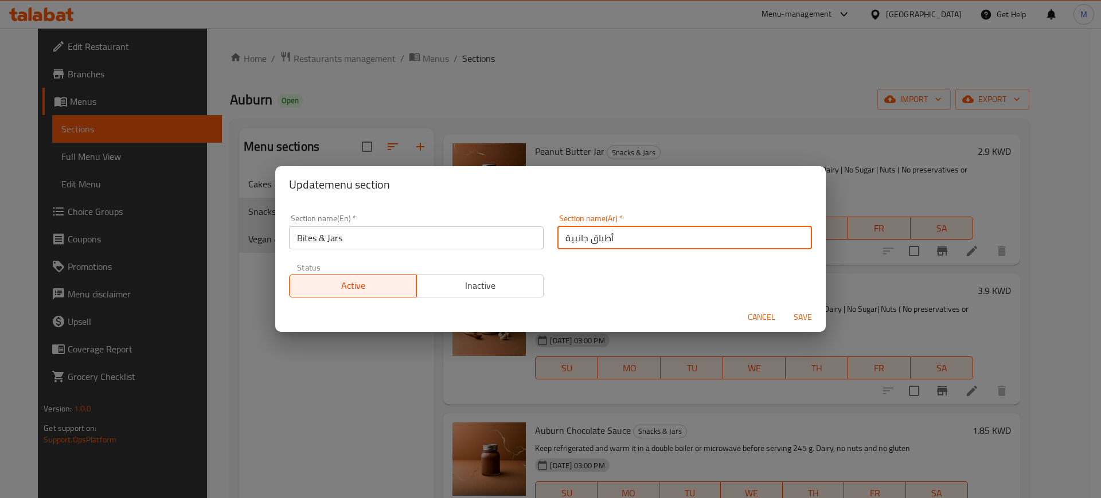
drag, startPoint x: 633, startPoint y: 238, endPoint x: 541, endPoint y: 247, distance: 92.2
click at [541, 247] on div "Section name(En)   * Bites & Jars Section name(En) * Section name(Ar)   * أطباق…" at bounding box center [550, 256] width 537 height 97
type input "البايتس"
click at [785, 307] on button "Save" at bounding box center [803, 317] width 37 height 21
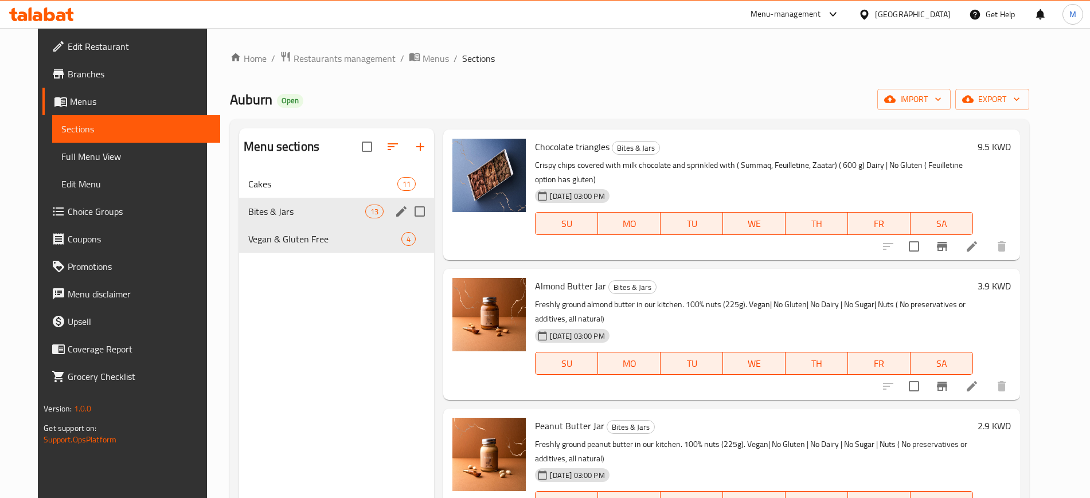
scroll to position [915, 0]
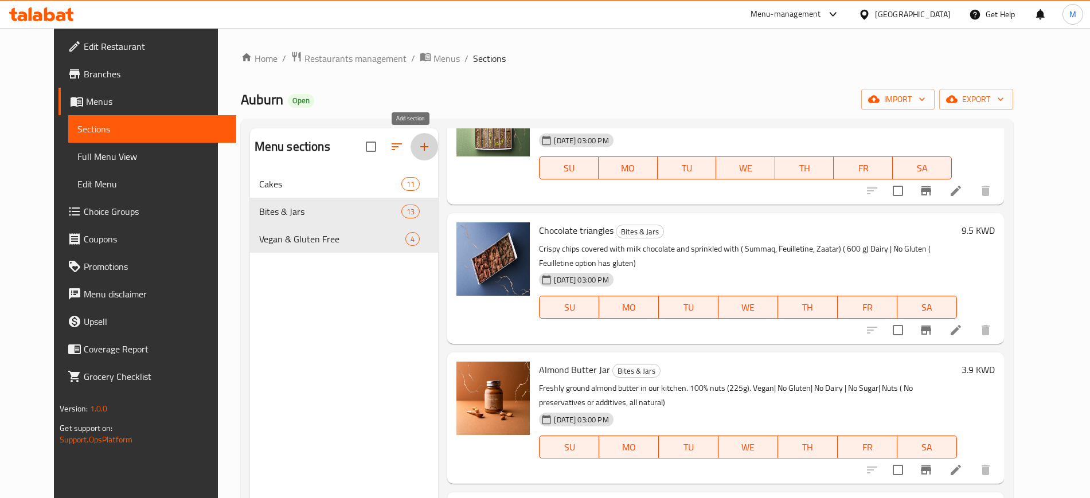
click at [418, 149] on icon "button" at bounding box center [425, 147] width 14 height 14
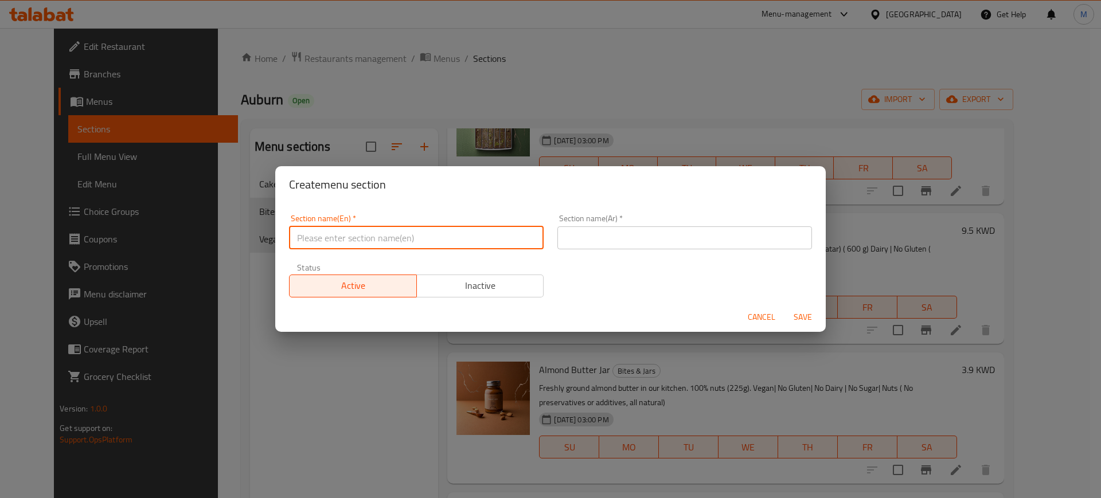
click at [435, 239] on input "text" at bounding box center [416, 238] width 255 height 23
type input "Jars"
click at [761, 319] on span "Cancel" at bounding box center [762, 317] width 28 height 14
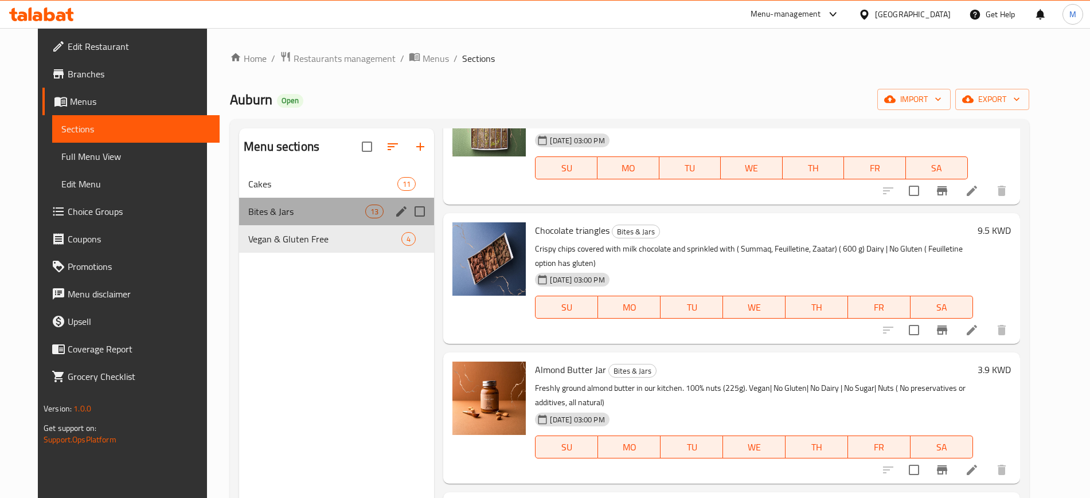
drag, startPoint x: 326, startPoint y: 212, endPoint x: 353, endPoint y: 221, distance: 29.2
click at [326, 212] on span "Bites & Jars" at bounding box center [306, 212] width 117 height 14
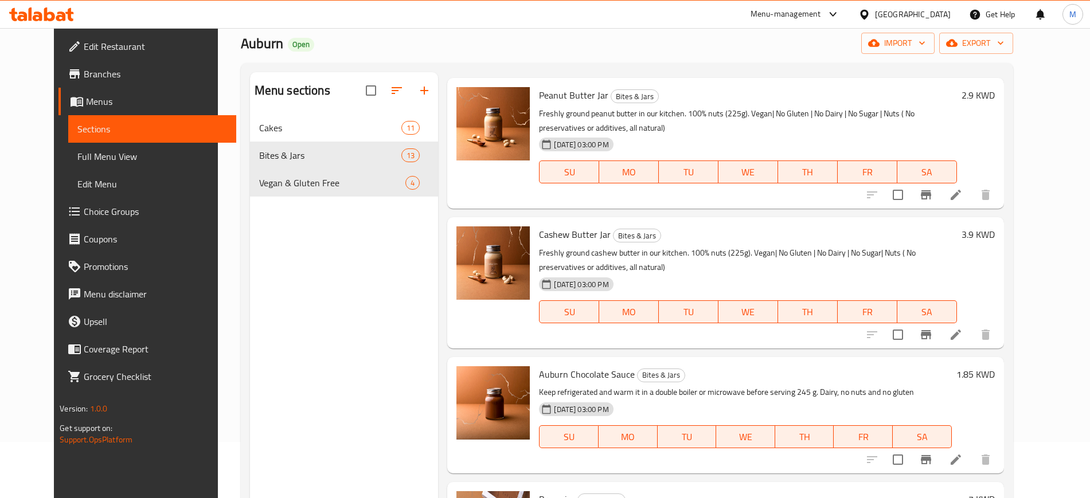
scroll to position [0, 0]
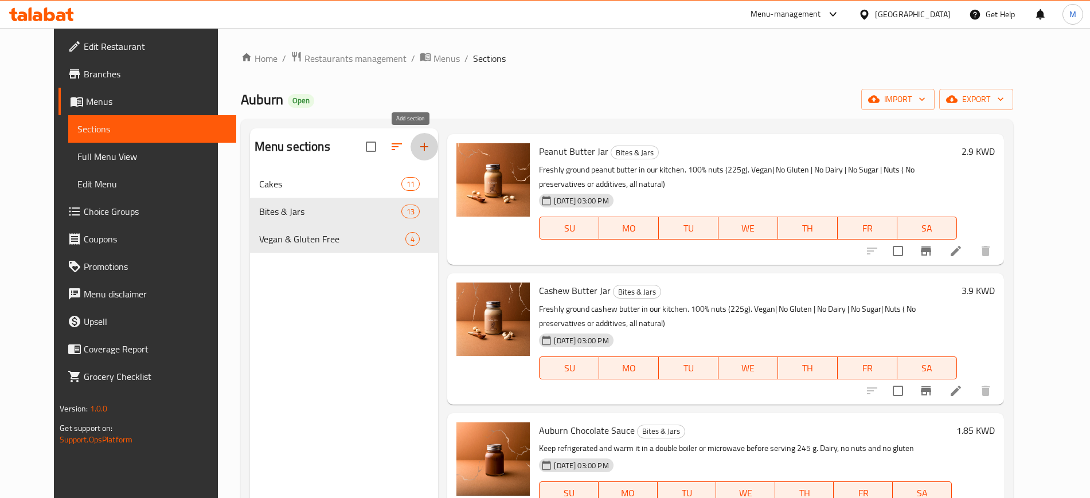
click at [418, 143] on icon "button" at bounding box center [425, 147] width 14 height 14
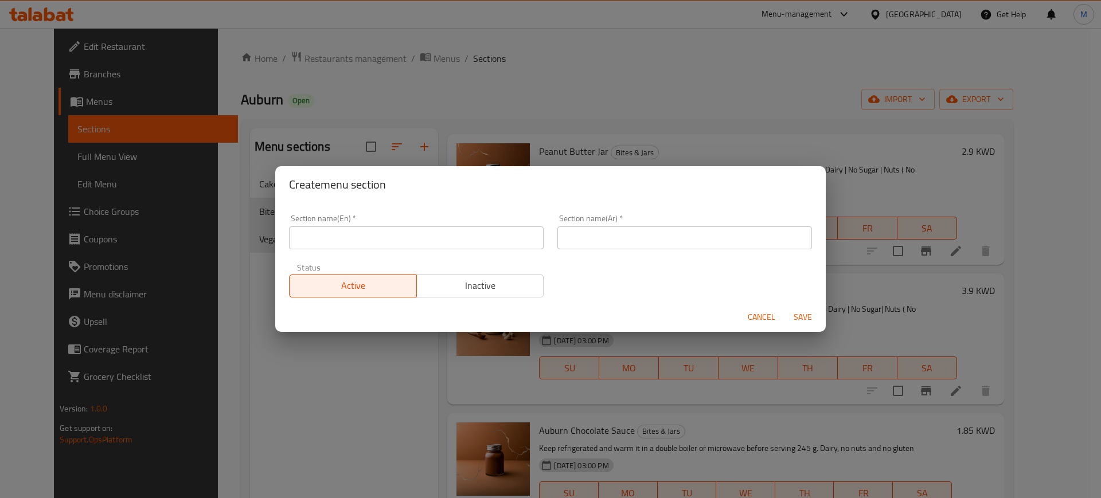
click at [419, 237] on input "text" at bounding box center [416, 238] width 255 height 23
type input "Jars"
click at [600, 238] on input "text" at bounding box center [684, 238] width 255 height 23
type input "ا"
type input "الصوصات"
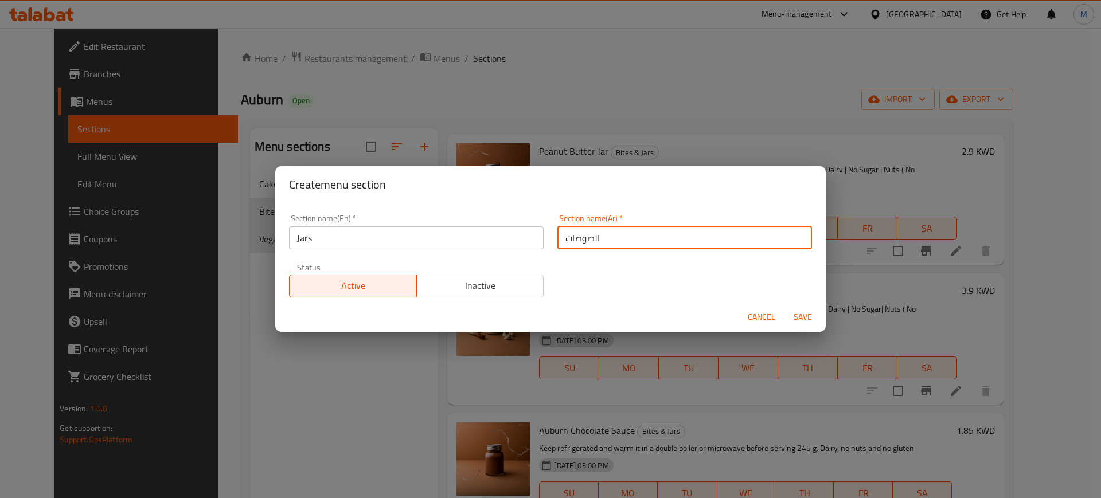
click at [785, 307] on button "Save" at bounding box center [803, 317] width 37 height 21
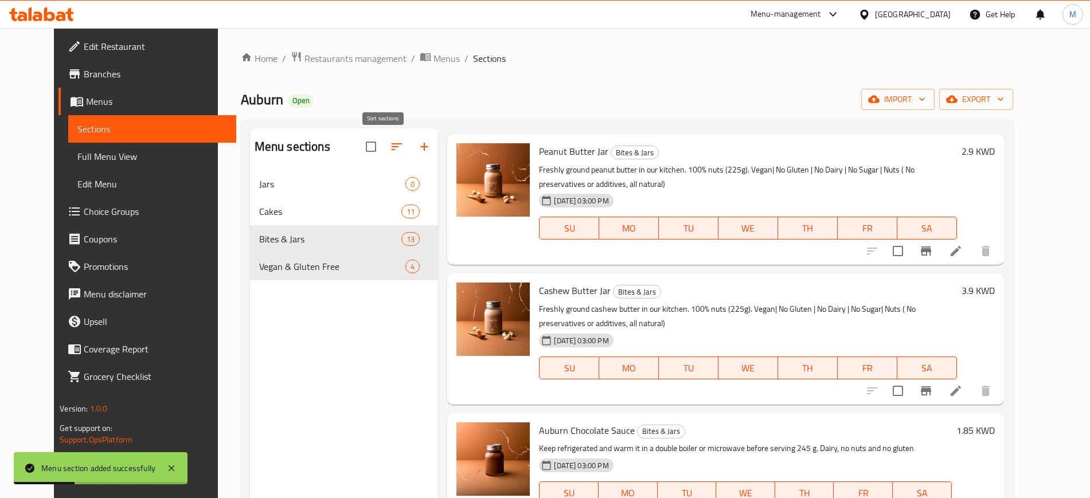
click at [390, 145] on icon "button" at bounding box center [397, 147] width 14 height 14
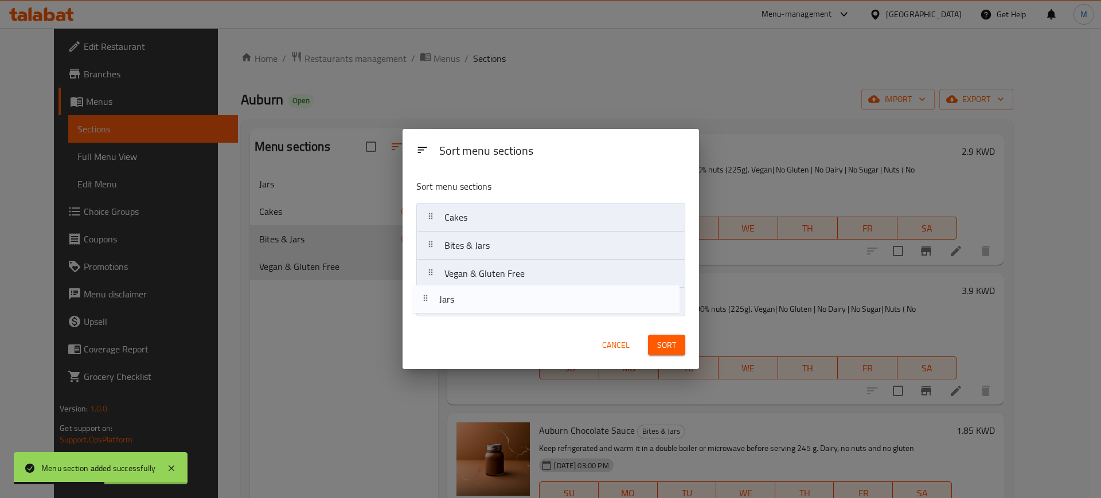
drag, startPoint x: 482, startPoint y: 220, endPoint x: 477, endPoint y: 309, distance: 89.0
click at [477, 309] on nav "Jars Cakes Bites & Jars Vegan & Gluten Free" at bounding box center [550, 260] width 269 height 114
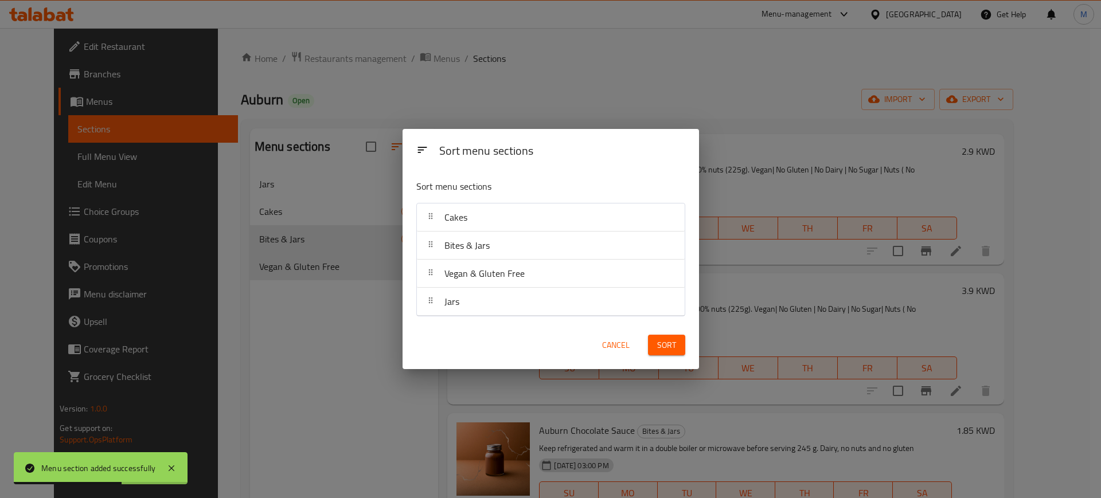
click at [664, 344] on span "Sort" at bounding box center [666, 345] width 19 height 14
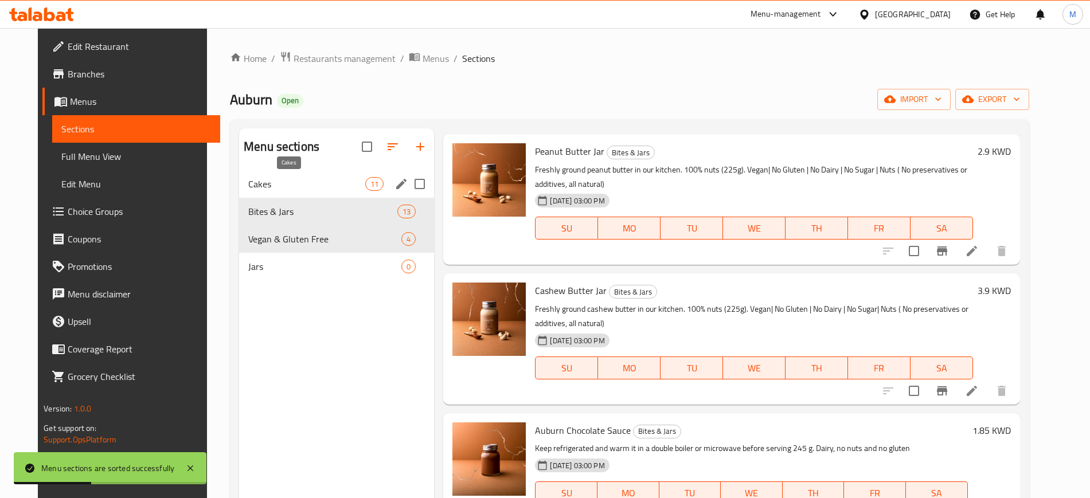
click at [317, 186] on span "Cakes" at bounding box center [306, 184] width 117 height 14
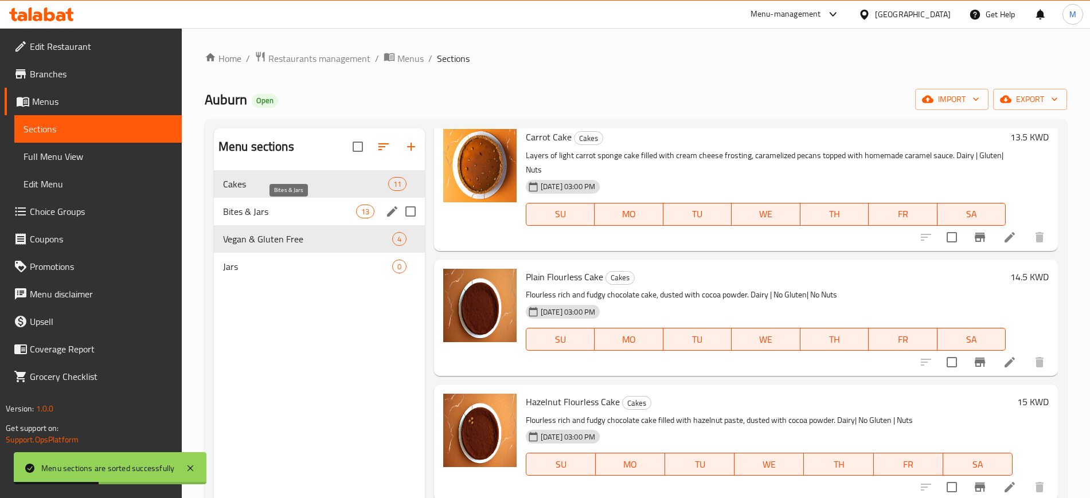
scroll to position [966, 0]
click at [333, 213] on span "Bites & Jars" at bounding box center [289, 212] width 133 height 14
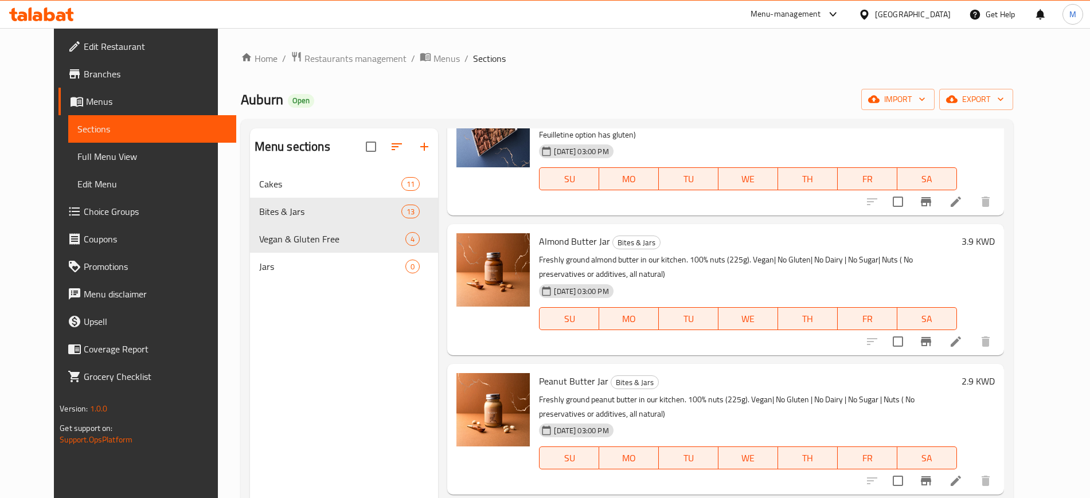
scroll to position [1075, 0]
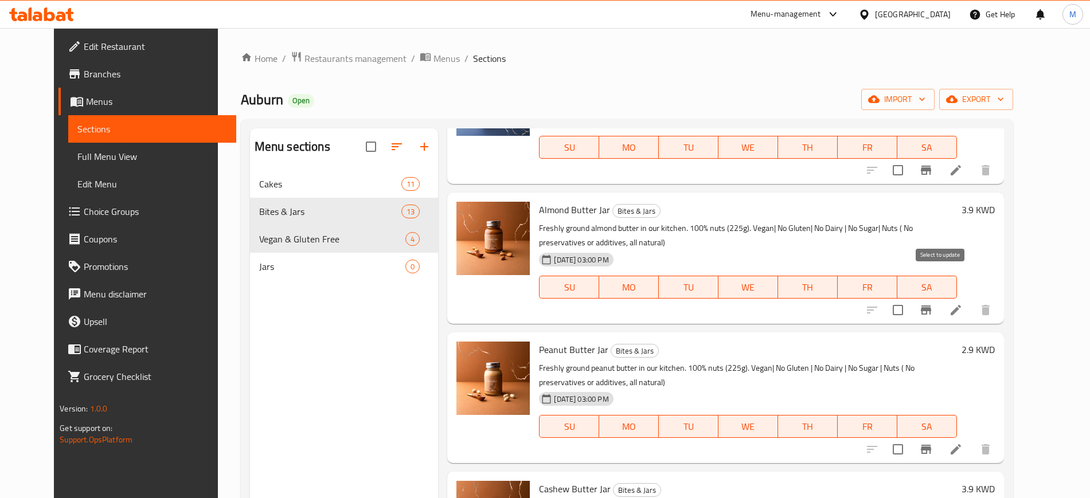
click at [910, 298] on input "checkbox" at bounding box center [898, 310] width 24 height 24
checkbox input "true"
click at [910, 438] on input "checkbox" at bounding box center [898, 450] width 24 height 24
checkbox input "true"
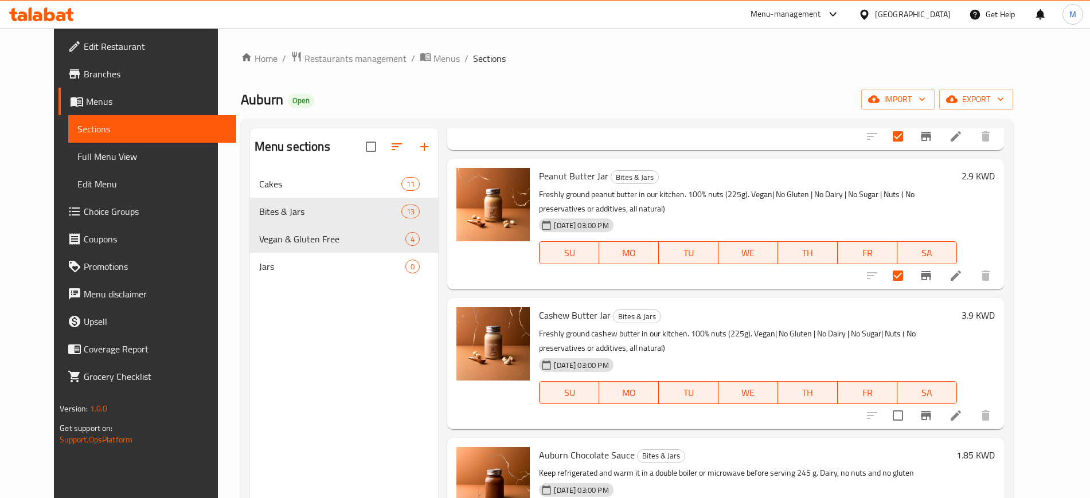
scroll to position [1274, 0]
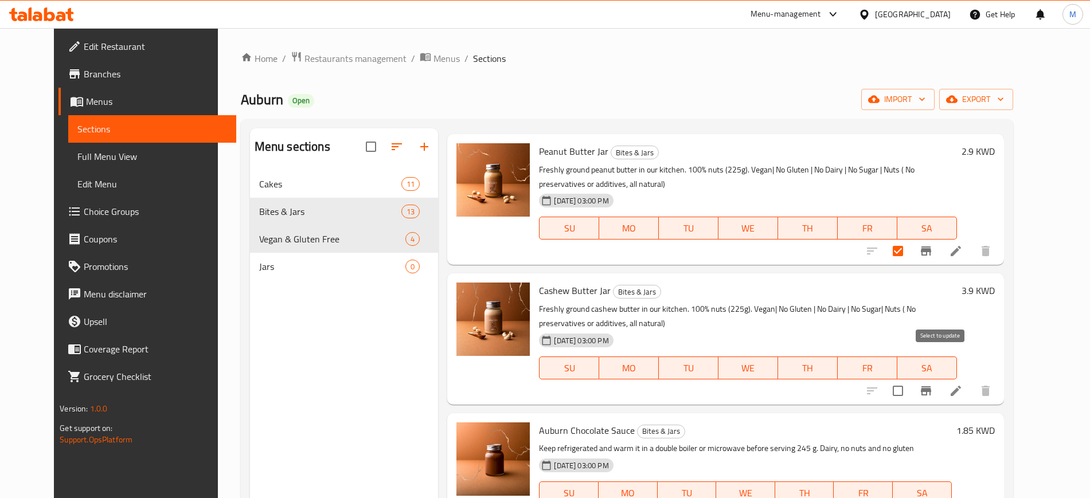
drag, startPoint x: 945, startPoint y: 364, endPoint x: 943, endPoint y: 385, distance: 21.3
click at [910, 379] on input "checkbox" at bounding box center [898, 391] width 24 height 24
checkbox input "true"
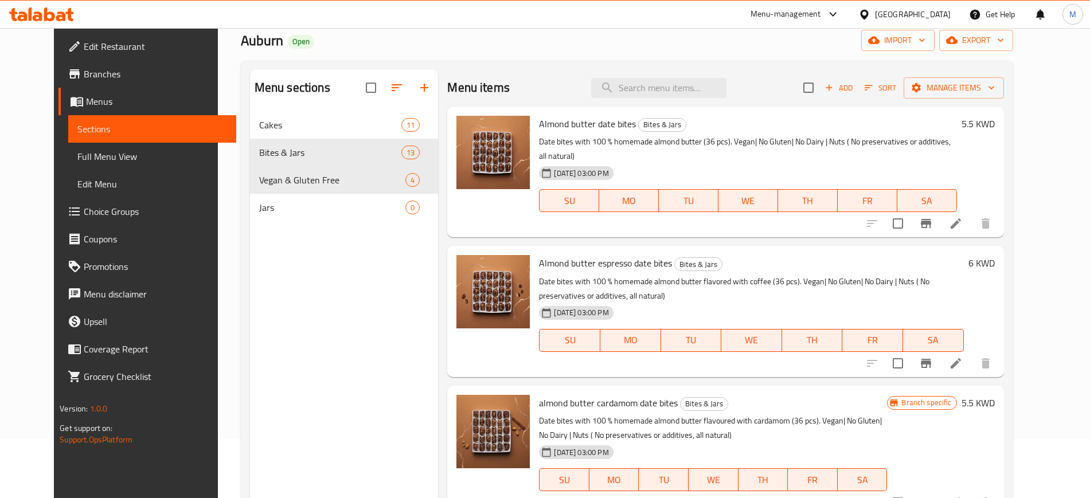
scroll to position [0, 0]
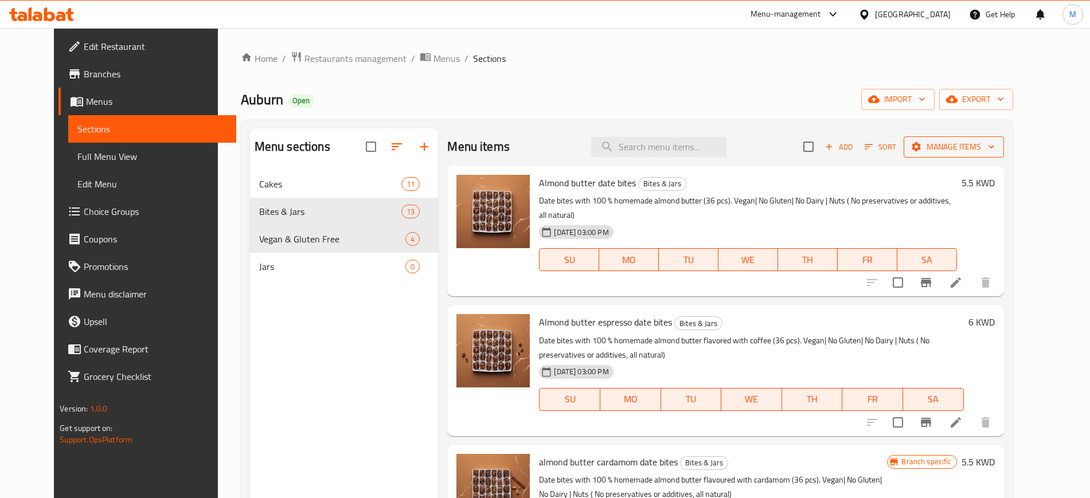
click at [1004, 138] on button "Manage items" at bounding box center [954, 146] width 100 height 21
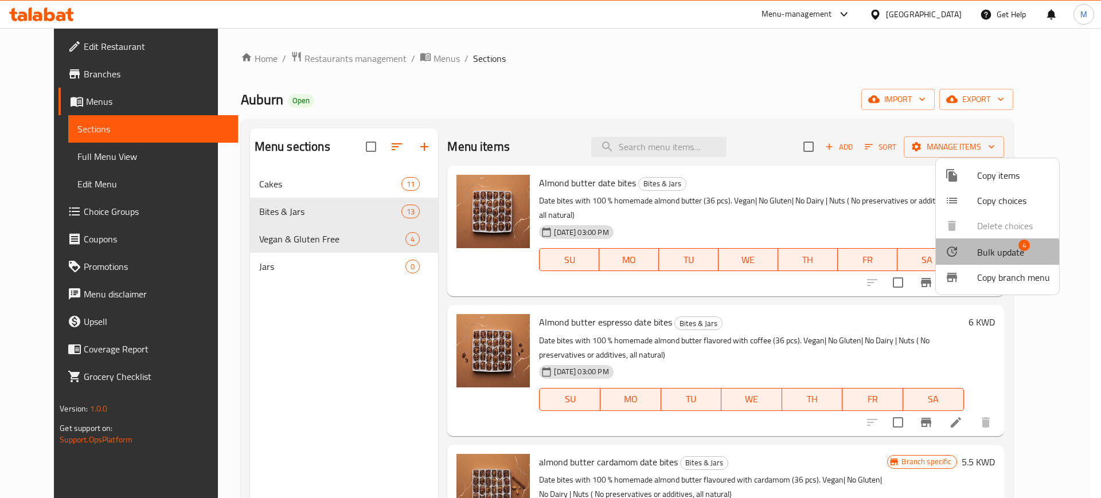
click at [992, 259] on span "Bulk update" at bounding box center [1000, 252] width 47 height 14
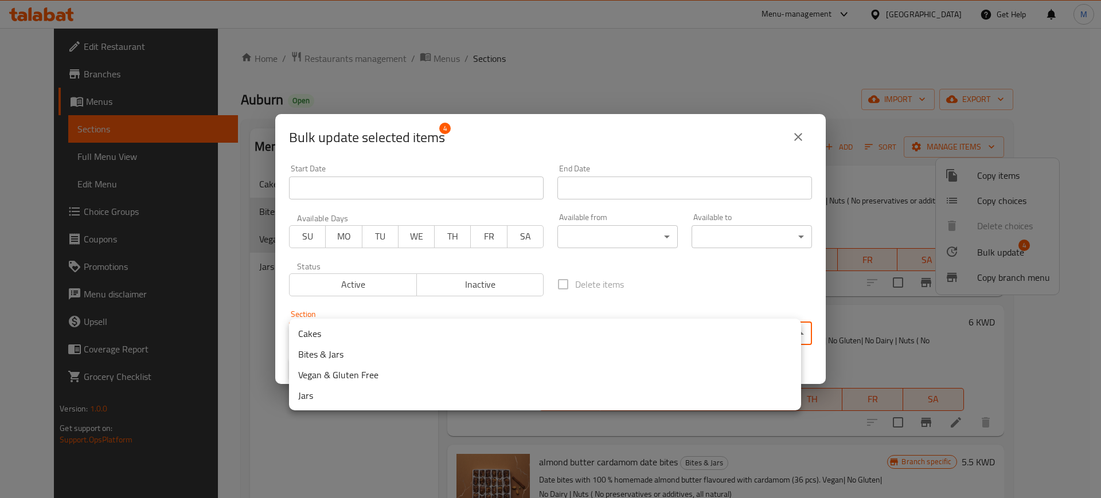
click at [403, 340] on body "​ Menu-management Kuwait Get Help M Edit Restaurant Branches Menus Sections Ful…" at bounding box center [550, 263] width 1101 height 470
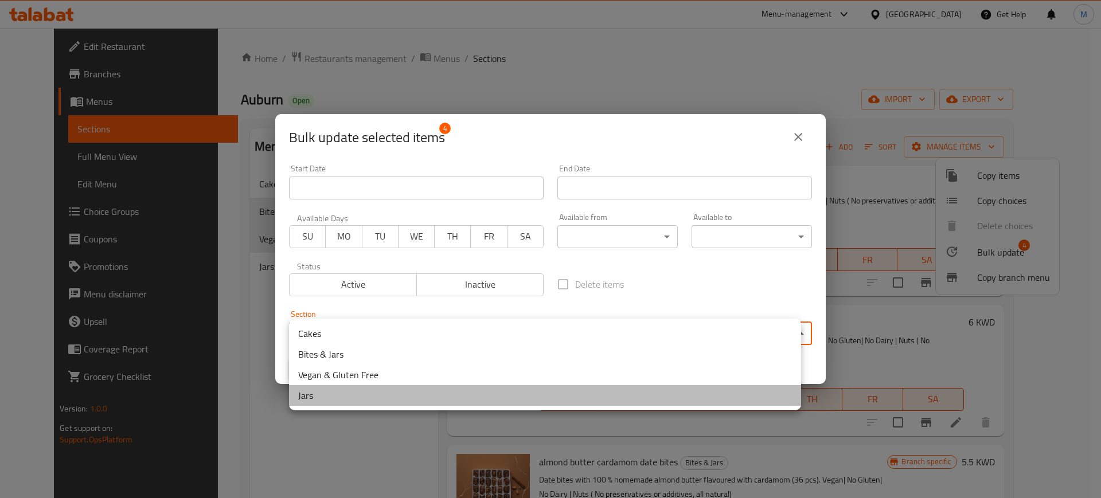
click at [348, 399] on li "Jars" at bounding box center [545, 395] width 512 height 21
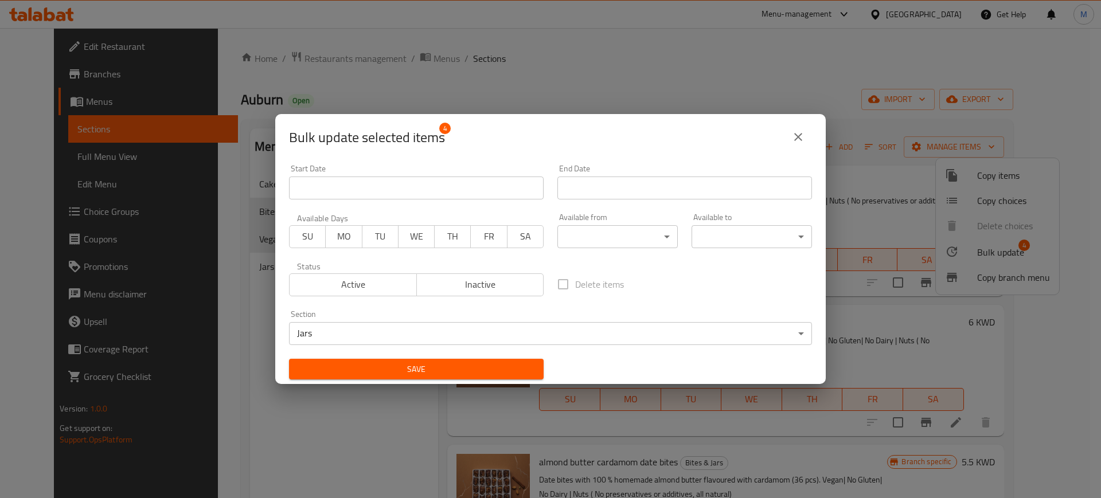
drag, startPoint x: 382, startPoint y: 354, endPoint x: 389, endPoint y: 366, distance: 13.9
click at [382, 356] on div "Save" at bounding box center [416, 369] width 268 height 35
click at [389, 367] on span "Save" at bounding box center [416, 369] width 236 height 14
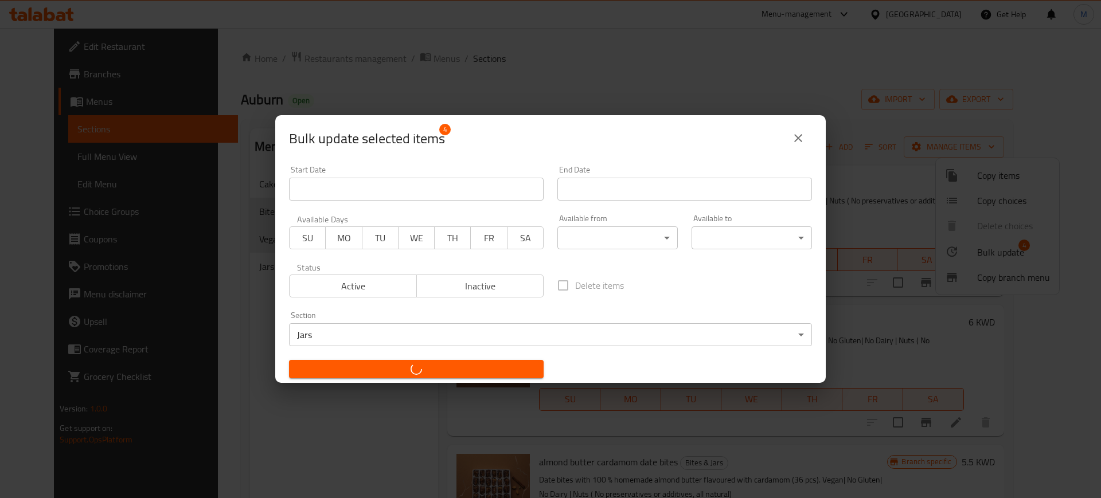
checkbox input "false"
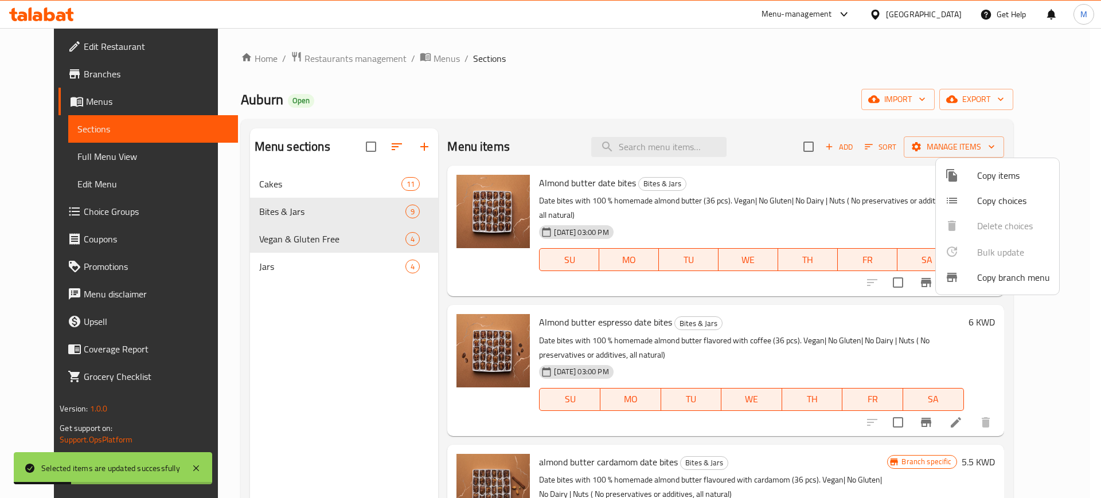
click at [818, 186] on div at bounding box center [550, 249] width 1101 height 498
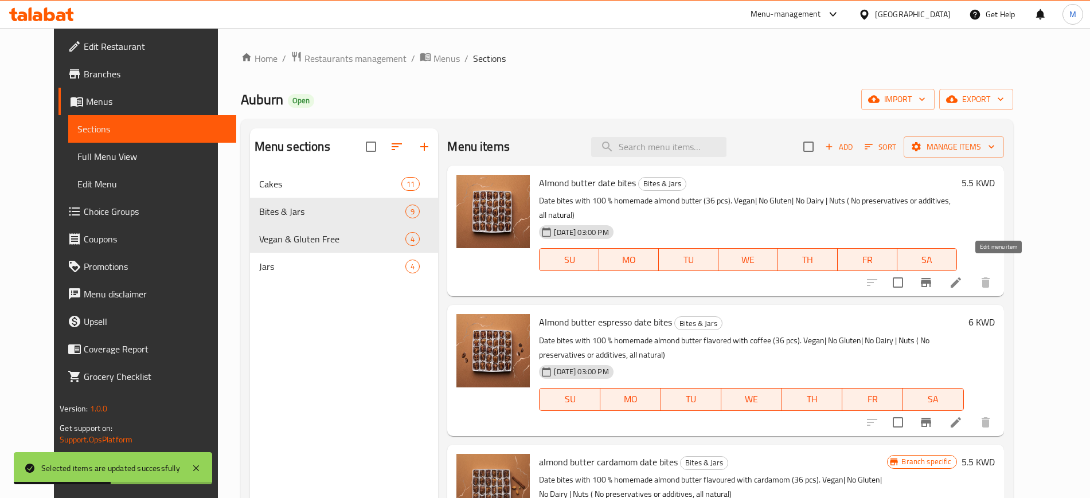
click at [961, 278] on icon at bounding box center [956, 283] width 10 height 10
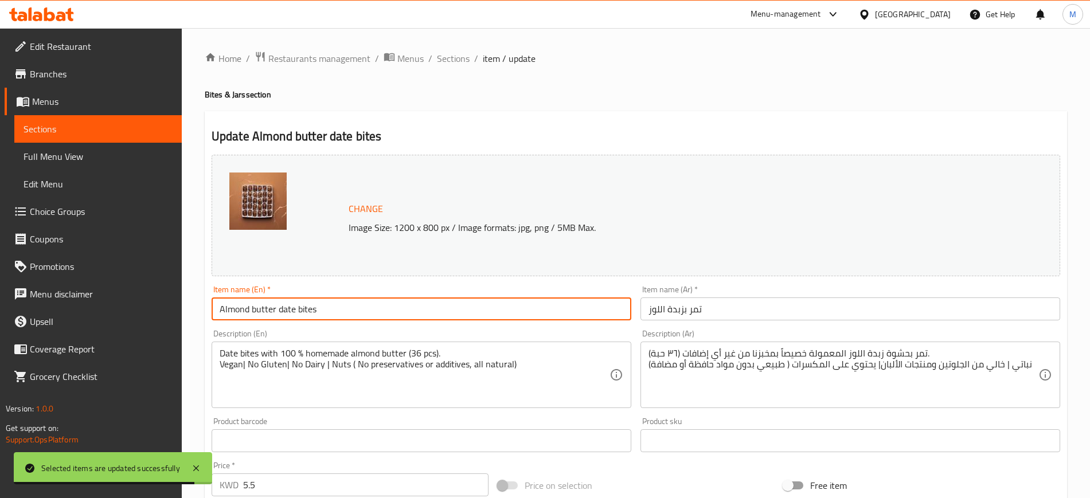
drag, startPoint x: 252, startPoint y: 309, endPoint x: 351, endPoint y: 310, distance: 99.2
click at [351, 310] on input "Almond butter date bites" at bounding box center [422, 309] width 420 height 23
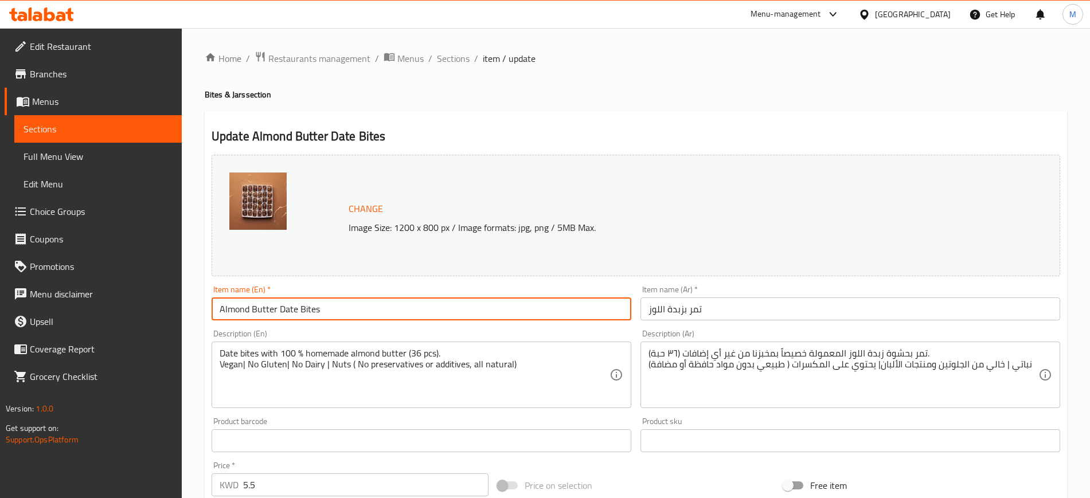
type input "Almond Butter Date Bites"
click at [645, 313] on input "تمر بزبدة اللوز" at bounding box center [851, 309] width 420 height 23
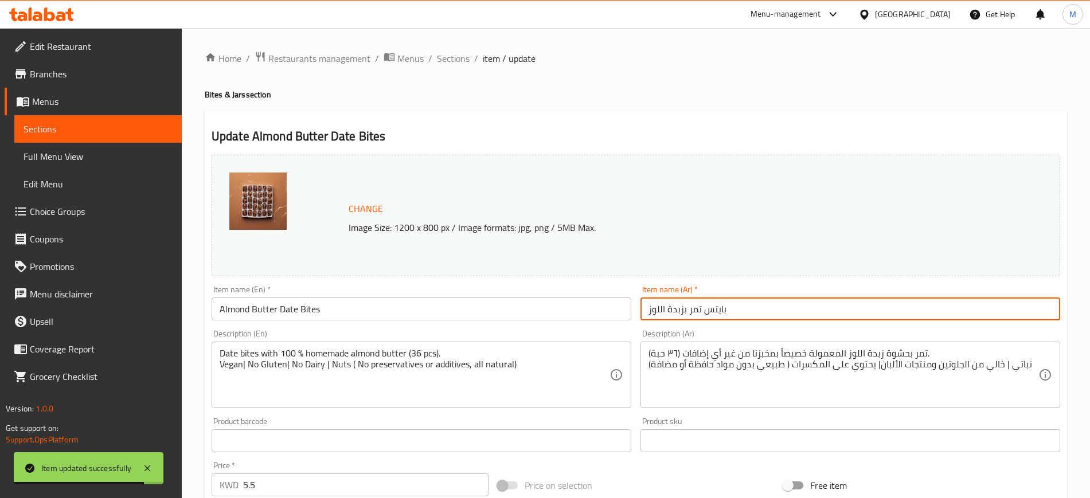
type input "بايتس تمر بزبدة اللوز"
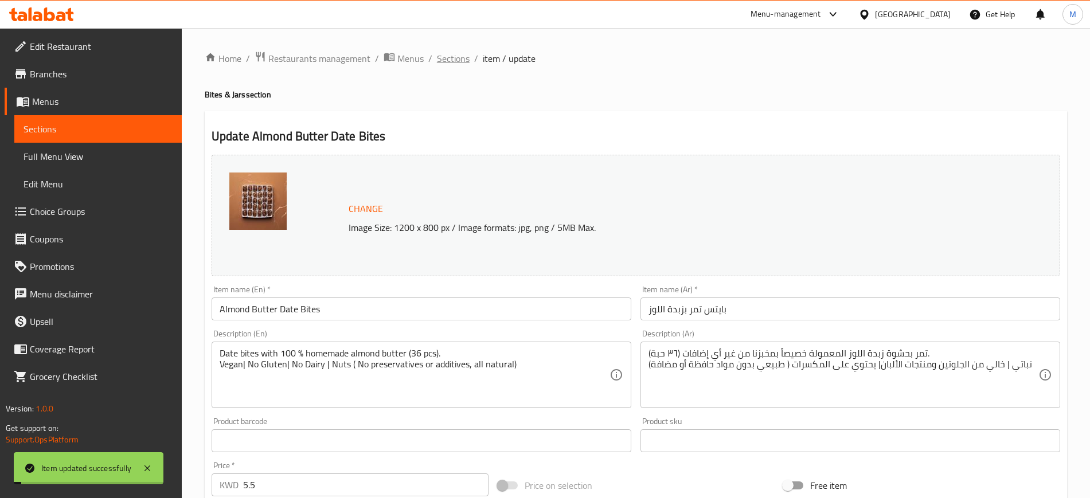
drag, startPoint x: 453, startPoint y: 54, endPoint x: 563, endPoint y: 115, distance: 125.5
click at [453, 57] on span "Sections" at bounding box center [453, 59] width 33 height 14
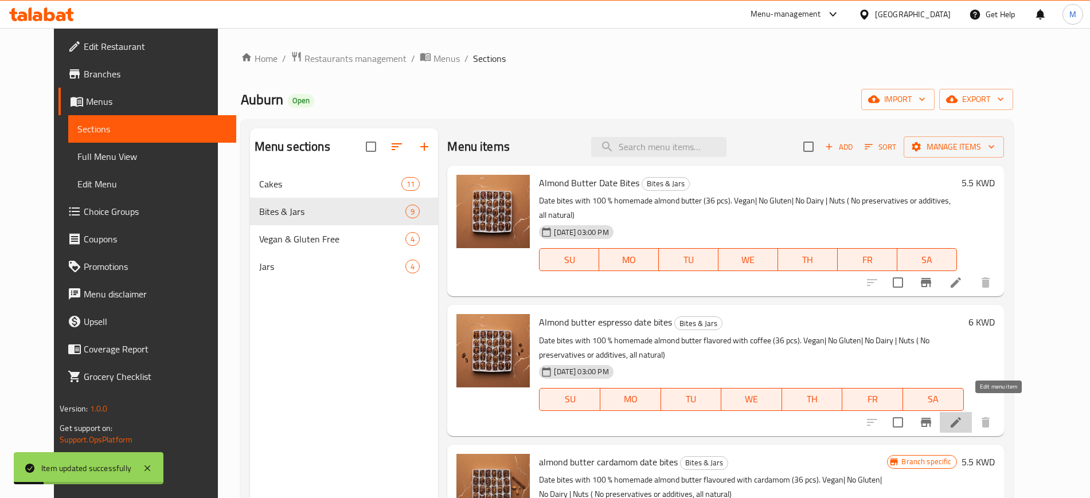
click at [963, 416] on icon at bounding box center [956, 423] width 14 height 14
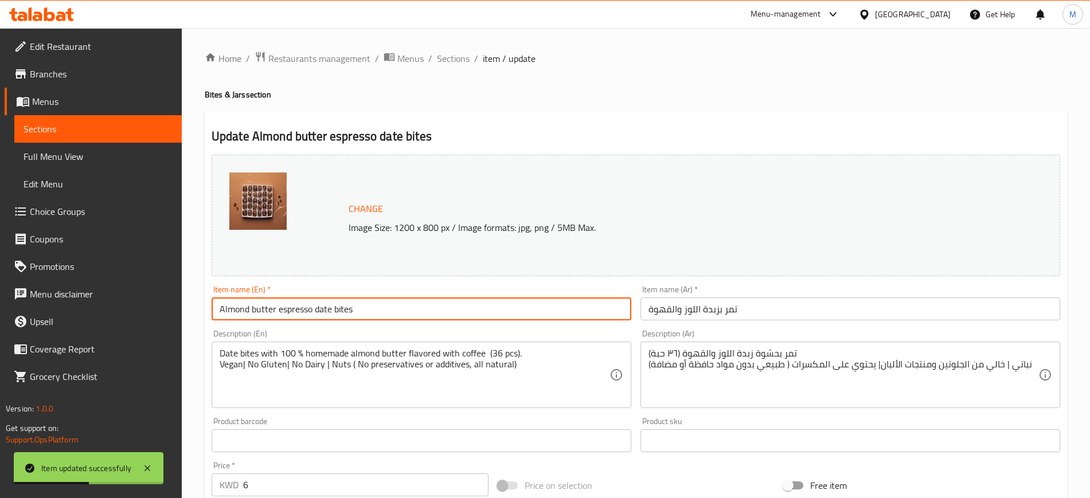
drag, startPoint x: 252, startPoint y: 313, endPoint x: 379, endPoint y: 314, distance: 127.3
click at [379, 314] on input "Almond butter espresso date bites" at bounding box center [422, 309] width 420 height 23
type input "Almond Butter Espresso Date Bites"
click at [650, 312] on input "تمر بزبدة اللوز والقهوة" at bounding box center [851, 309] width 420 height 23
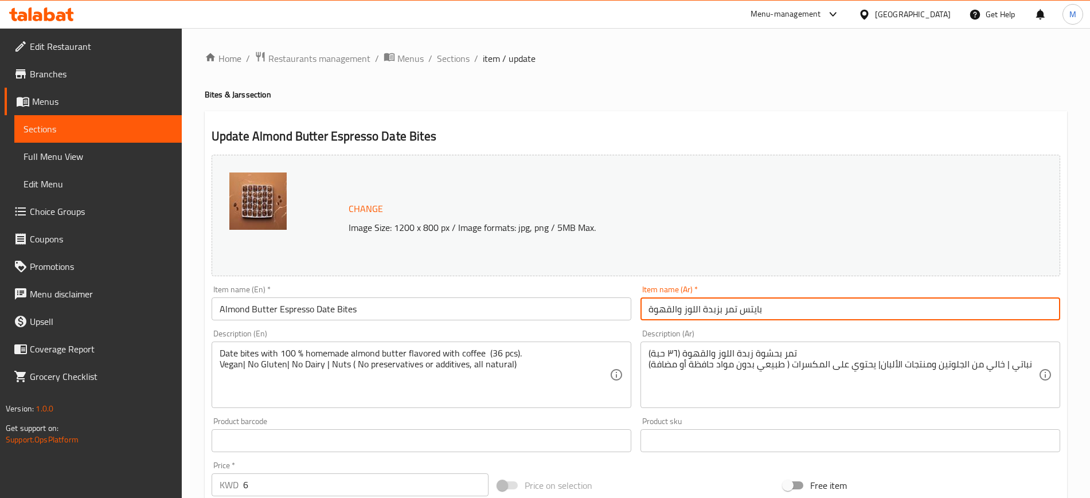
type input "بايتس تمر بزبدة اللوز والقهوة"
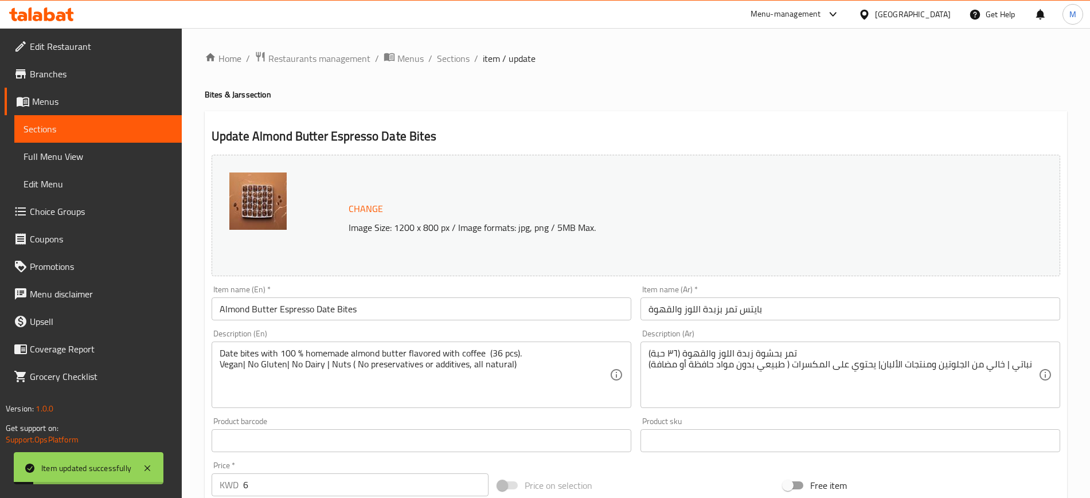
drag, startPoint x: 454, startPoint y: 57, endPoint x: 482, endPoint y: 77, distance: 34.2
click at [454, 58] on span "Sections" at bounding box center [453, 59] width 33 height 14
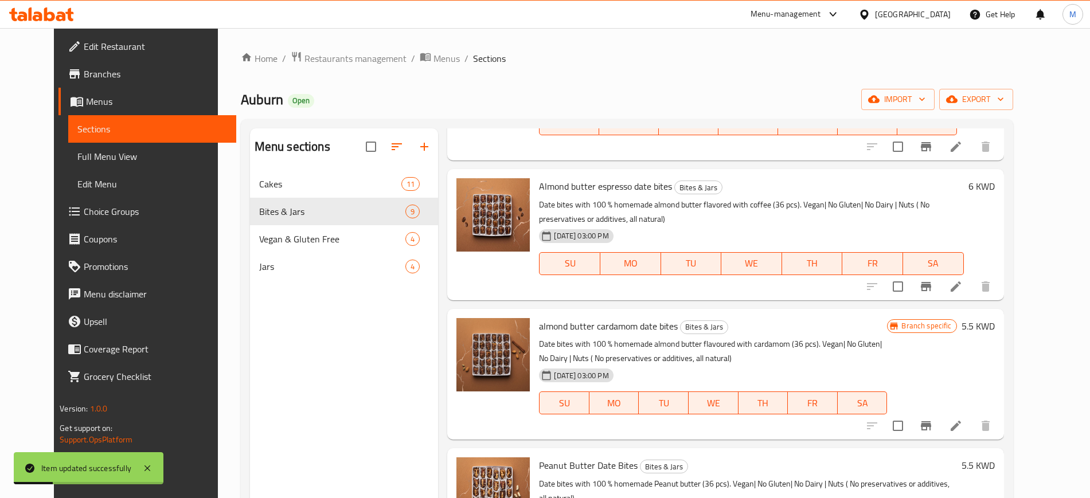
scroll to position [143, 0]
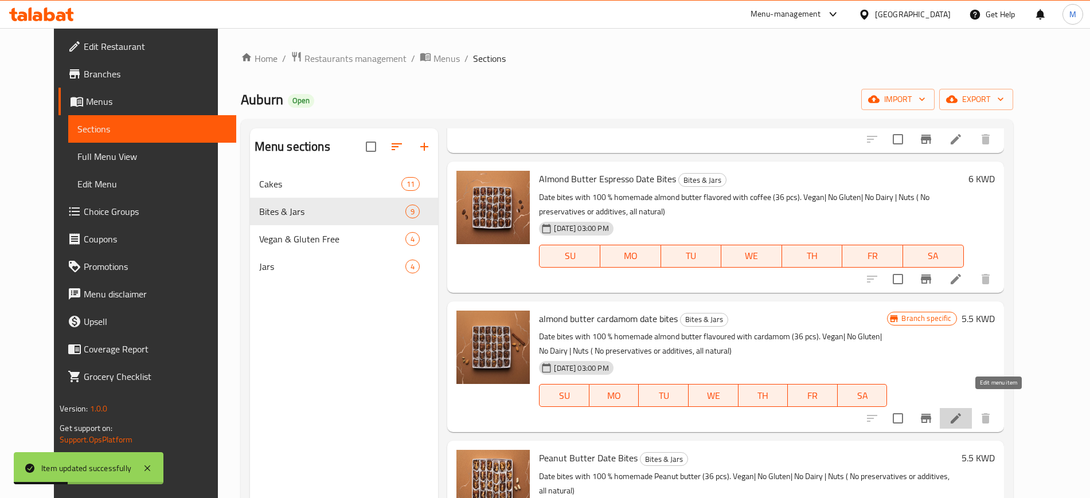
click at [963, 412] on icon at bounding box center [956, 419] width 14 height 14
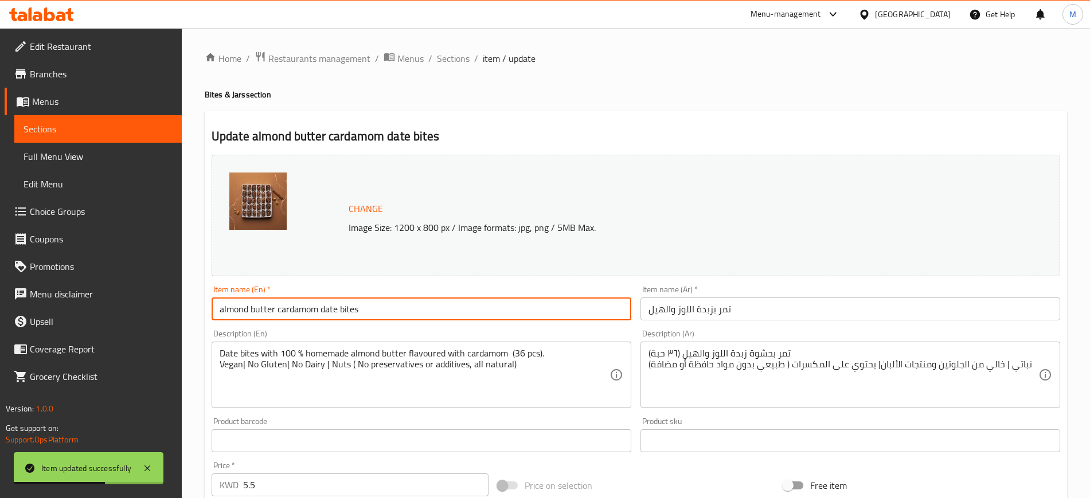
drag, startPoint x: 223, startPoint y: 313, endPoint x: 216, endPoint y: 311, distance: 7.0
click at [216, 311] on input "almond butter cardamom date bites" at bounding box center [422, 309] width 420 height 23
click at [255, 309] on input "Almond butter cardamom date bites" at bounding box center [422, 309] width 420 height 23
click at [279, 312] on input "Almond Butter cardamom date bites" at bounding box center [422, 309] width 420 height 23
click at [327, 310] on input "Almond Butter Cardamom date bites" at bounding box center [422, 309] width 420 height 23
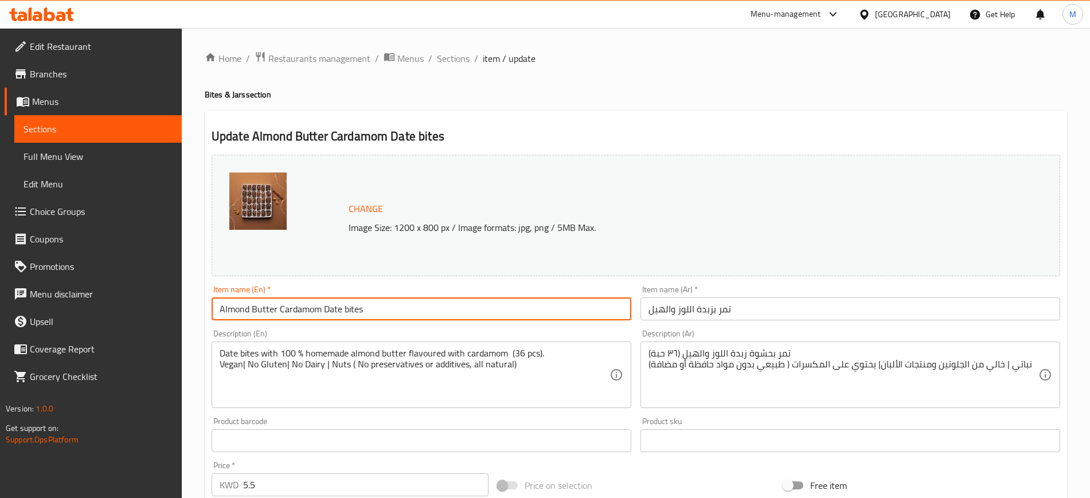
click at [346, 309] on input "Almond Butter Cardamom Date bites" at bounding box center [422, 309] width 420 height 23
type input "Almond Butter Cardamom Date Bites"
click at [652, 307] on input "تمر بزبدة اللوز والهيل" at bounding box center [851, 309] width 420 height 23
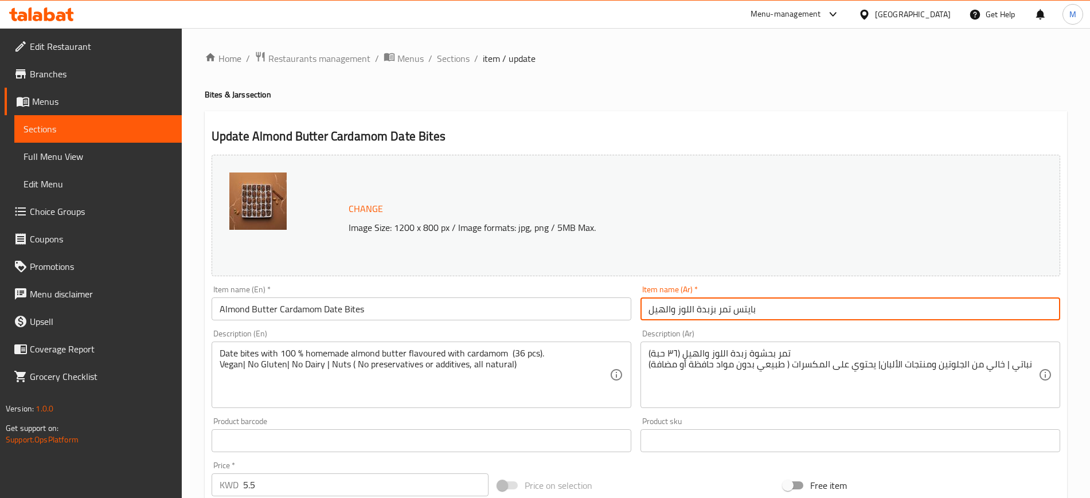
type input "بايتس تمر بزبدة اللوز والهيل"
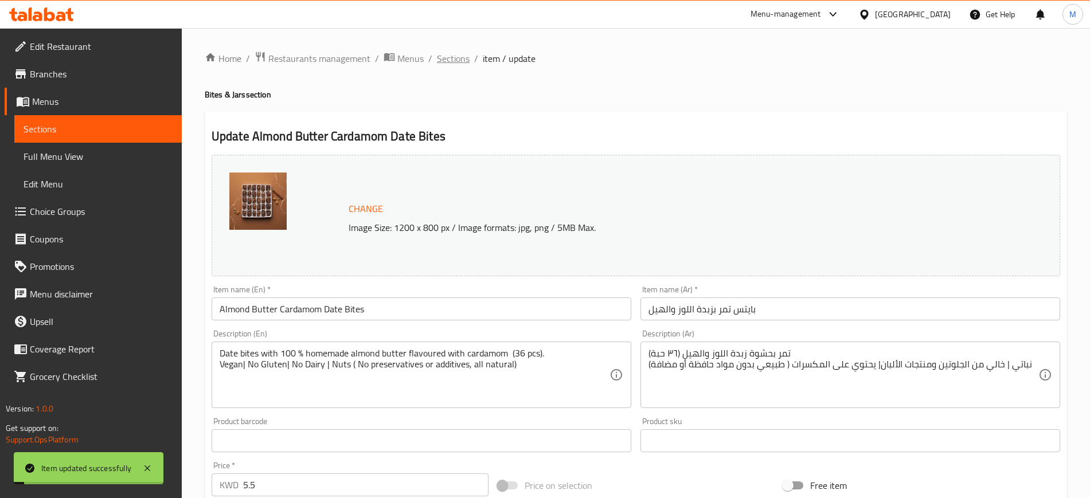
click at [453, 54] on span "Sections" at bounding box center [453, 59] width 33 height 14
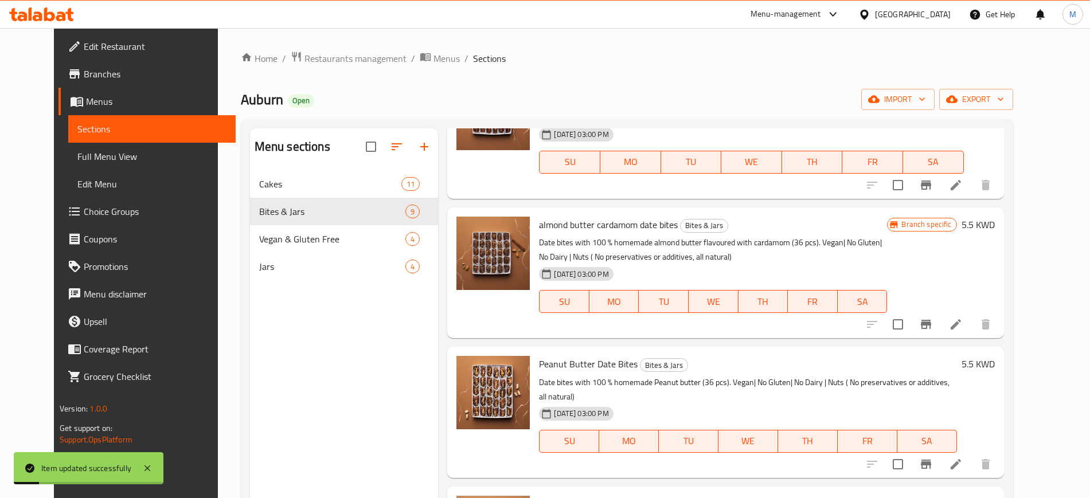
scroll to position [287, 0]
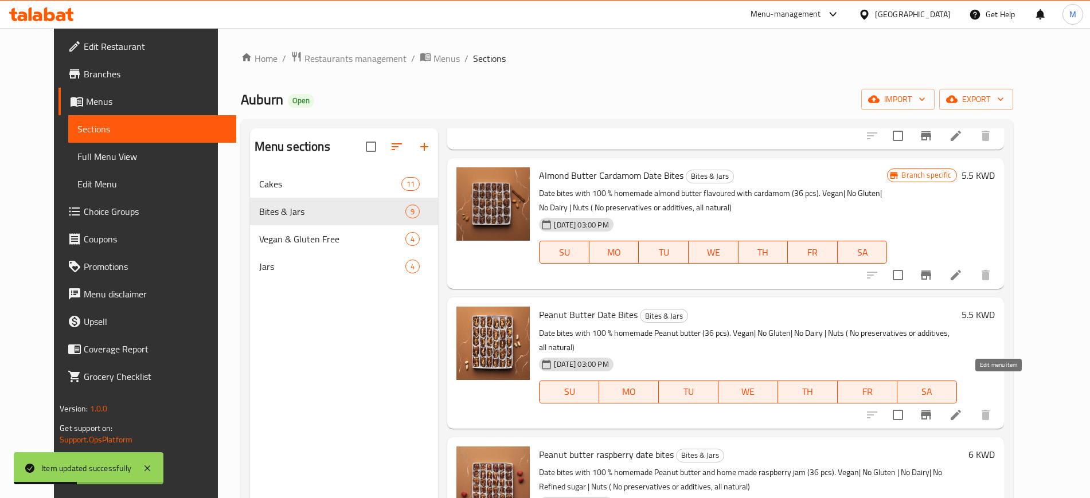
click at [961, 410] on icon at bounding box center [956, 415] width 10 height 10
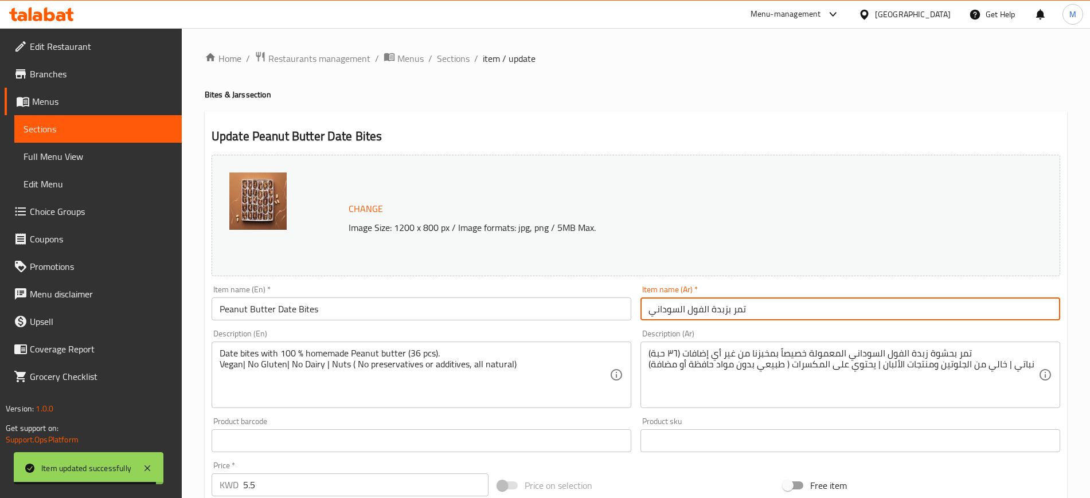
click at [649, 310] on input "تمر بزبدة الفول السوداني" at bounding box center [851, 309] width 420 height 23
drag, startPoint x: 769, startPoint y: 309, endPoint x: 746, endPoint y: 304, distance: 24.1
click at [746, 304] on input "بايتس تمر بزبدة الفول السوداني" at bounding box center [851, 309] width 420 height 23
type input "تمر بزبدة الفول السوداني"
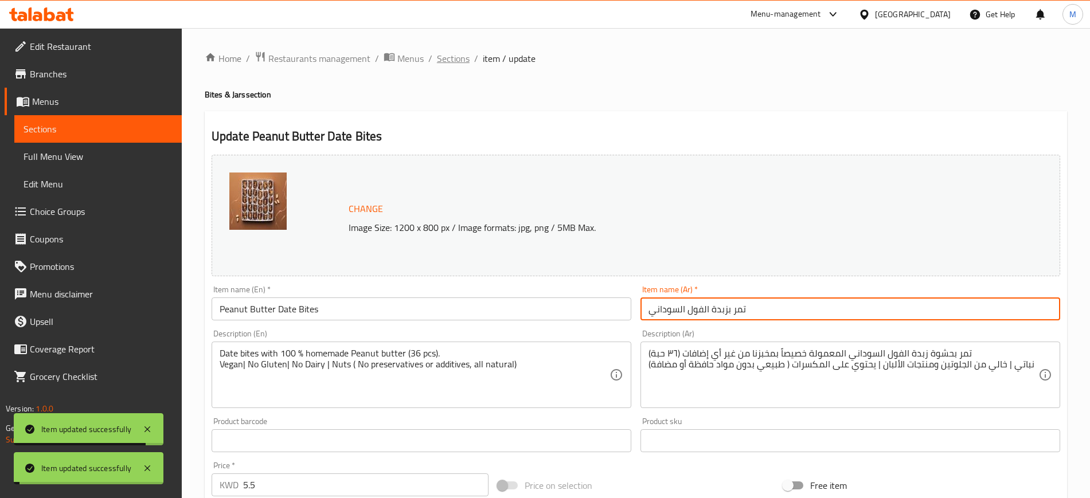
click at [457, 65] on span "Sections" at bounding box center [453, 59] width 33 height 14
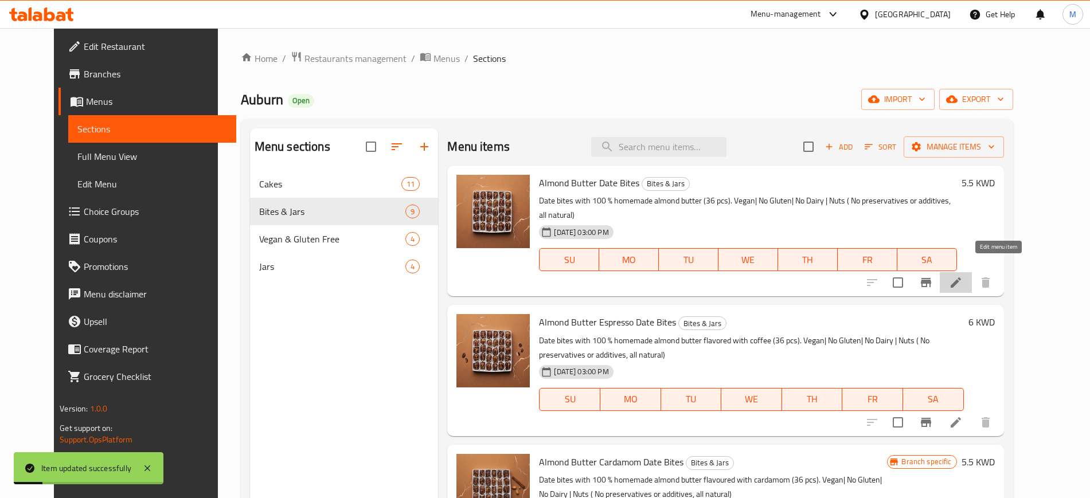
click at [963, 276] on icon at bounding box center [956, 283] width 14 height 14
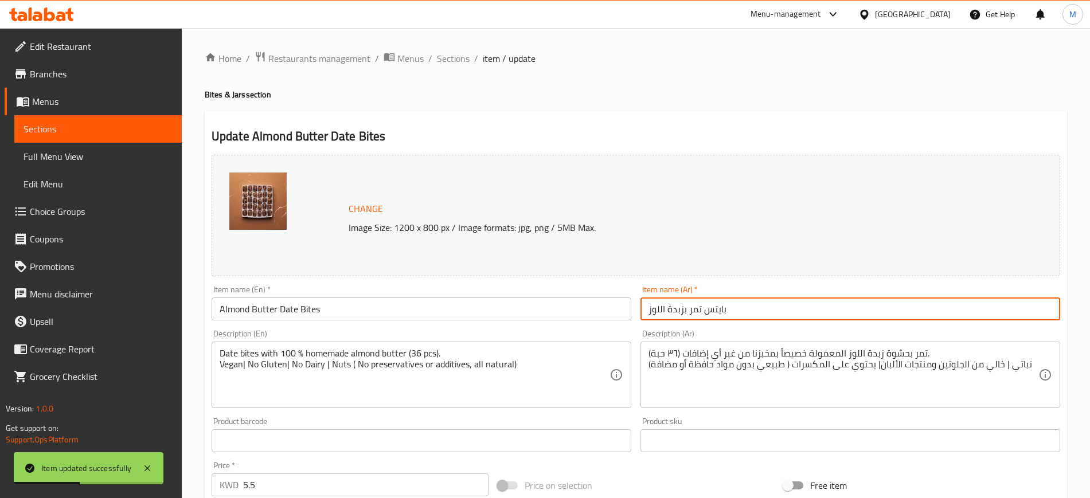
drag, startPoint x: 746, startPoint y: 308, endPoint x: 701, endPoint y: 306, distance: 44.8
click at [701, 306] on input "بايتس تمر بزبدة اللوز" at bounding box center [851, 309] width 420 height 23
type input "تمر بزبدة اللوز"
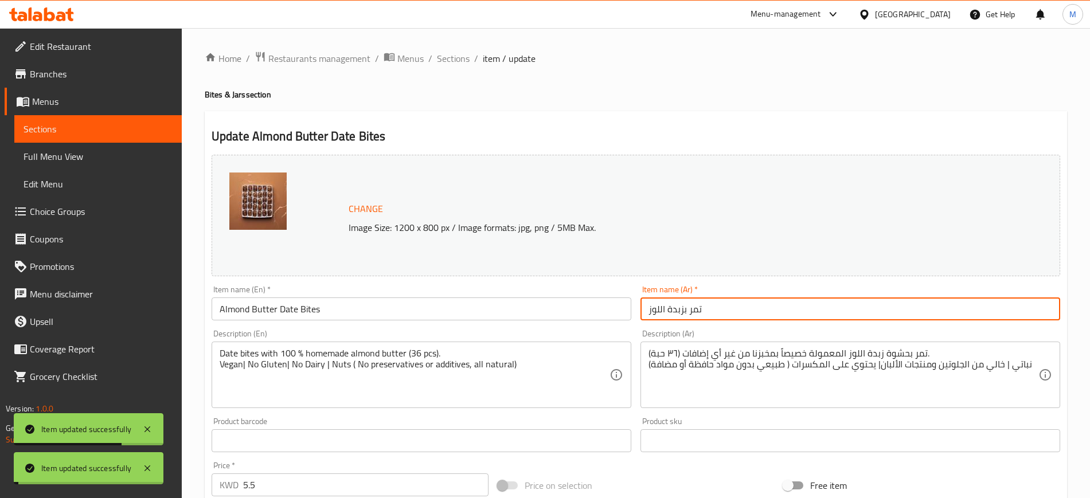
drag, startPoint x: 458, startPoint y: 57, endPoint x: 487, endPoint y: 82, distance: 38.7
click at [458, 58] on span "Sections" at bounding box center [453, 59] width 33 height 14
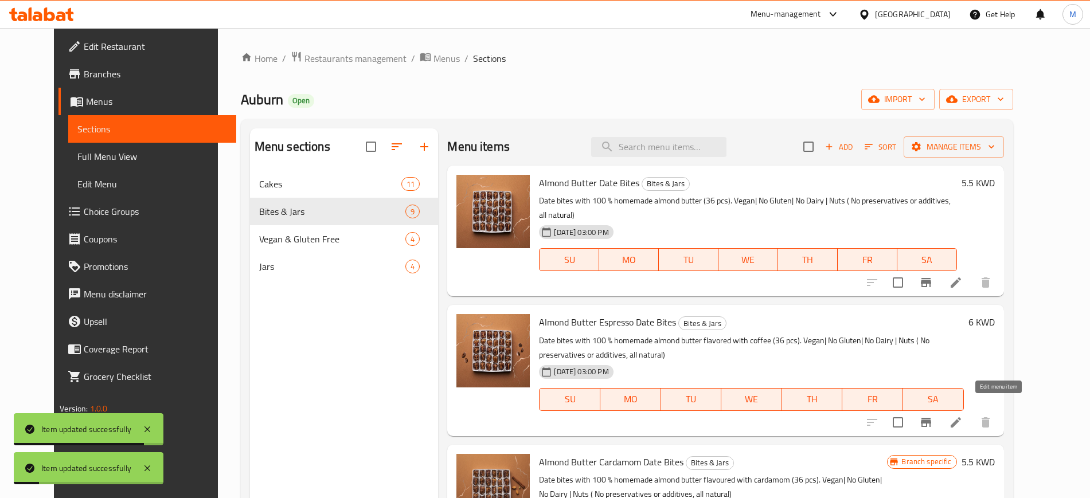
click at [961, 418] on icon at bounding box center [956, 423] width 10 height 10
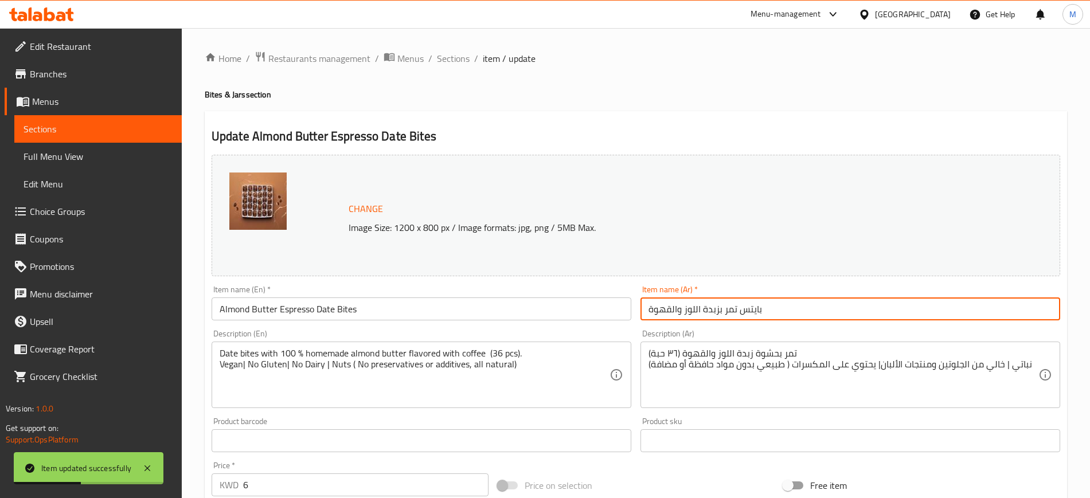
drag, startPoint x: 774, startPoint y: 305, endPoint x: 736, endPoint y: 296, distance: 38.9
click at [736, 296] on div "Item name (Ar)   * بايتس تمر بزبدة اللوز والقهوة Item name (Ar) *" at bounding box center [851, 303] width 420 height 35
type input "تمر بزبدة اللوز والقهوة"
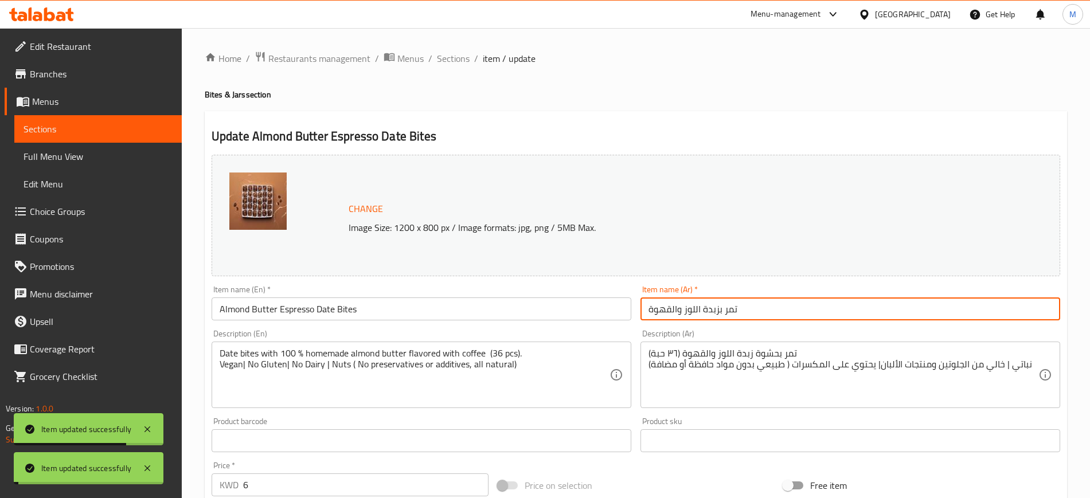
drag, startPoint x: 447, startPoint y: 60, endPoint x: 509, endPoint y: 80, distance: 64.7
click at [447, 60] on span "Sections" at bounding box center [453, 59] width 33 height 14
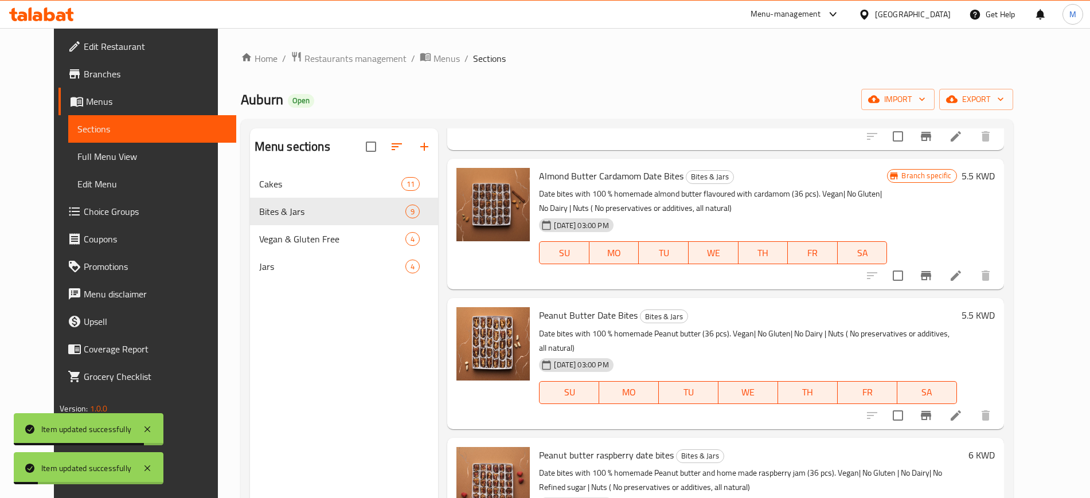
scroll to position [287, 0]
click at [963, 268] on icon at bounding box center [956, 275] width 14 height 14
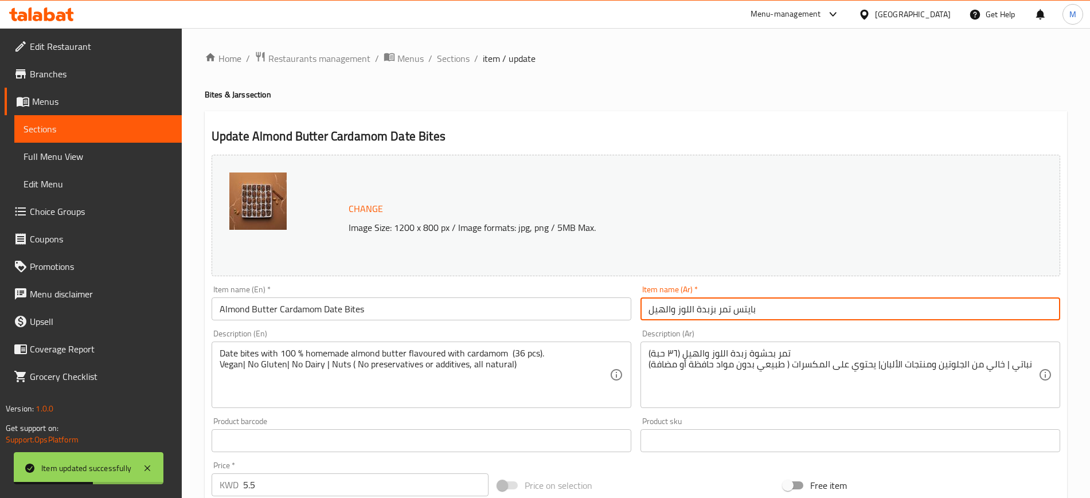
drag, startPoint x: 797, startPoint y: 310, endPoint x: 731, endPoint y: 298, distance: 67.0
click at [731, 298] on input "بايتس تمر بزبدة اللوز والهيل" at bounding box center [851, 309] width 420 height 23
type input "تمر بزبدة اللوز والهيل"
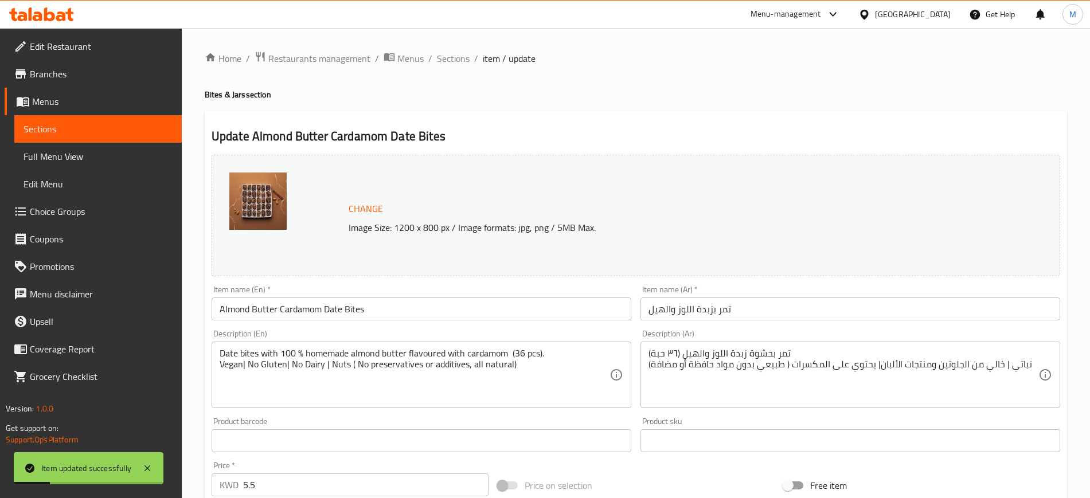
drag, startPoint x: 461, startPoint y: 57, endPoint x: 473, endPoint y: 71, distance: 18.7
click at [461, 57] on span "Sections" at bounding box center [453, 59] width 33 height 14
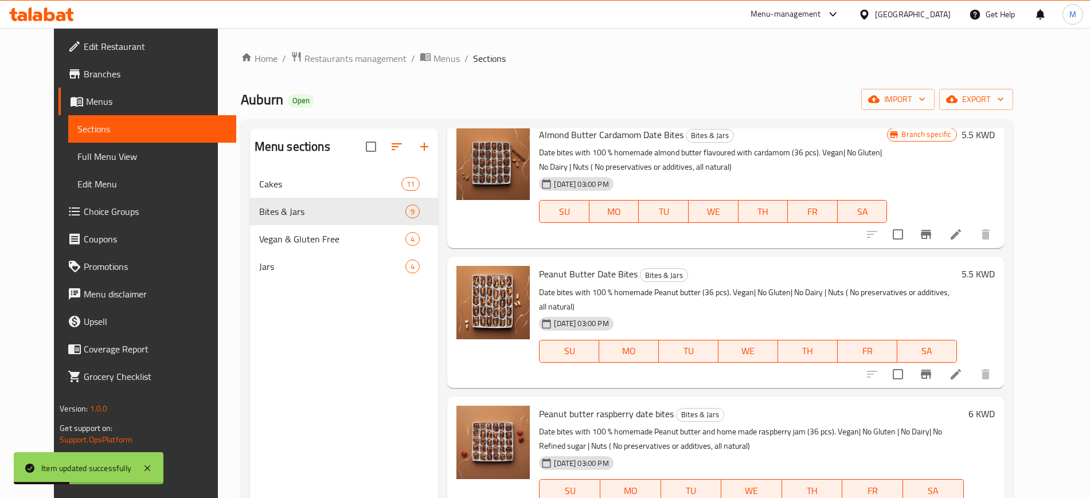
scroll to position [358, 0]
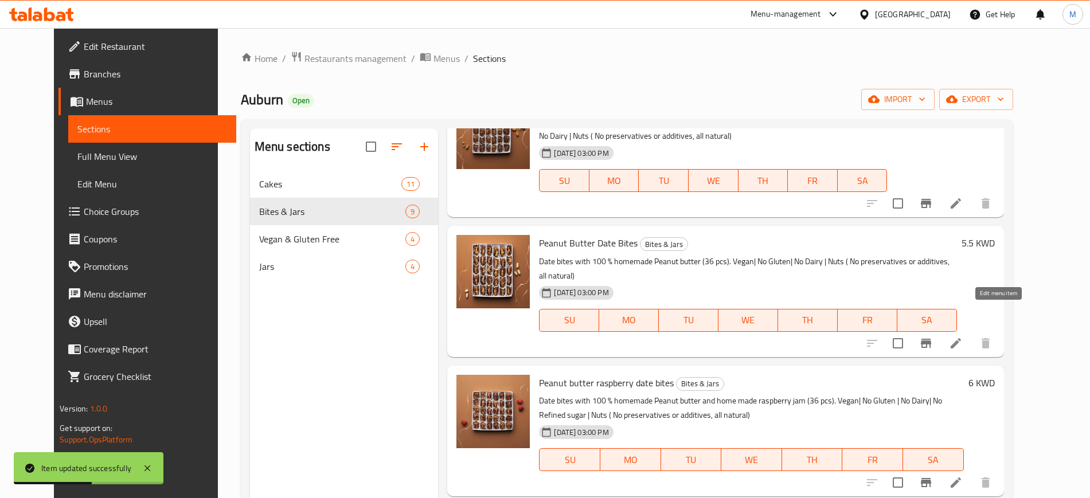
click at [963, 337] on icon at bounding box center [956, 344] width 14 height 14
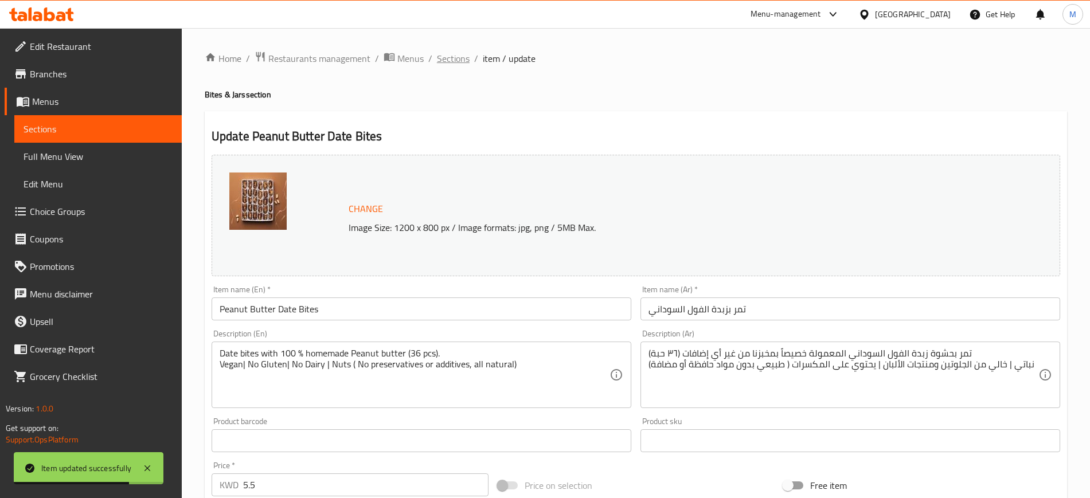
click at [447, 57] on span "Sections" at bounding box center [453, 59] width 33 height 14
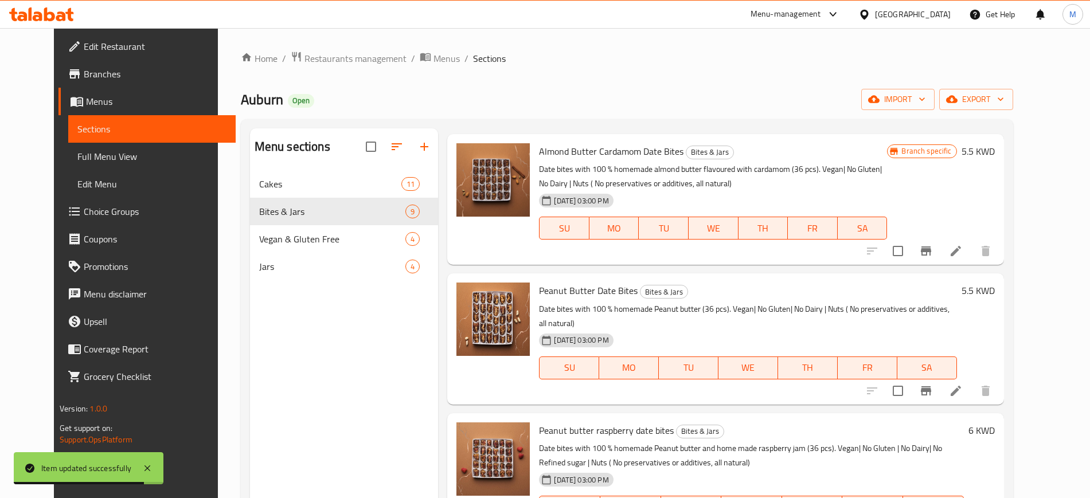
scroll to position [358, 0]
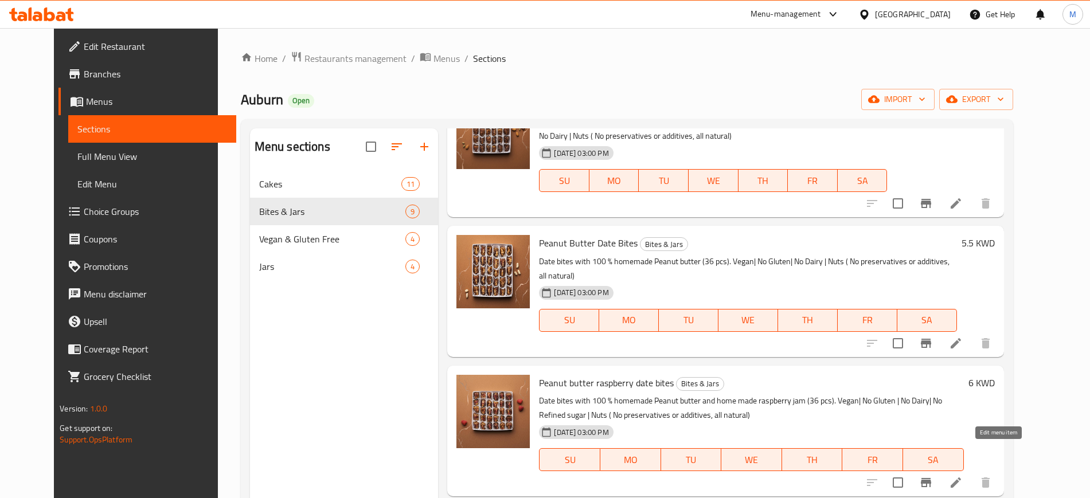
click at [963, 476] on icon at bounding box center [956, 483] width 14 height 14
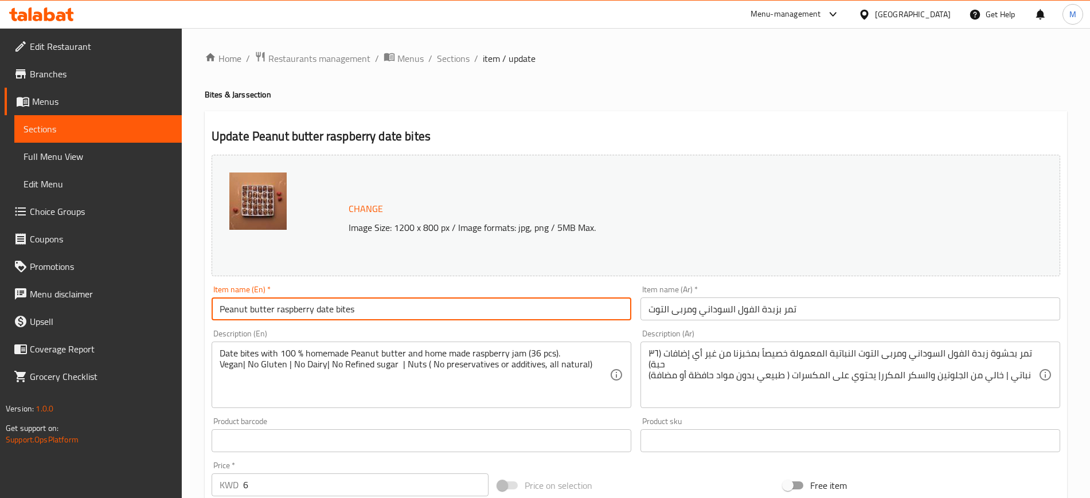
click at [251, 309] on input "Peanut butter raspberry date bites" at bounding box center [422, 309] width 420 height 23
click at [253, 309] on input "Peanut butter raspberry date bites" at bounding box center [422, 309] width 420 height 23
click at [277, 309] on input "Peanut Butter raspberry date bites" at bounding box center [422, 309] width 420 height 23
click at [319, 307] on input "Peanut Butter Raspberry date bites" at bounding box center [422, 309] width 420 height 23
click at [341, 310] on input "Peanut Butter Raspberry Date bites" at bounding box center [422, 309] width 420 height 23
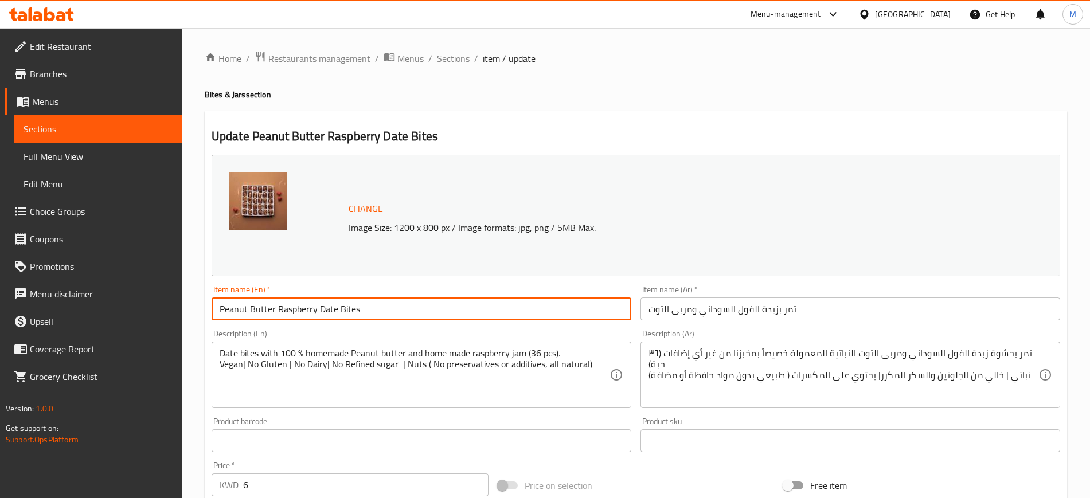
click at [463, 300] on input "Peanut Butter Raspberry Date Bites" at bounding box center [422, 309] width 420 height 23
type input "Peanut Butter Raspberry Date Bites"
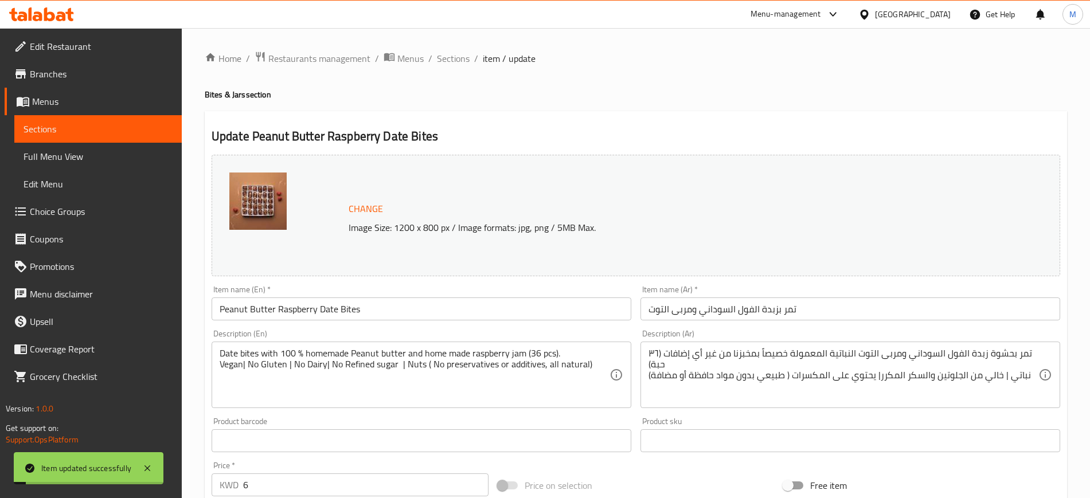
drag, startPoint x: 457, startPoint y: 53, endPoint x: 477, endPoint y: 71, distance: 26.8
click at [457, 54] on span "Sections" at bounding box center [453, 59] width 33 height 14
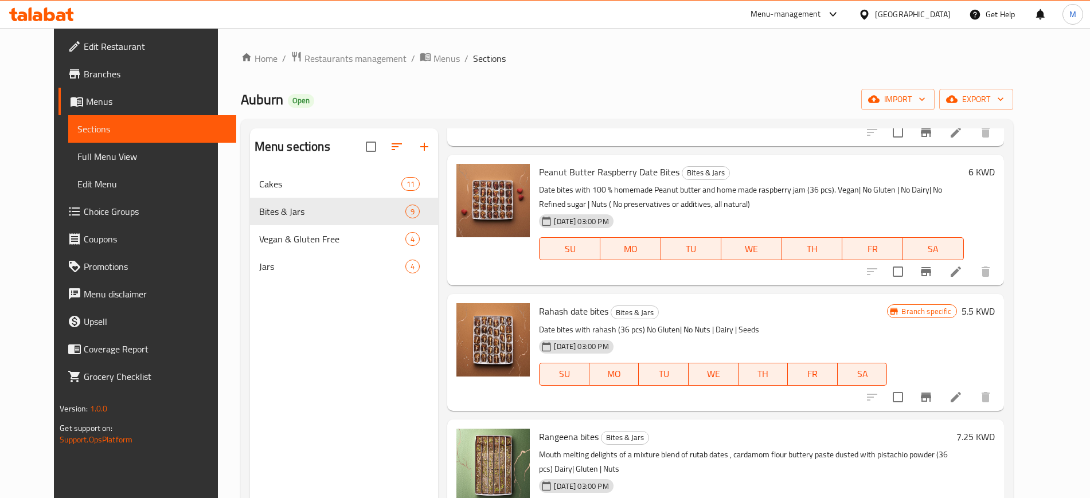
scroll to position [574, 0]
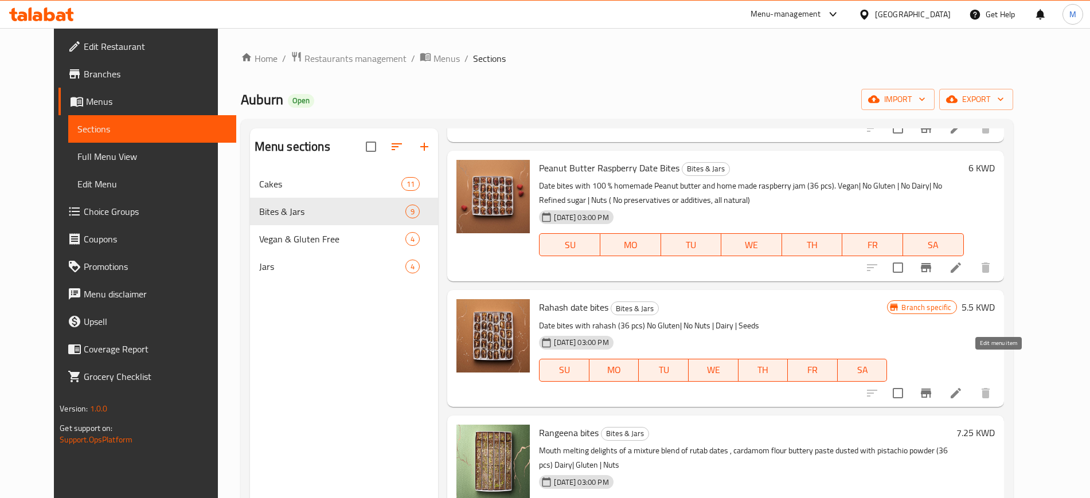
click at [961, 388] on icon at bounding box center [956, 393] width 10 height 10
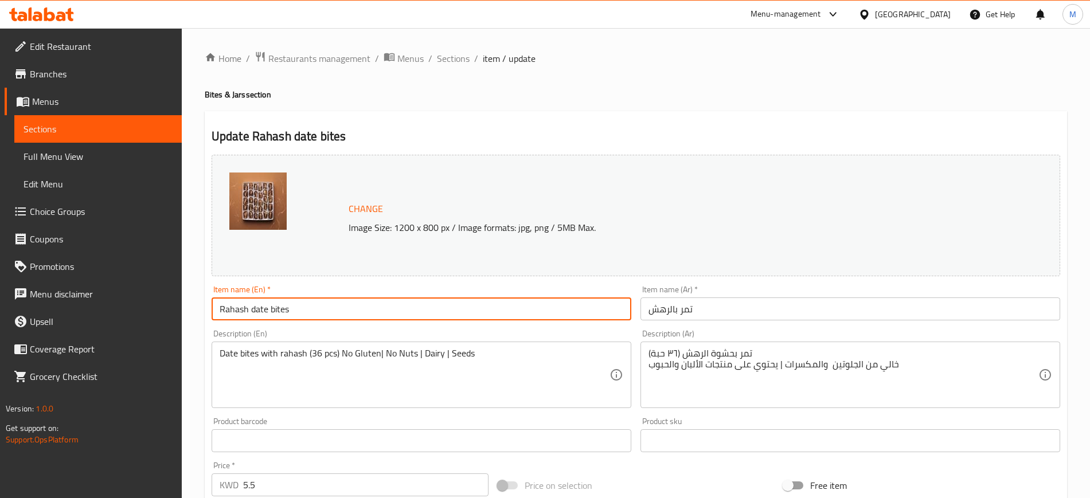
click at [253, 306] on input "Rahash date bites" at bounding box center [422, 309] width 420 height 23
click at [275, 309] on input "Rahash Date bites" at bounding box center [422, 309] width 420 height 23
click at [322, 303] on input "Rahash Date Bites" at bounding box center [422, 309] width 420 height 23
type input "Rahash Date Bites"
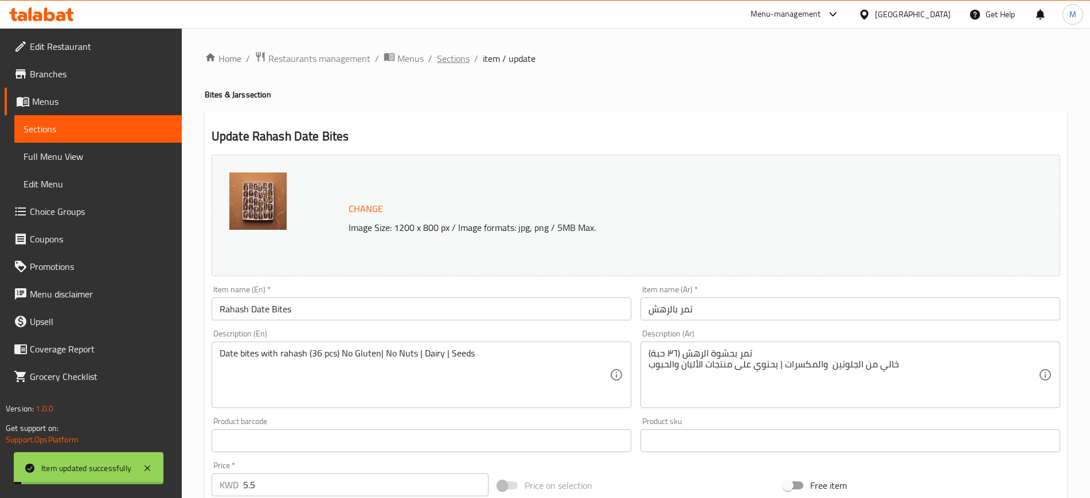
click at [448, 61] on span "Sections" at bounding box center [453, 59] width 33 height 14
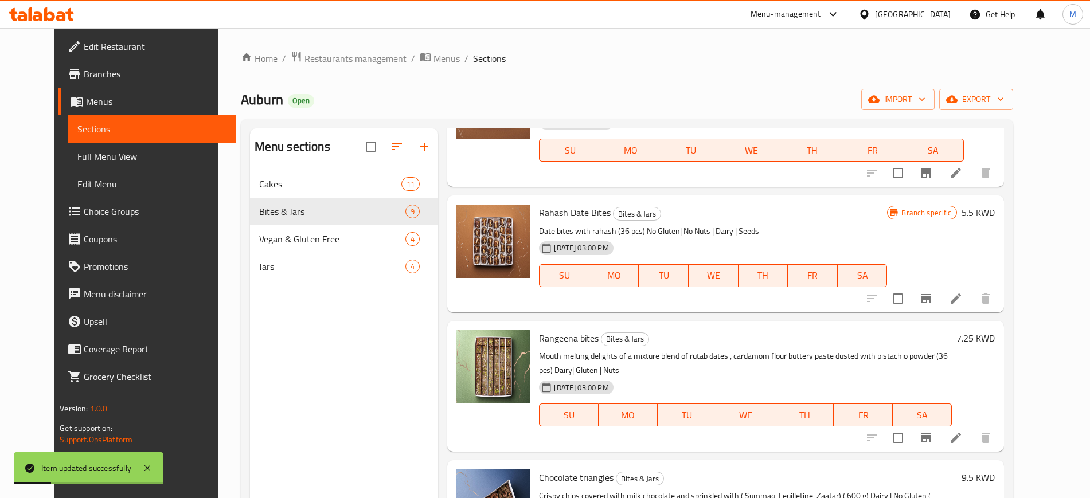
scroll to position [730, 0]
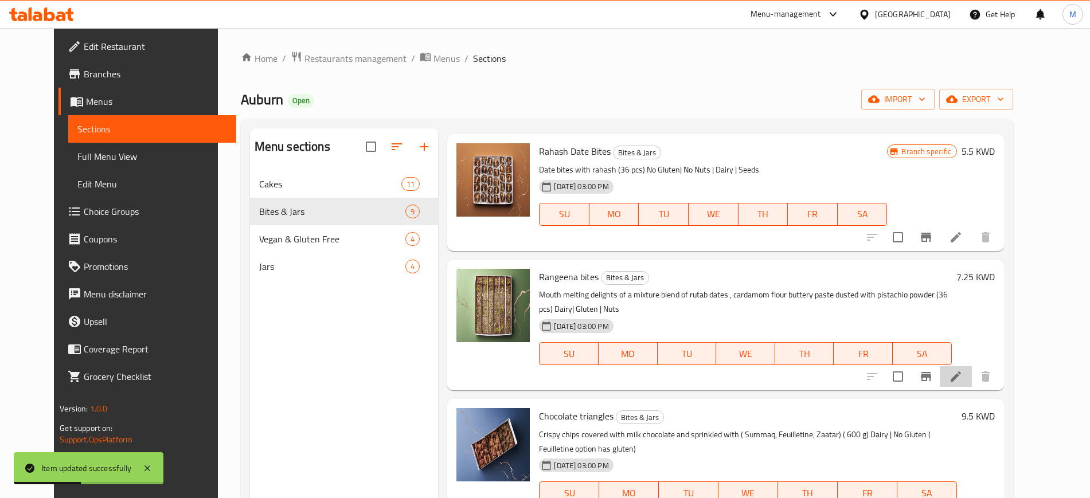
click at [972, 366] on li at bounding box center [956, 376] width 32 height 21
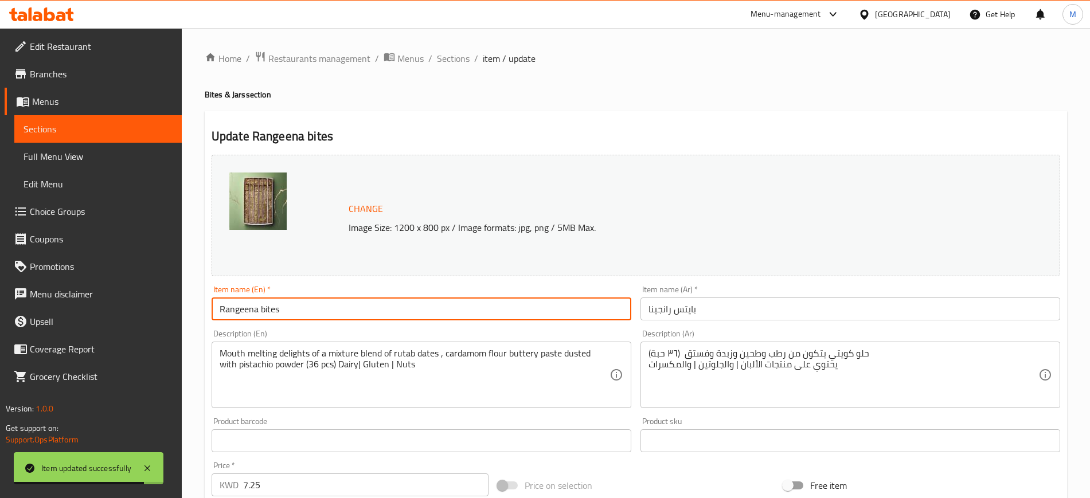
click at [264, 310] on input "Rangeena bites" at bounding box center [422, 309] width 420 height 23
type input "Rangeena Bites"
click at [448, 56] on span "Sections" at bounding box center [453, 59] width 33 height 14
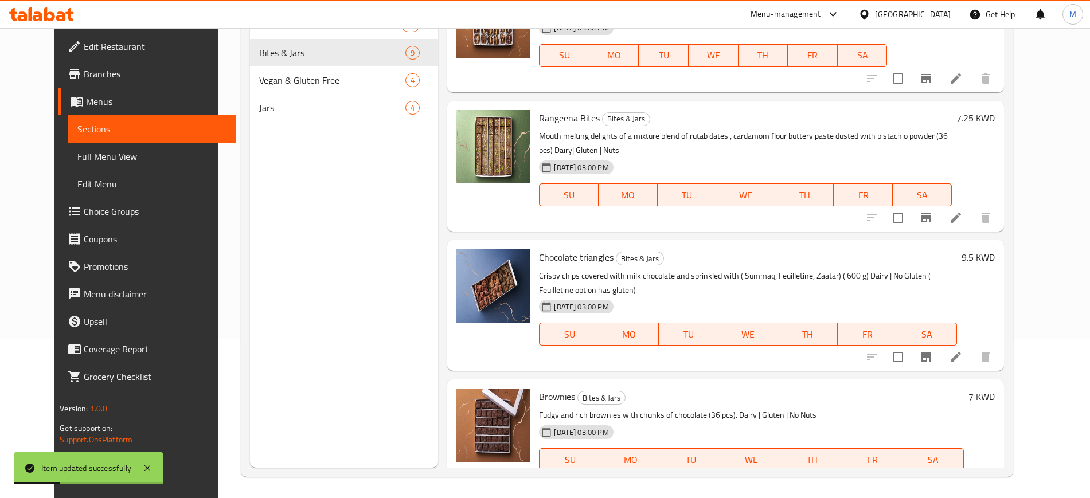
scroll to position [161, 0]
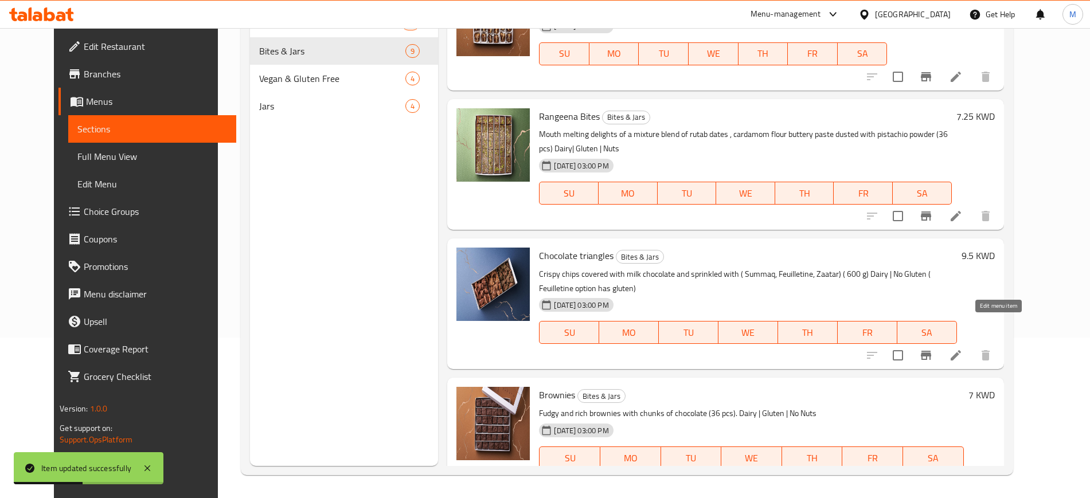
click at [963, 349] on icon at bounding box center [956, 356] width 14 height 14
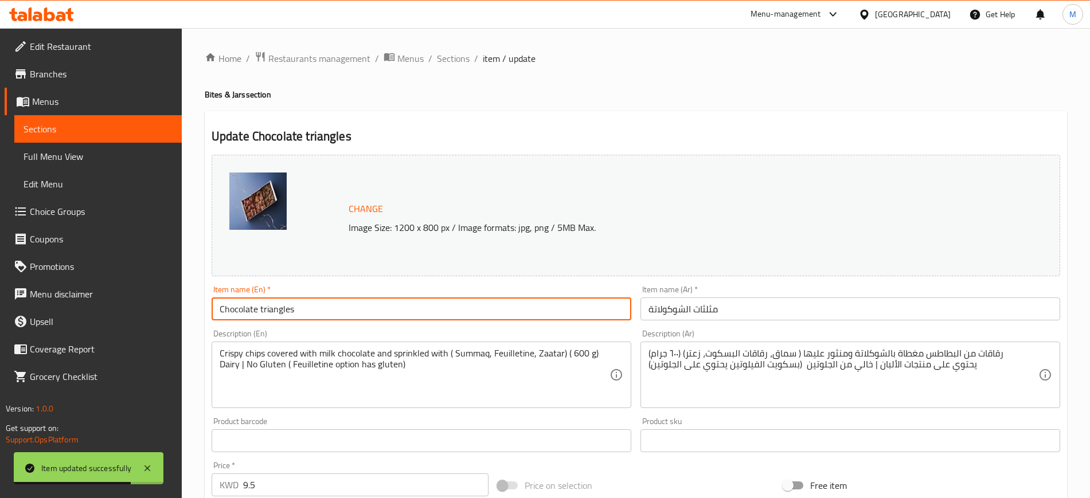
click at [263, 309] on input "Chocolate triangles" at bounding box center [422, 309] width 420 height 23
click at [320, 310] on input "Chocolate Triangles" at bounding box center [422, 309] width 420 height 23
type input "Chocolate Triangles"
click at [453, 63] on span "Sections" at bounding box center [453, 59] width 33 height 14
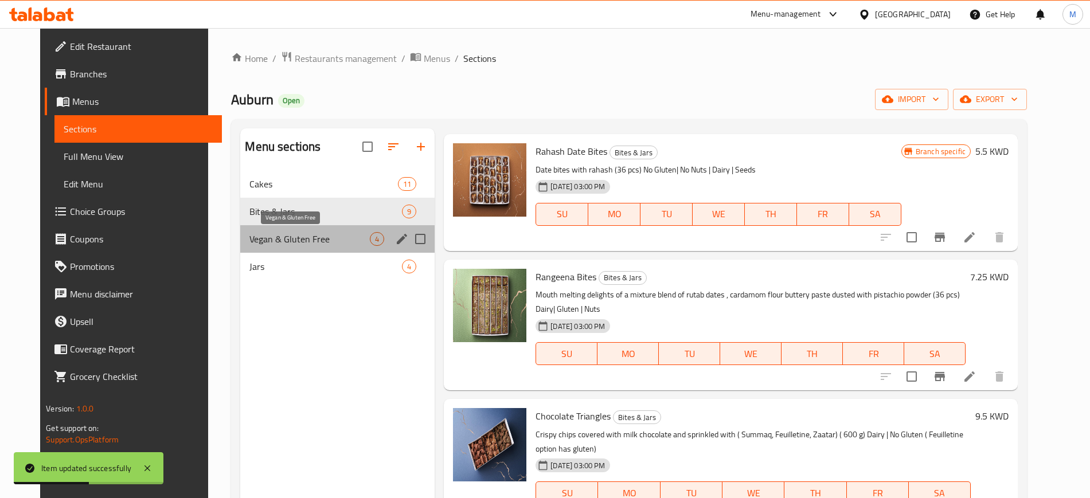
click at [322, 239] on span "Vegan & Gluten Free" at bounding box center [309, 239] width 120 height 14
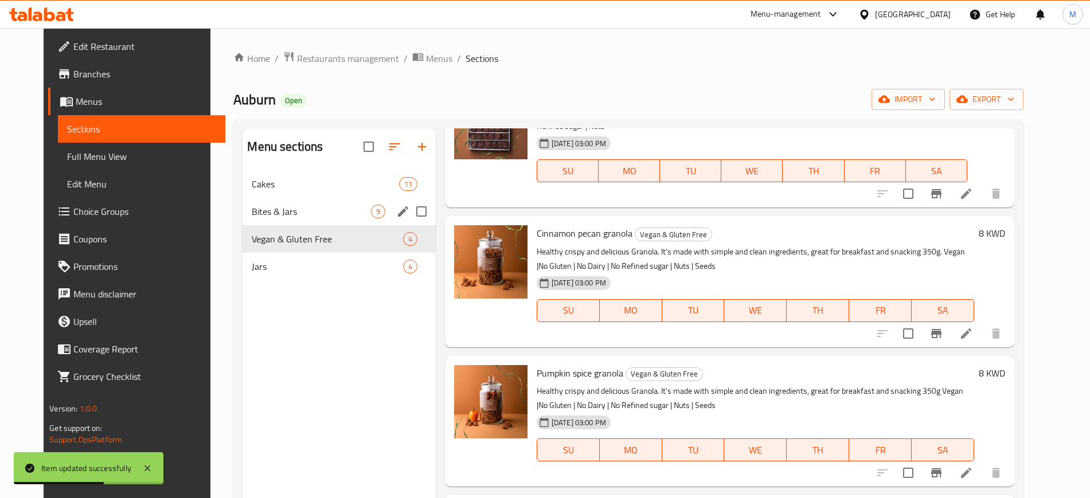
click at [327, 217] on span "Bites & Jars" at bounding box center [311, 212] width 119 height 14
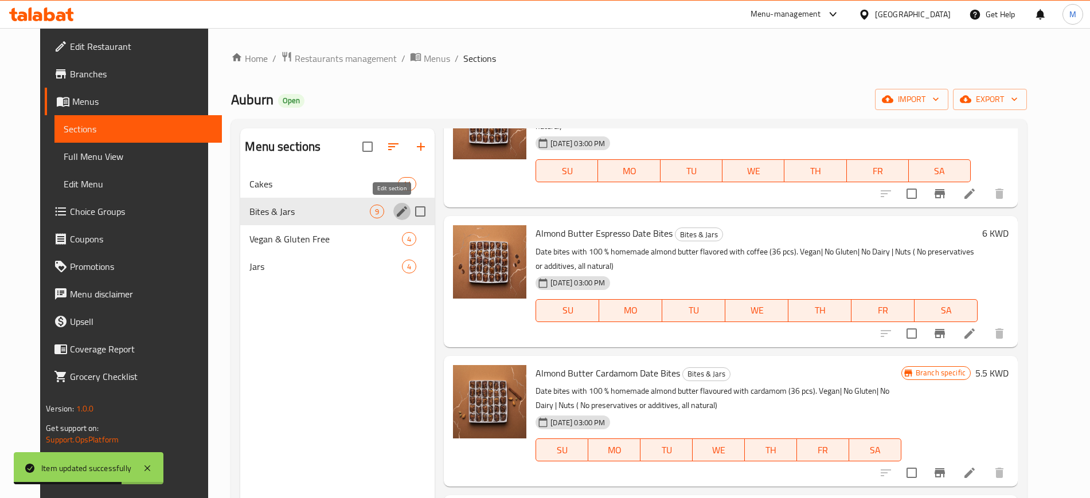
click at [397, 211] on icon "edit" at bounding box center [402, 211] width 10 height 10
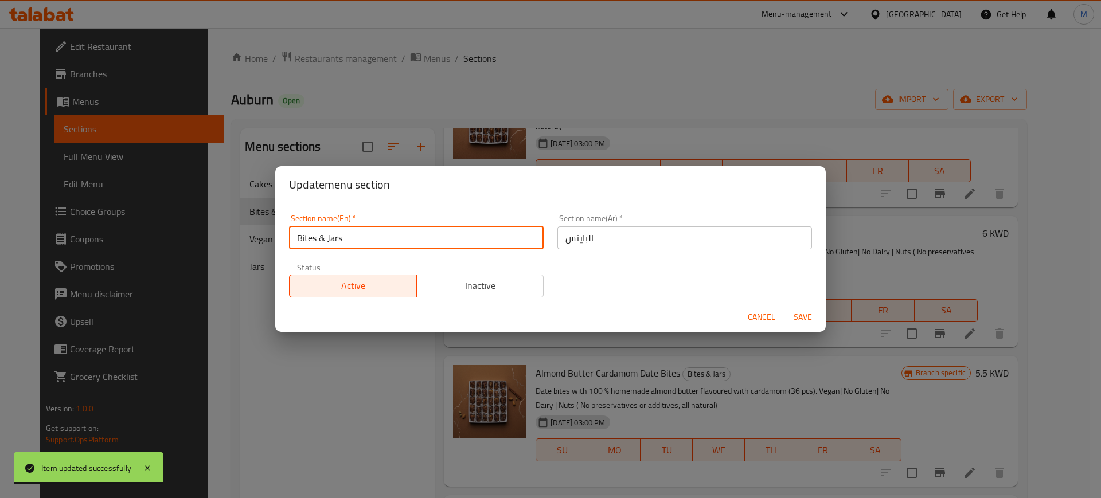
drag, startPoint x: 363, startPoint y: 236, endPoint x: 317, endPoint y: 232, distance: 46.1
click at [317, 232] on input "Bites & Jars" at bounding box center [416, 238] width 255 height 23
type input "Bites"
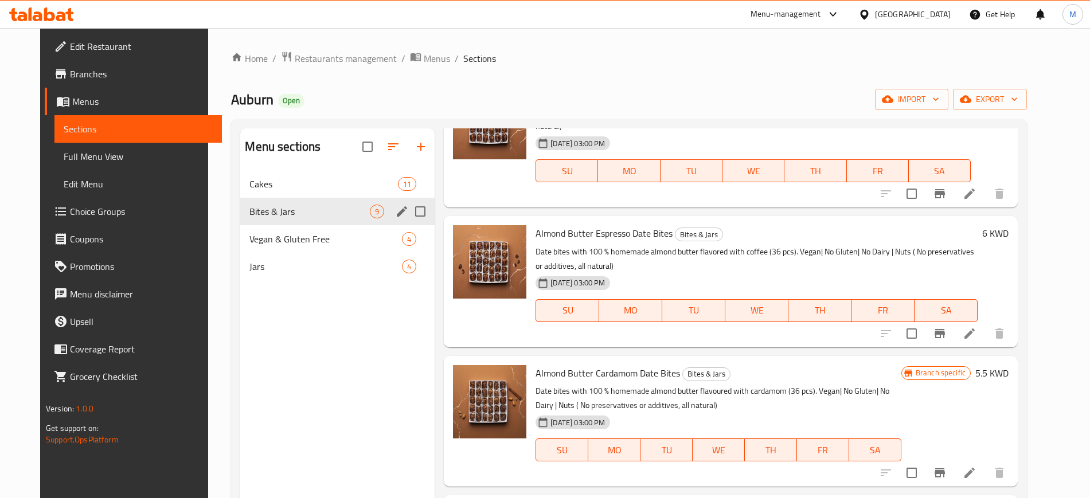
click at [395, 208] on icon "edit" at bounding box center [402, 212] width 14 height 14
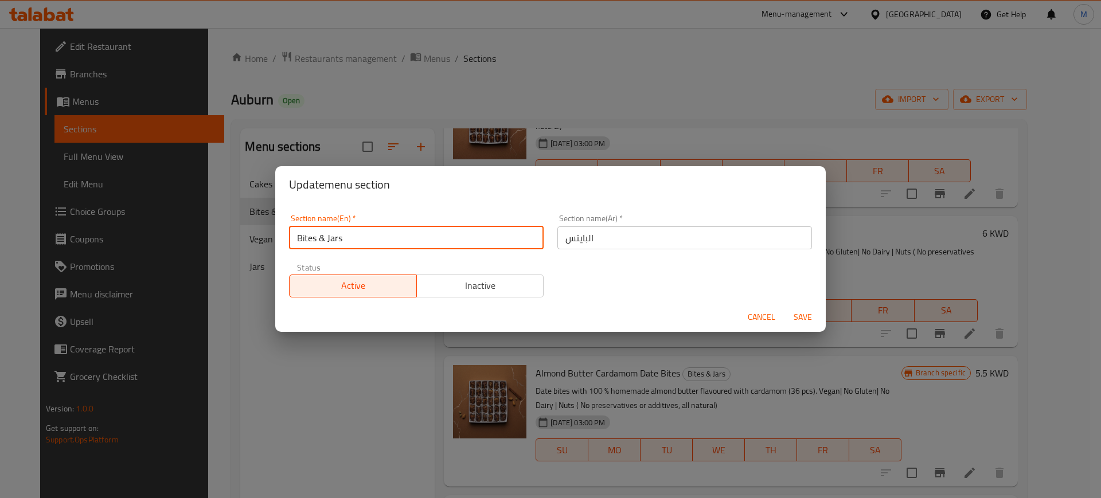
drag, startPoint x: 384, startPoint y: 235, endPoint x: 316, endPoint y: 230, distance: 67.8
click at [316, 229] on input "Bites & Jars" at bounding box center [416, 238] width 255 height 23
type input "Bites"
click at [600, 235] on input "البايتس" at bounding box center [684, 238] width 255 height 23
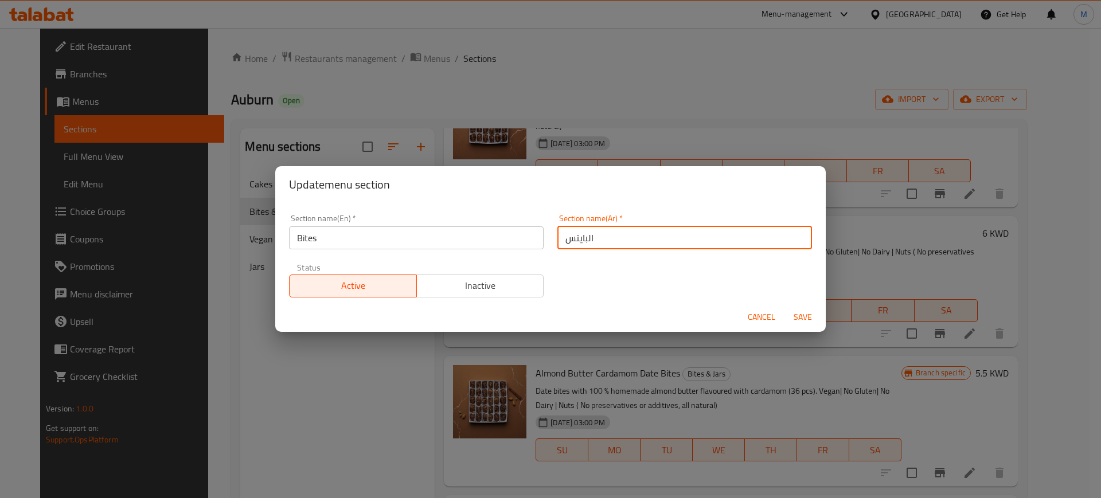
click at [785, 307] on button "Save" at bounding box center [803, 317] width 37 height 21
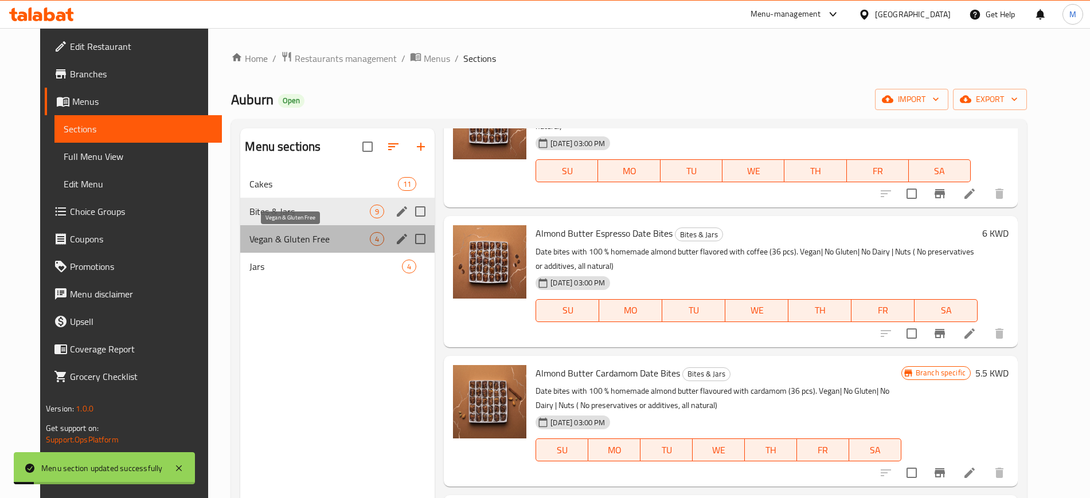
click at [317, 238] on span "Vegan & Gluten Free" at bounding box center [309, 239] width 120 height 14
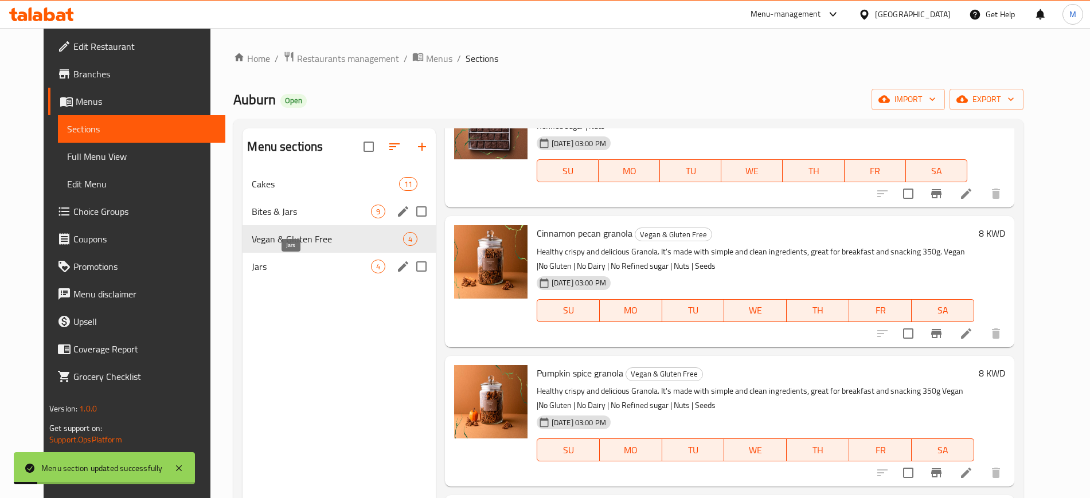
click at [302, 260] on span "Jars" at bounding box center [311, 267] width 119 height 14
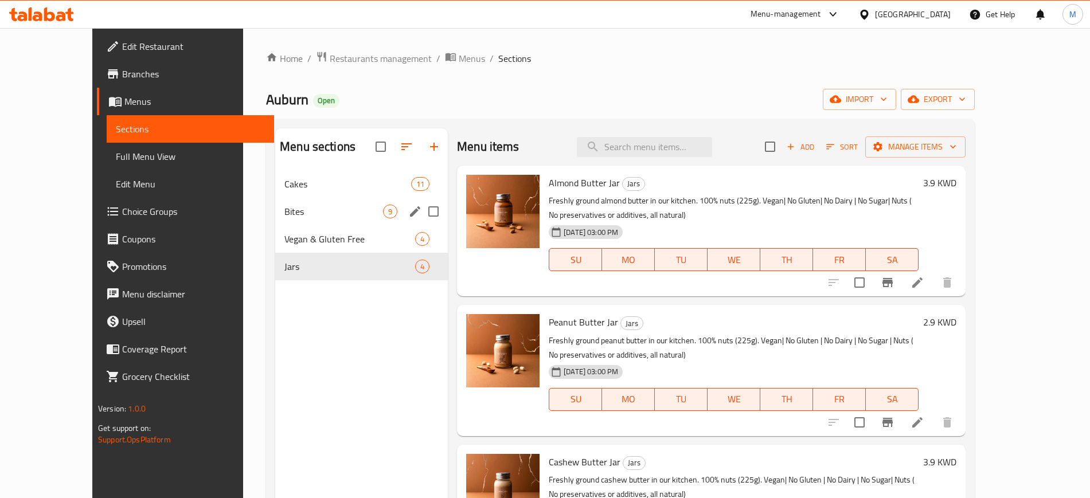
click at [286, 169] on nav "Cakes 11 Bites 9 Vegan & Gluten Free 4 Jars 4" at bounding box center [361, 225] width 173 height 119
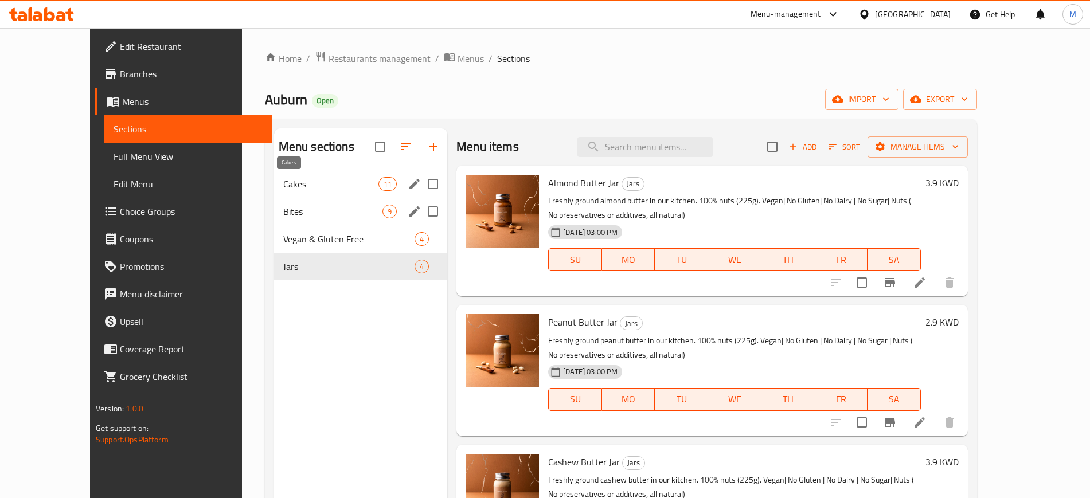
click at [286, 184] on span "Cakes" at bounding box center [330, 184] width 95 height 14
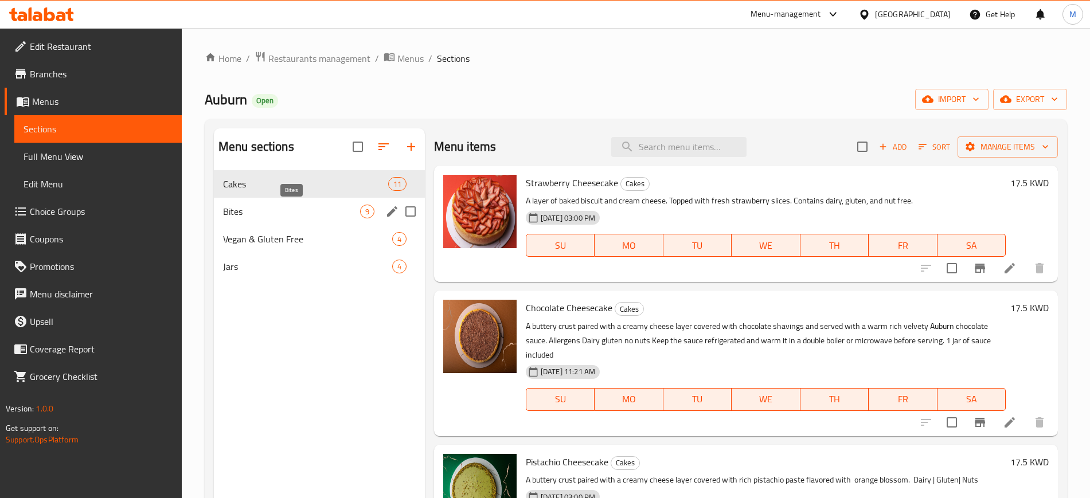
click at [281, 207] on span "Bites" at bounding box center [291, 212] width 137 height 14
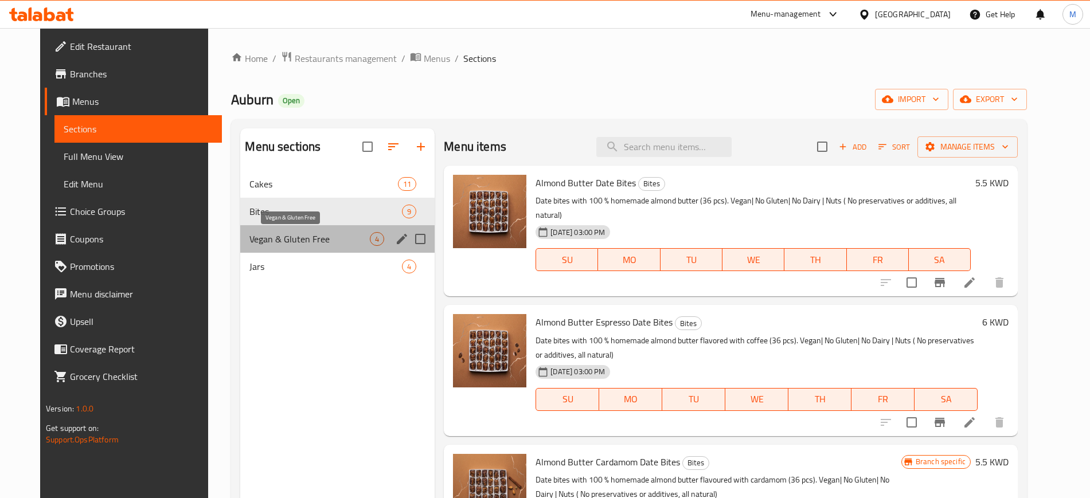
click at [275, 232] on span "Vegan & Gluten Free" at bounding box center [309, 239] width 120 height 14
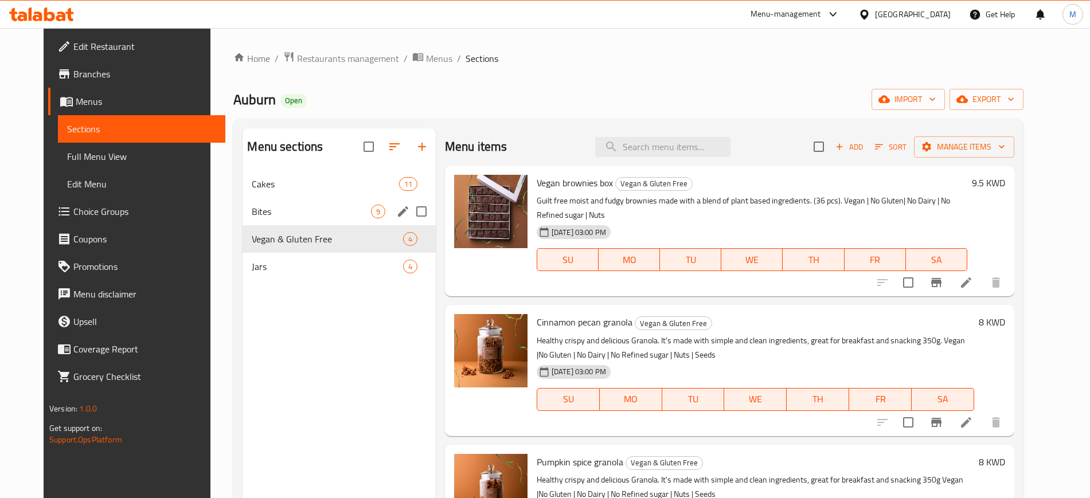
click at [281, 184] on span "Cakes" at bounding box center [325, 184] width 147 height 14
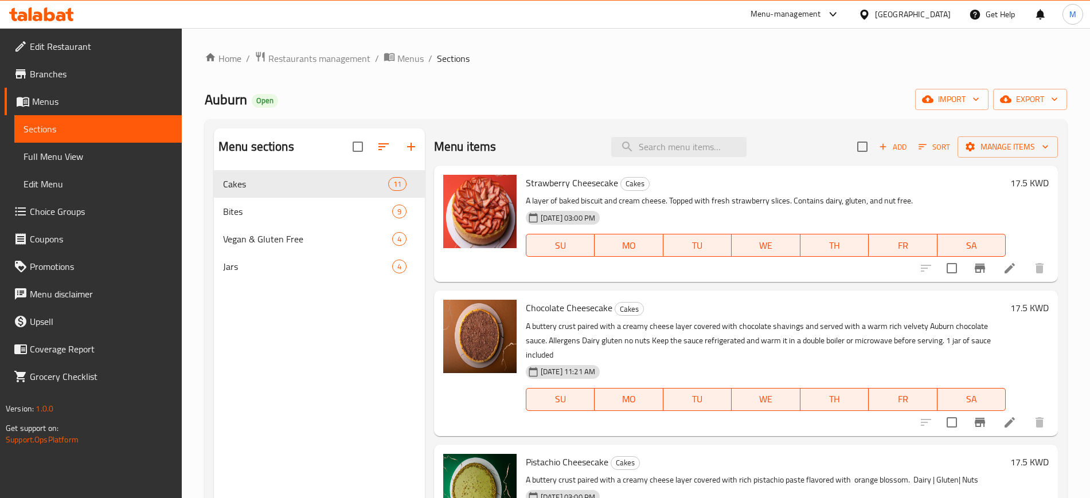
click at [352, 95] on div "Auburn Open import export" at bounding box center [636, 99] width 863 height 21
click at [448, 88] on div "Home / Restaurants management / Menus / Sections Auburn Open import export Menu…" at bounding box center [636, 343] width 863 height 585
